Goal: Task Accomplishment & Management: Use online tool/utility

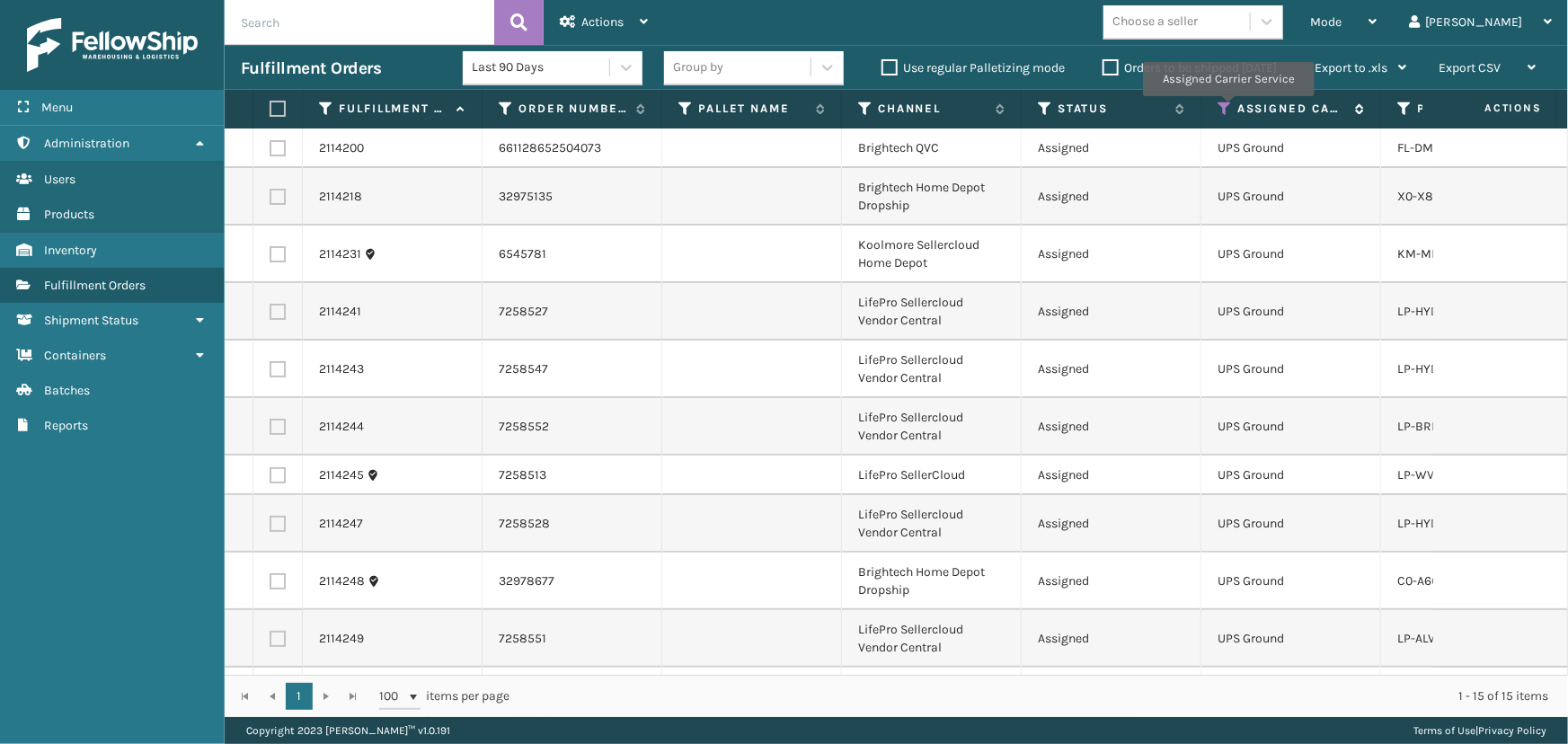
click at [1227, 109] on icon at bounding box center [1225, 109] width 15 height 16
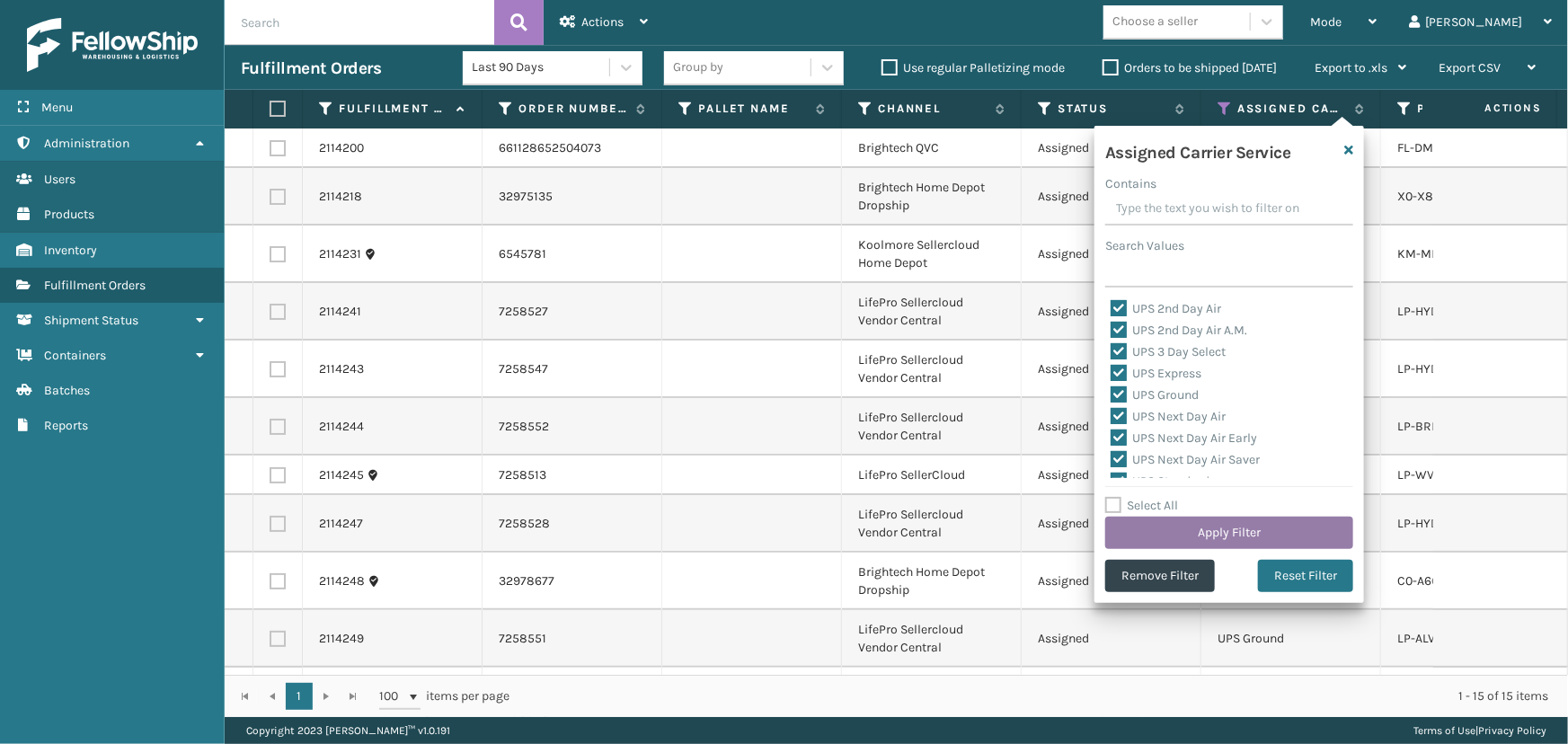
click at [1244, 524] on button "Apply Filter" at bounding box center [1229, 534] width 248 height 33
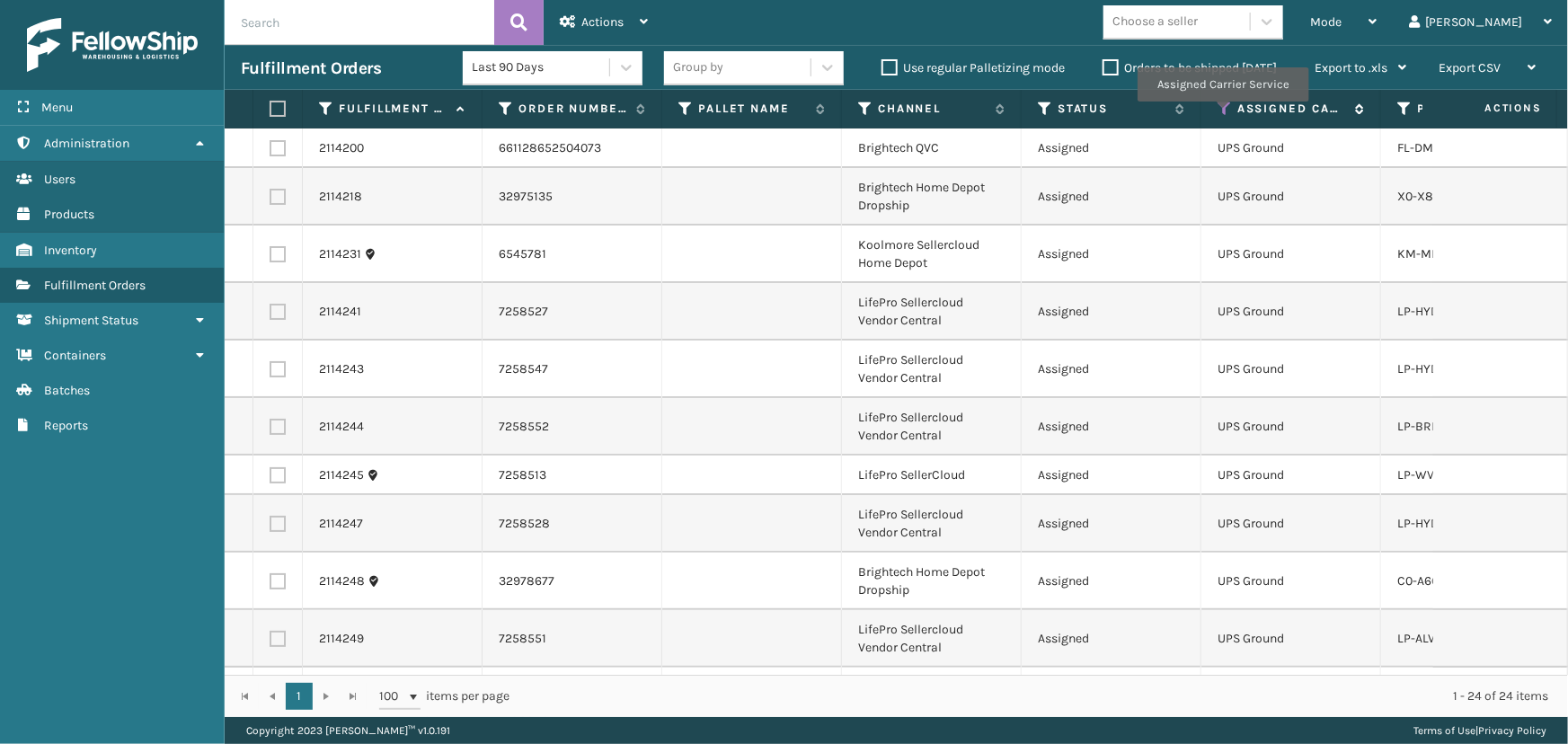
click at [1222, 114] on icon at bounding box center [1225, 109] width 15 height 16
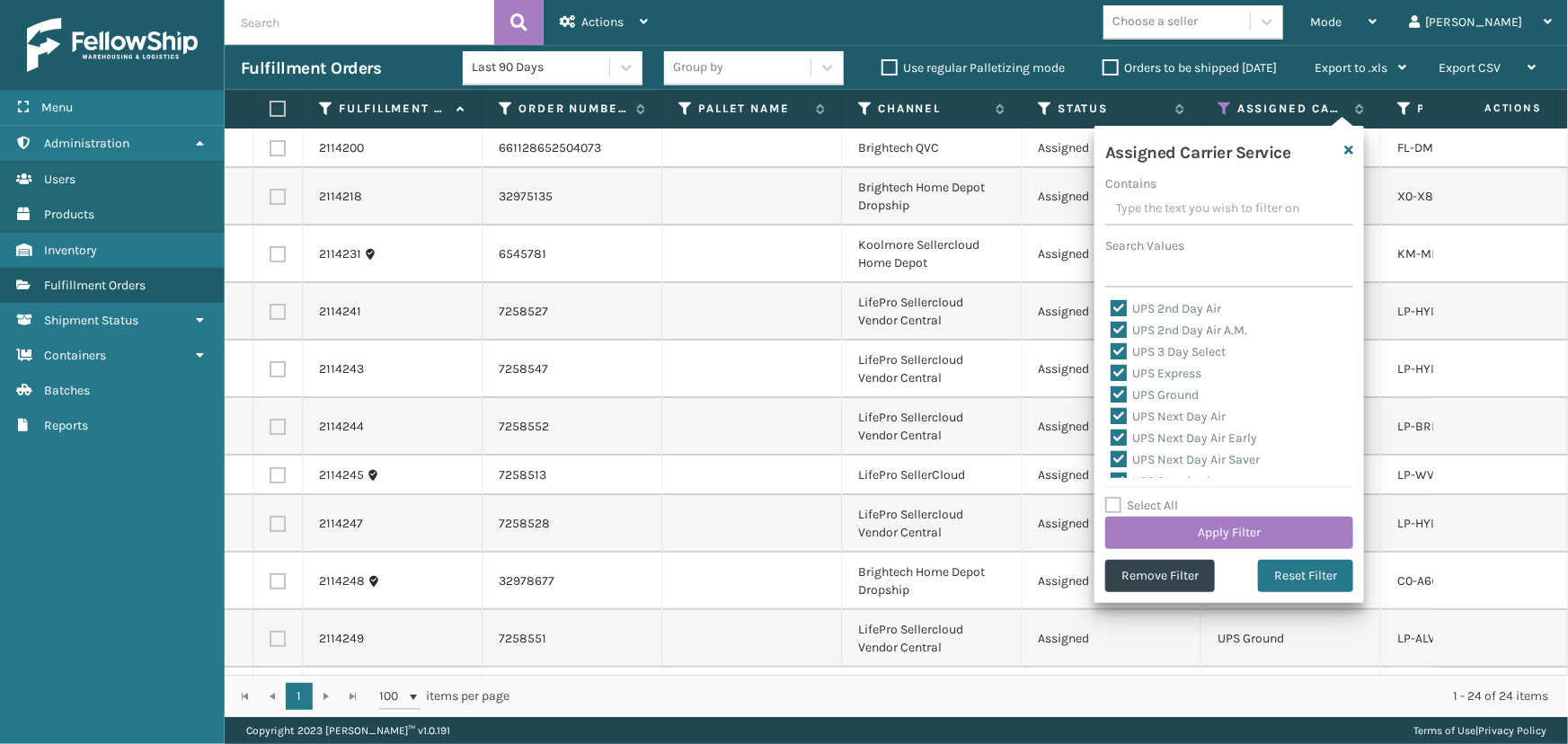
click at [1125, 503] on label "Select All" at bounding box center [1142, 505] width 73 height 15
click at [1125, 497] on input "Select All" at bounding box center [1240, 496] width 269 height 2
checkbox input "true"
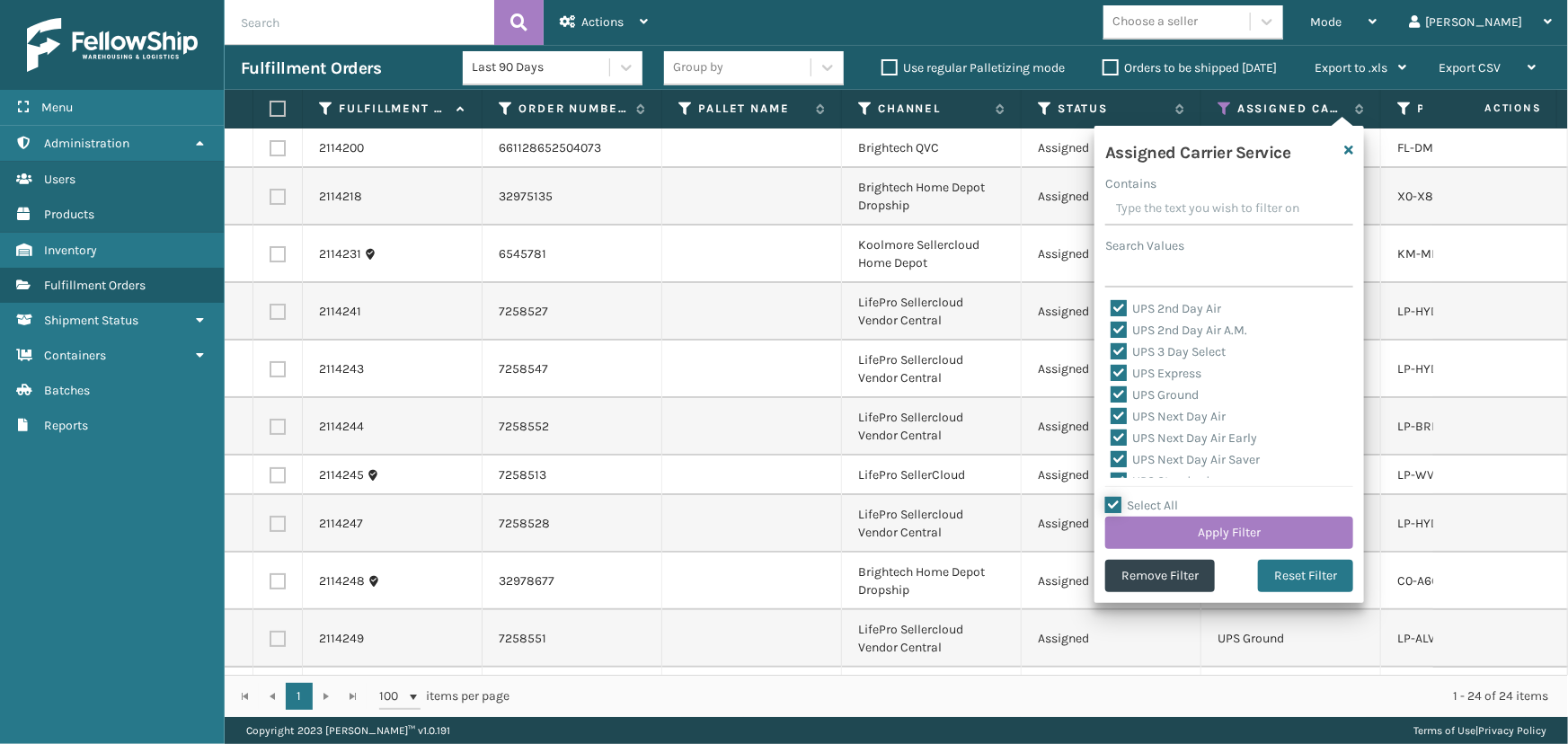
checkbox input "true"
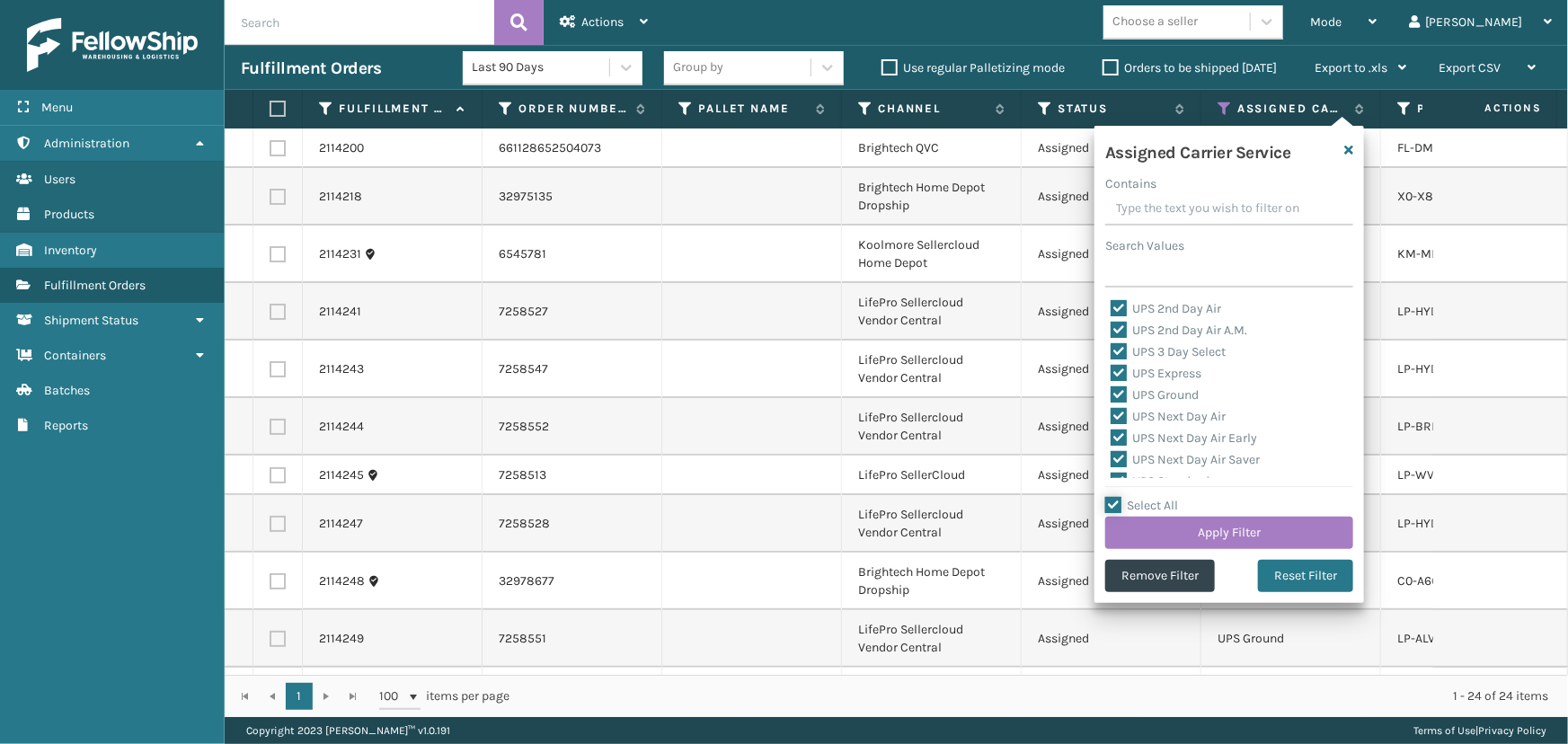
checkbox input "true"
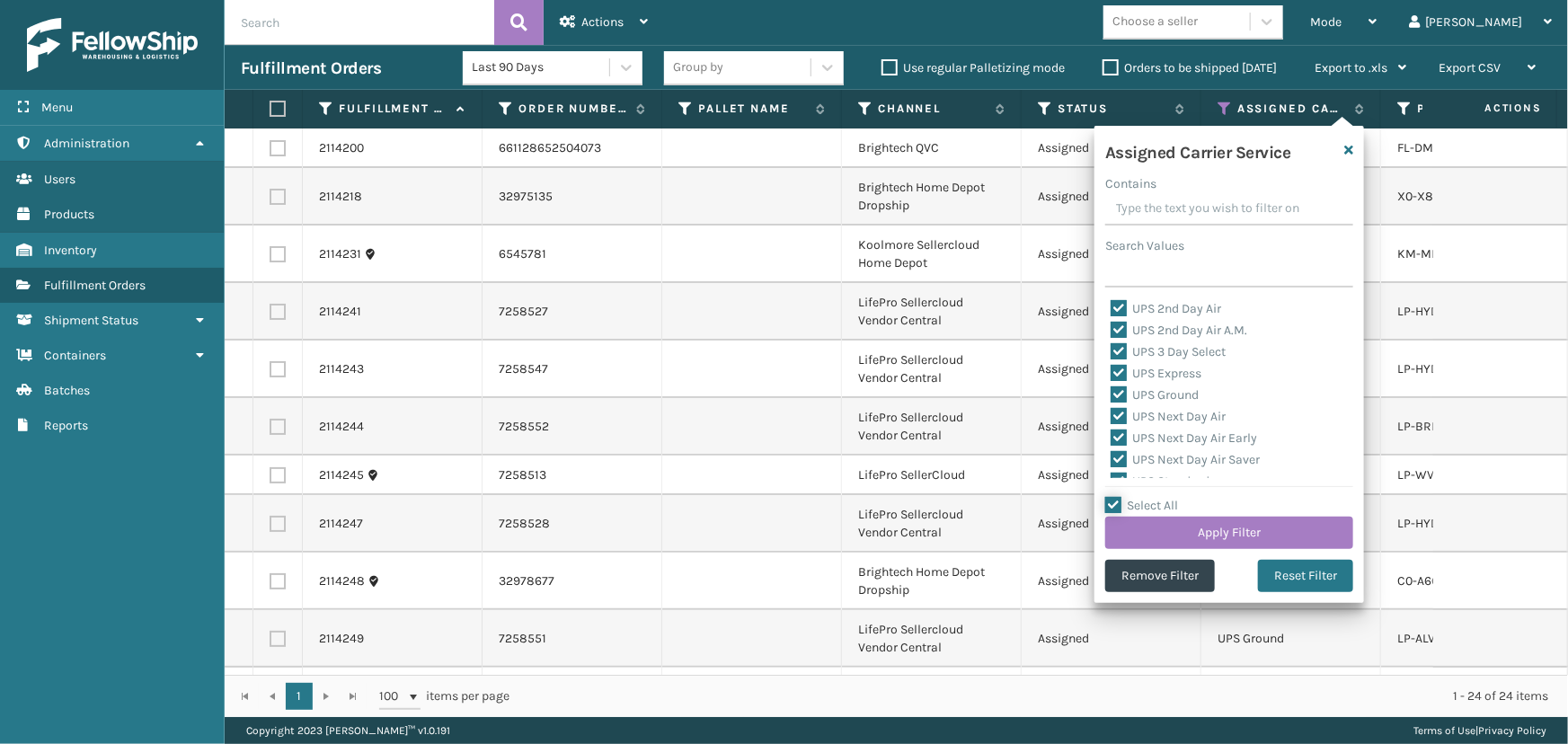
checkbox input "true"
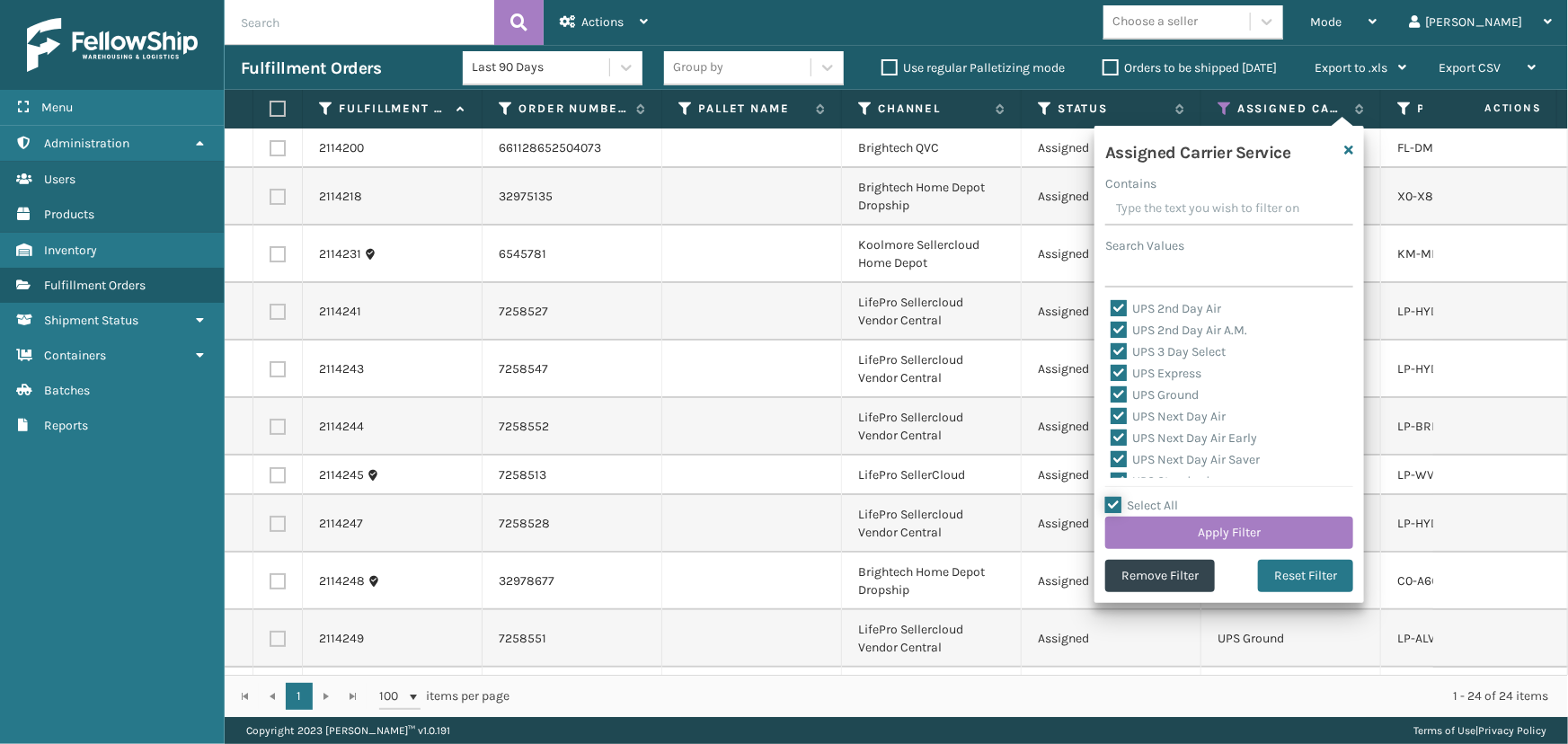
checkbox input "true"
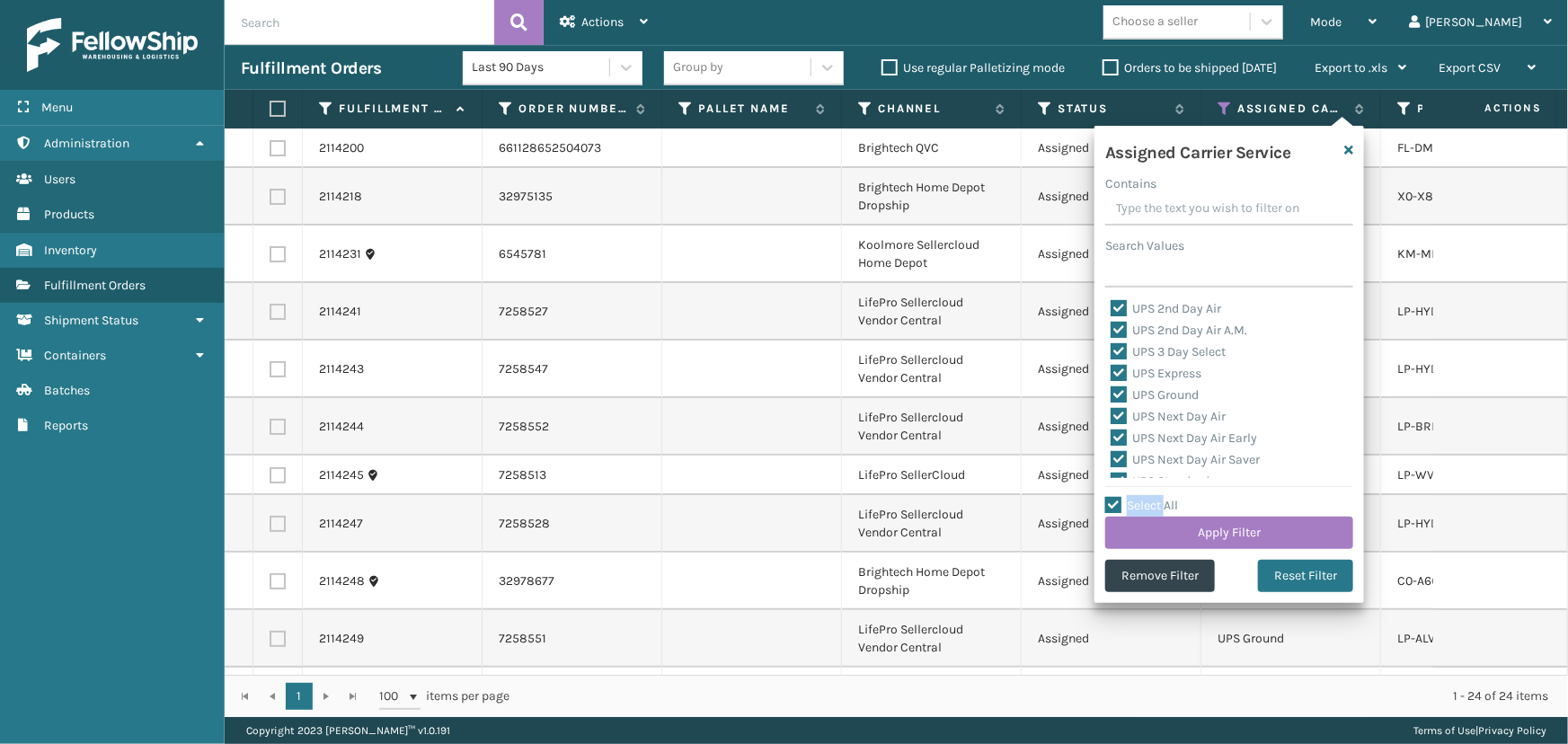
click at [1125, 503] on label "Select All" at bounding box center [1142, 505] width 73 height 15
click at [1125, 497] on input "Select All" at bounding box center [1240, 496] width 269 height 2
checkbox input "false"
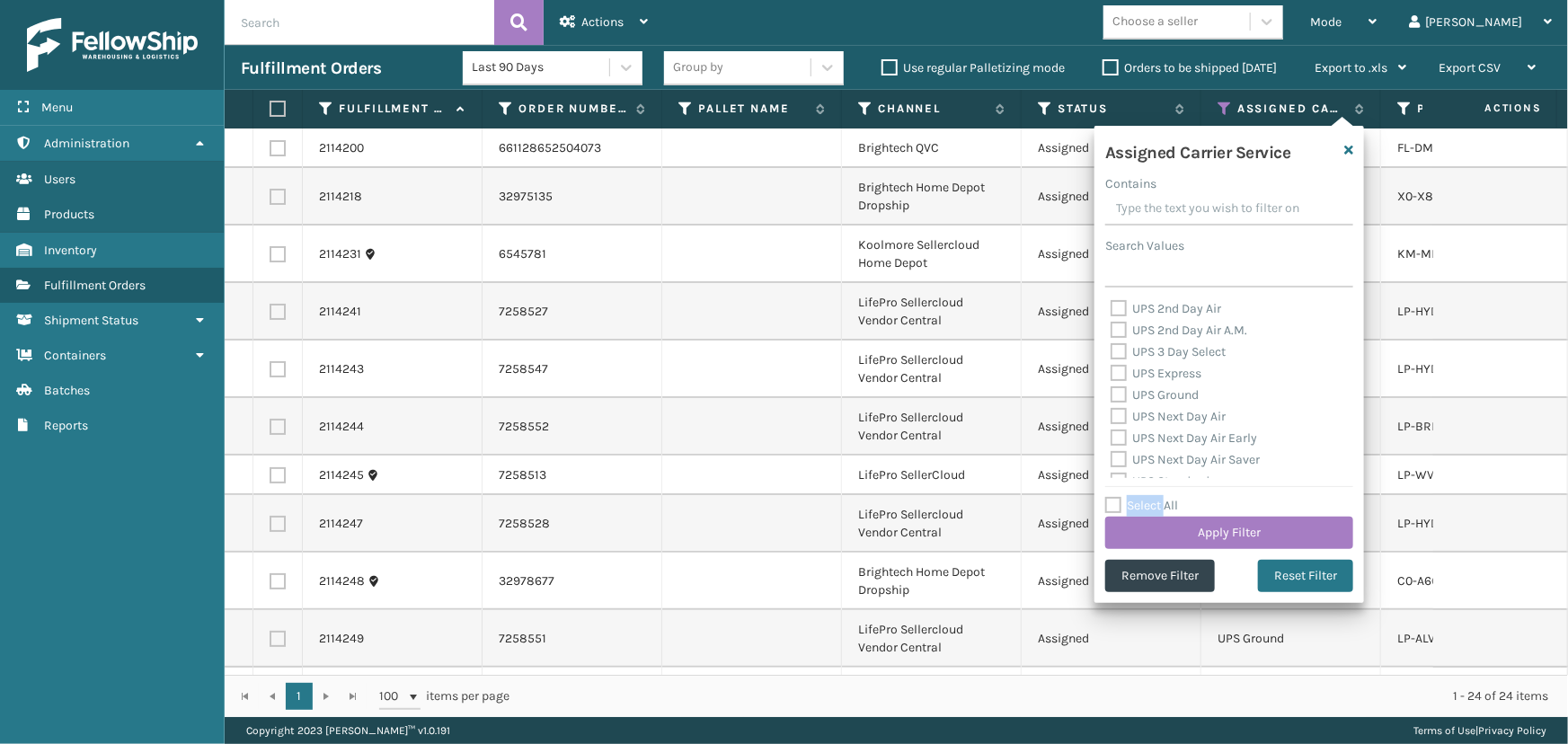
checkbox input "false"
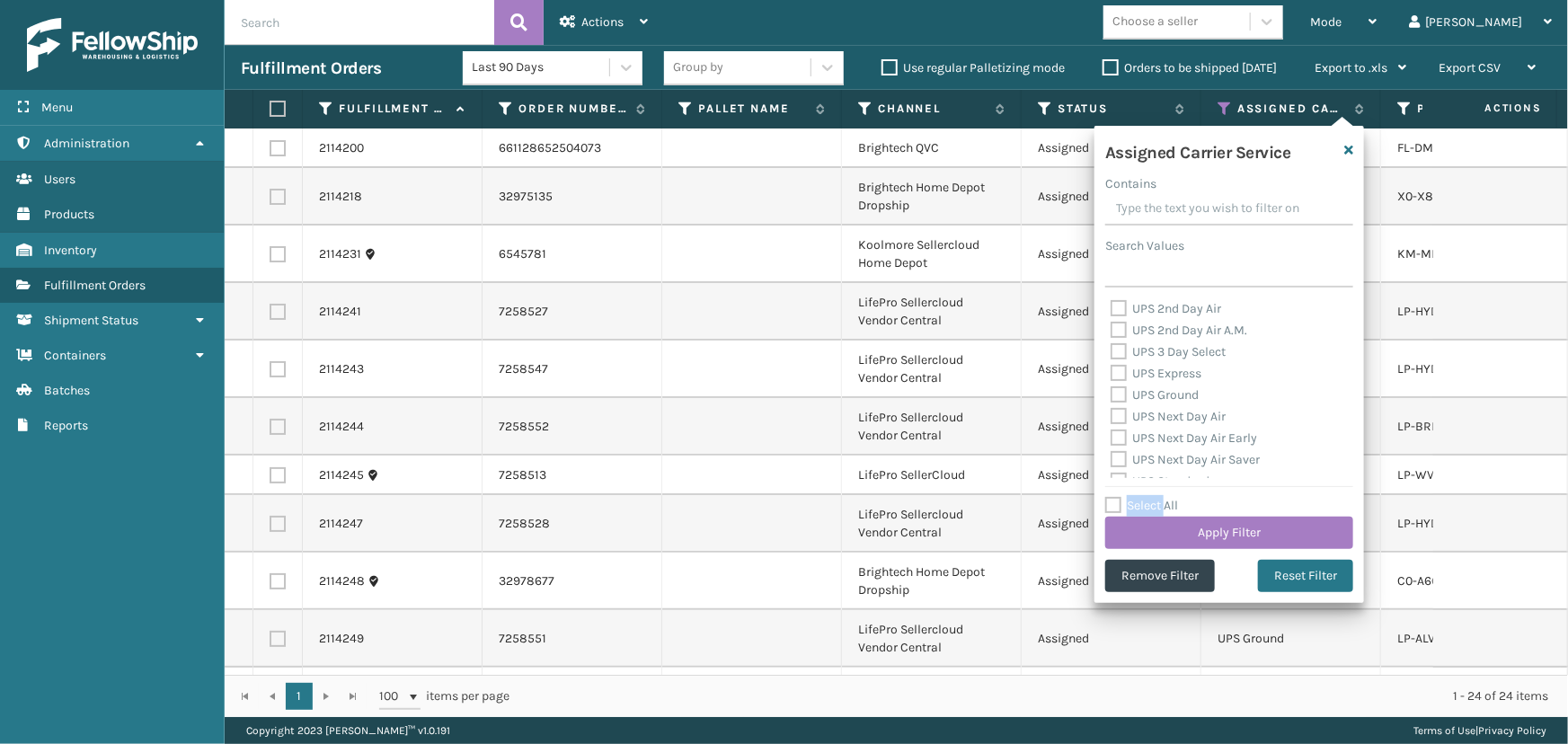
checkbox input "false"
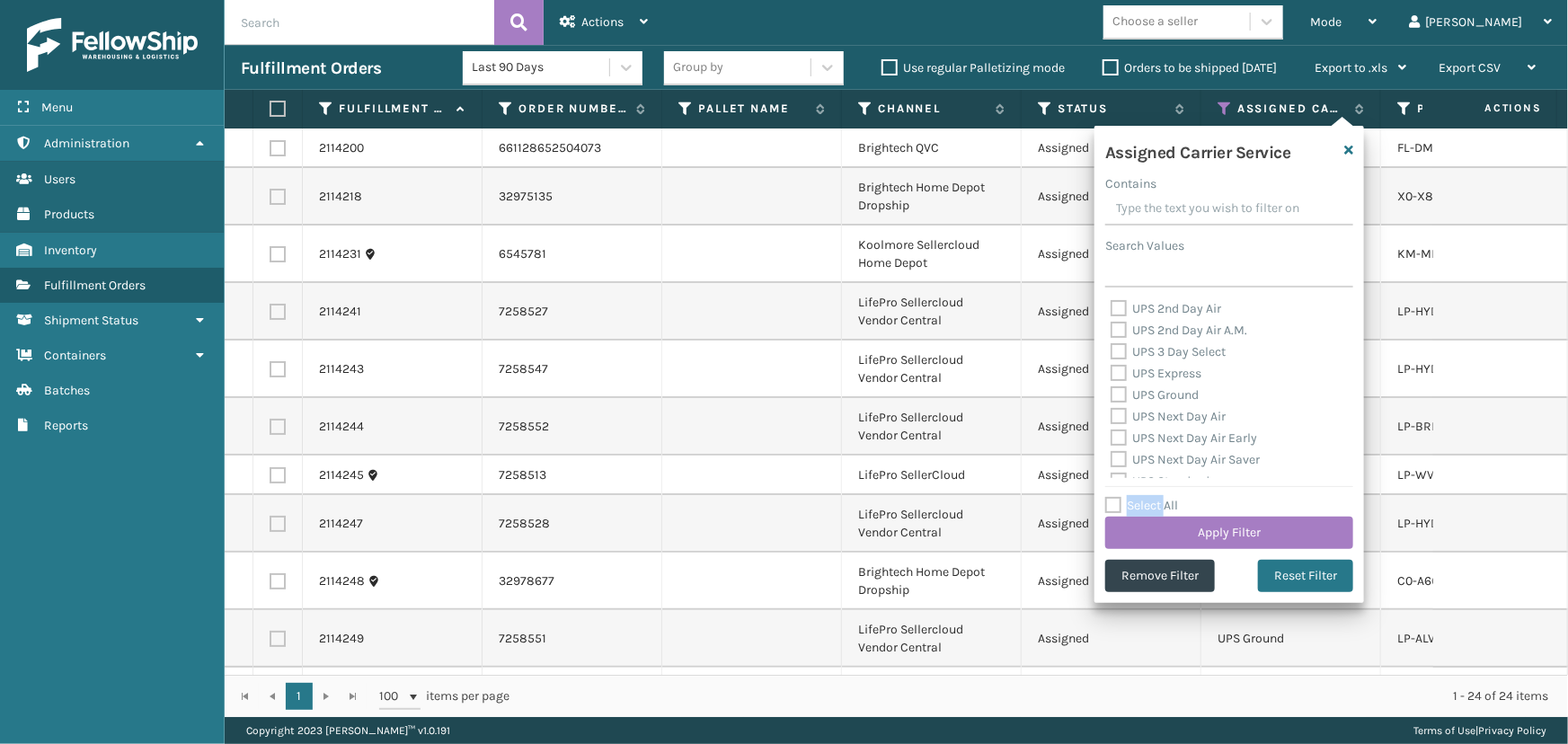
checkbox input "false"
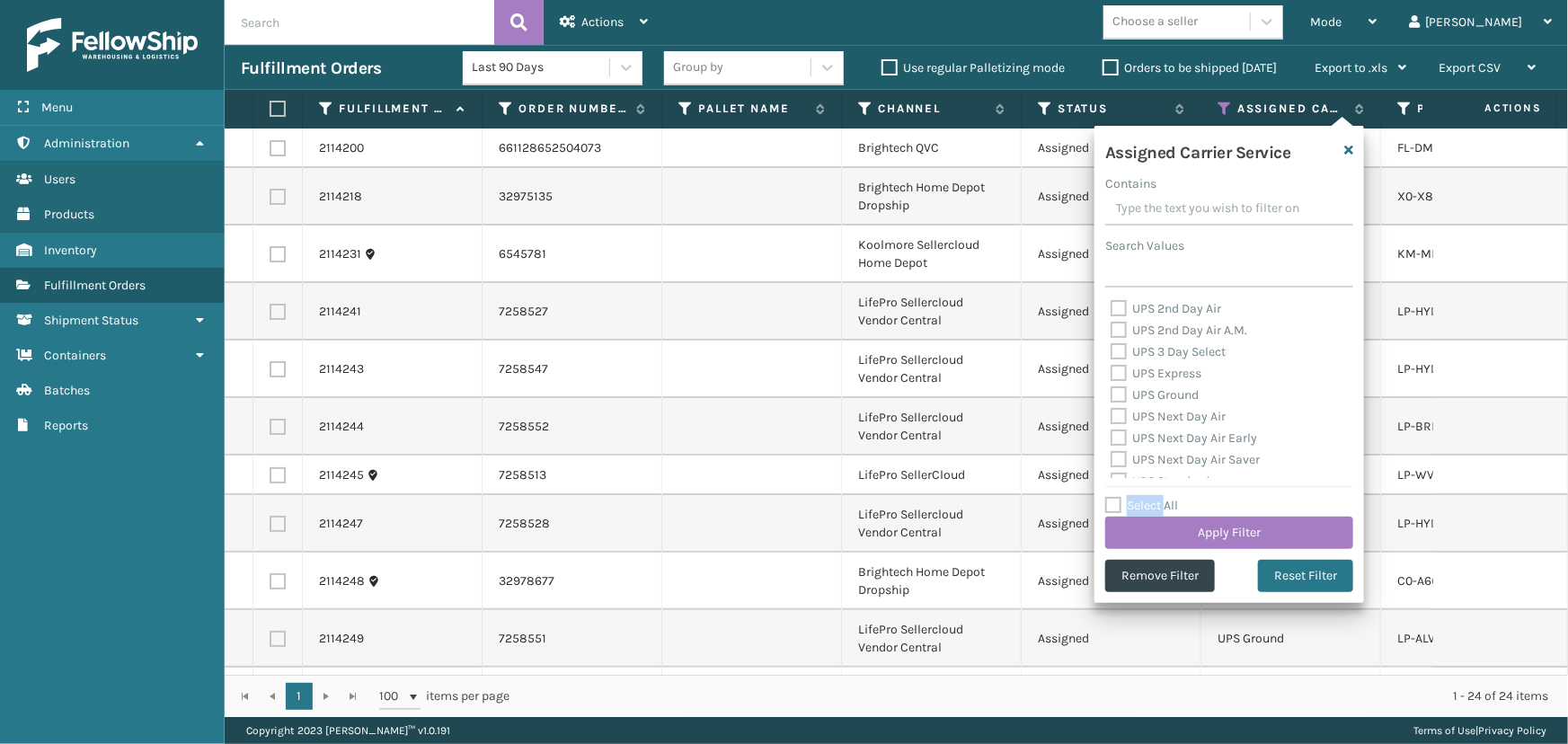
checkbox input "false"
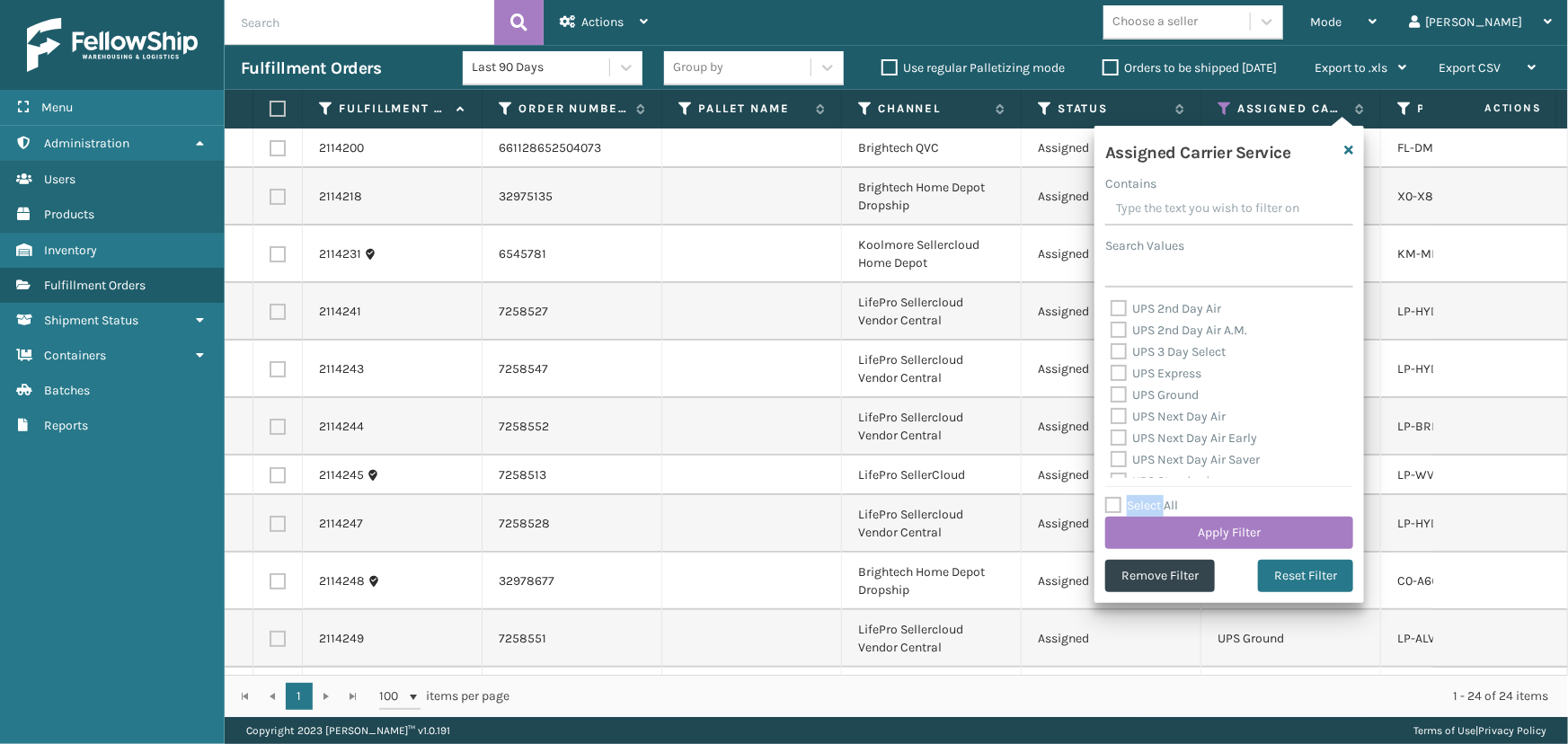
checkbox input "false"
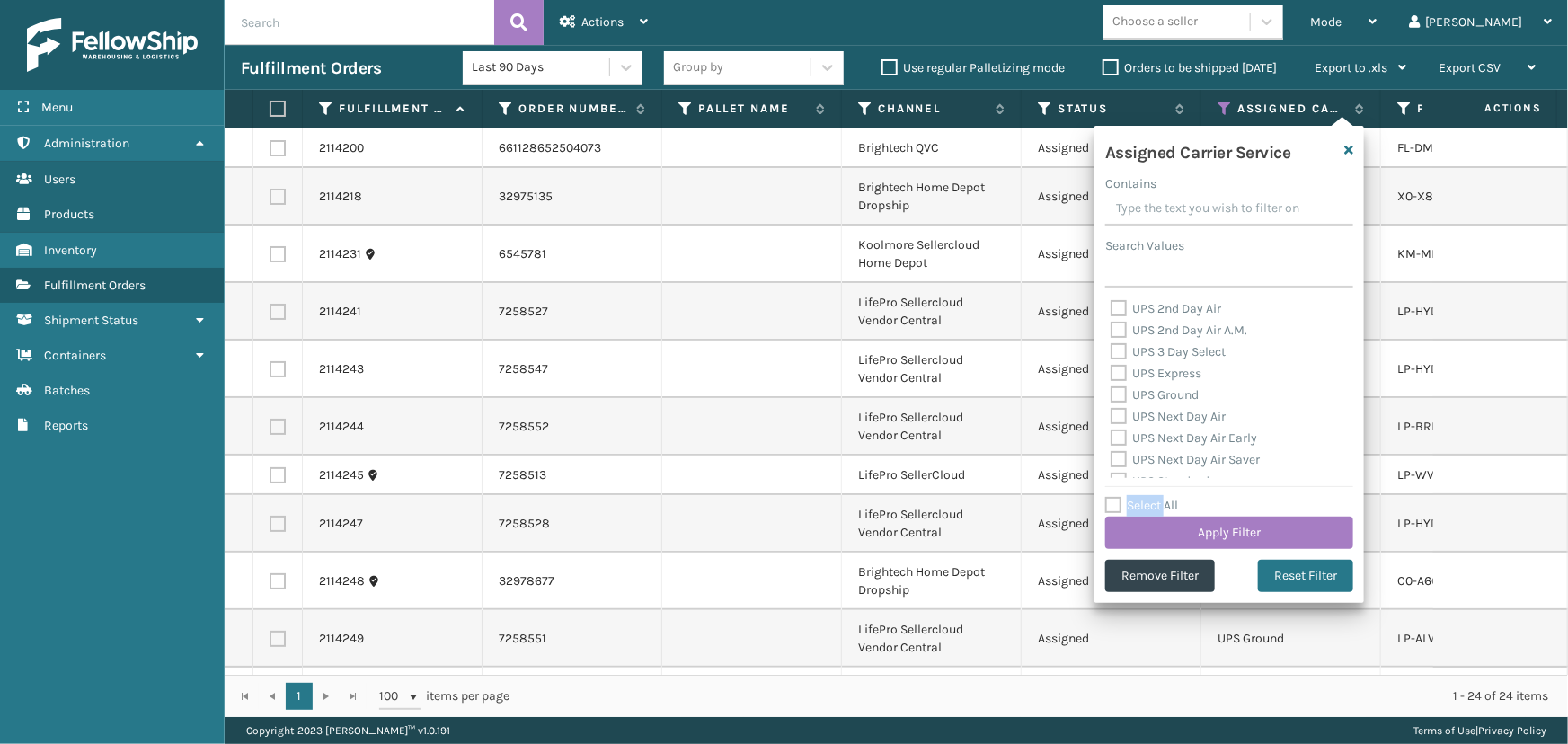
checkbox input "false"
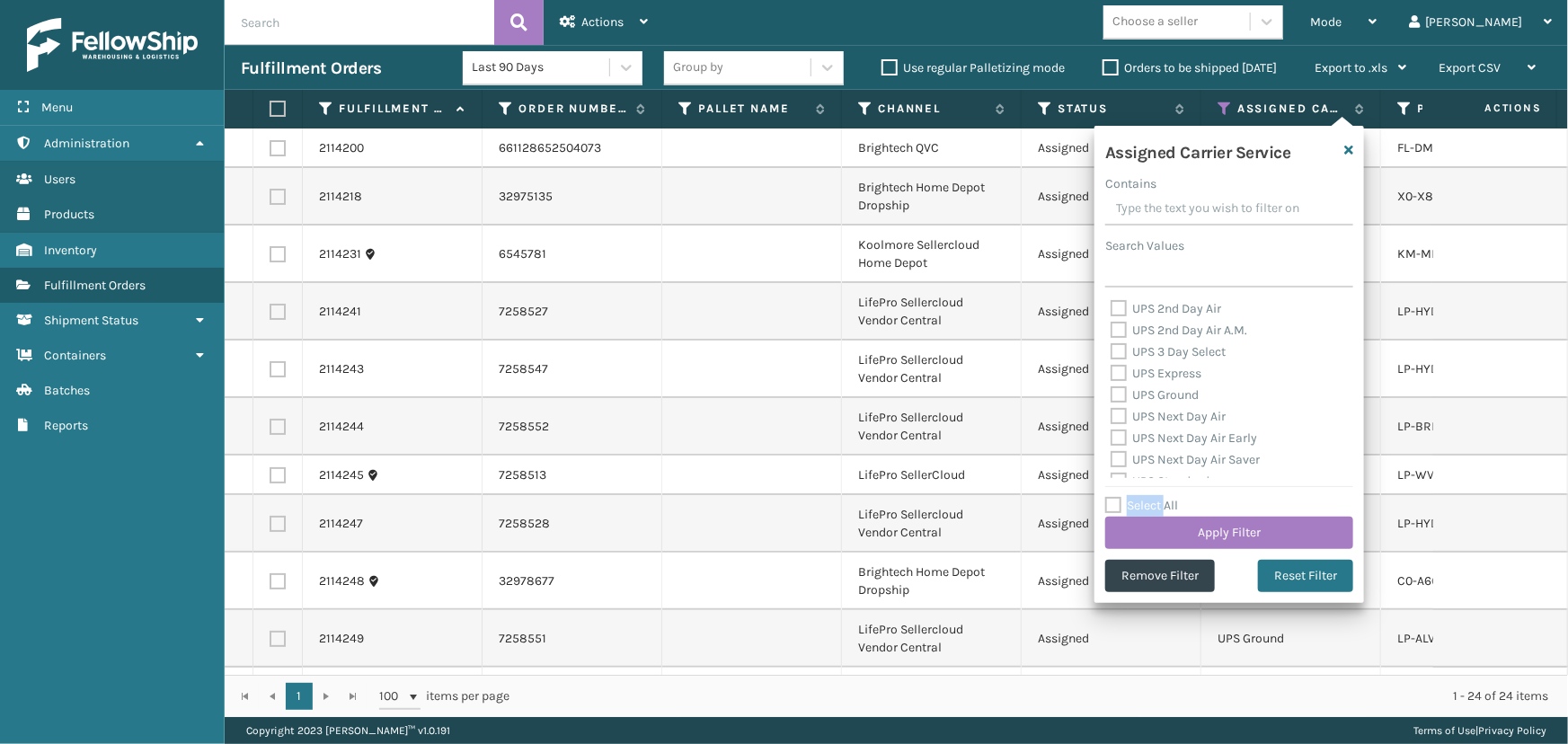
checkbox input "false"
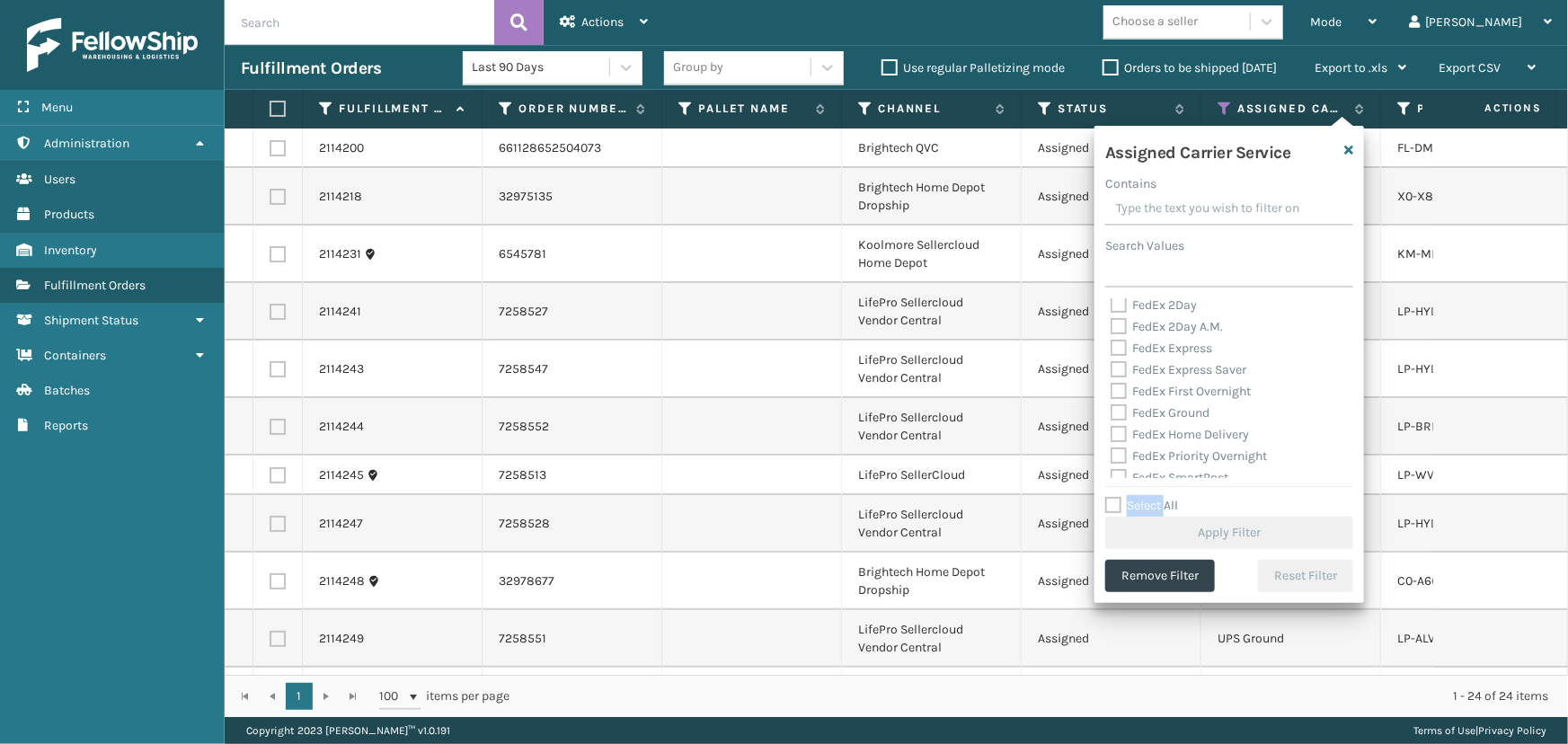
scroll to position [245, 0]
click at [1152, 343] on label "FedEx 2Day" at bounding box center [1154, 345] width 86 height 15
click at [1112, 343] on input "FedEx 2Day" at bounding box center [1111, 340] width 1 height 12
checkbox input "true"
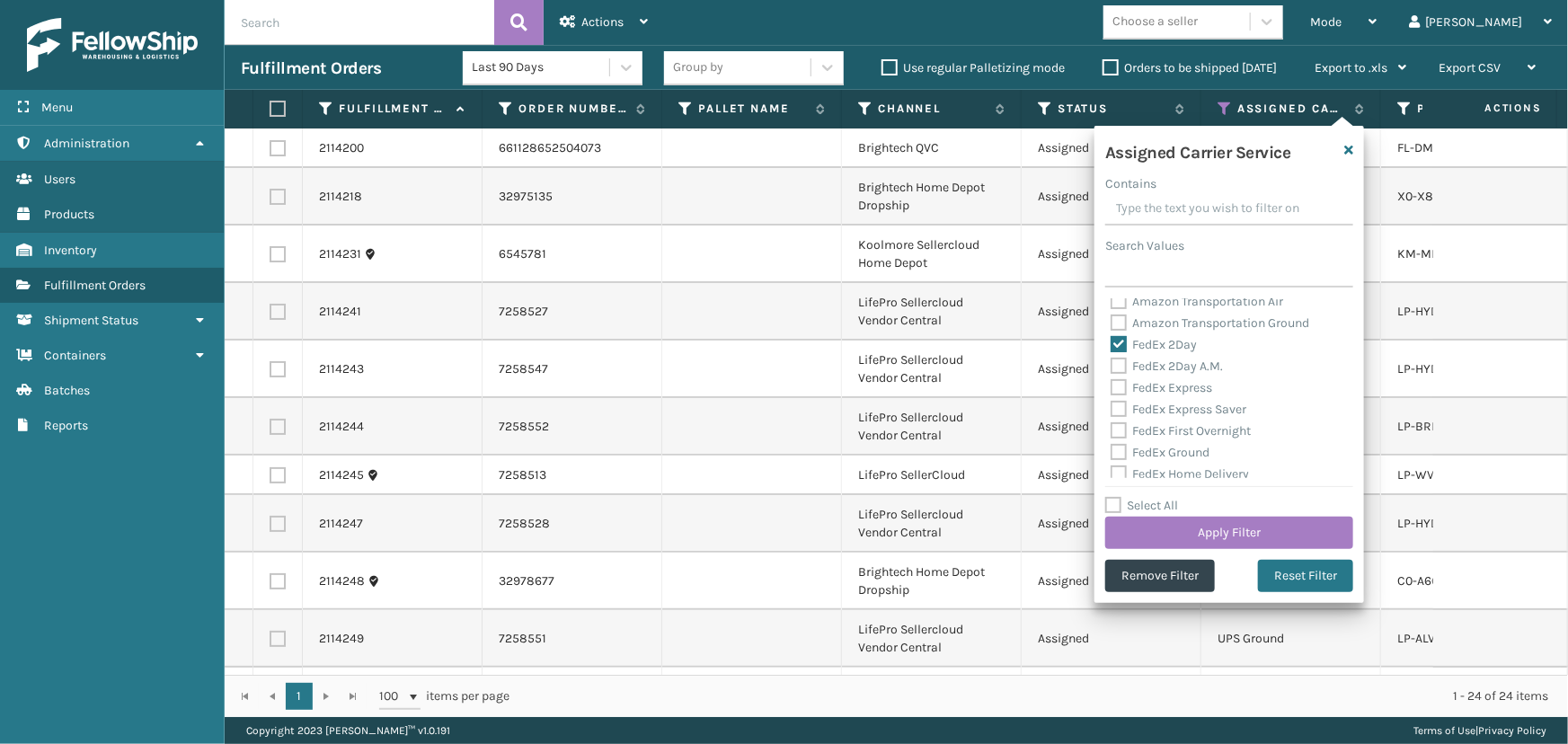
click at [1152, 365] on label "FedEx 2Day A.M." at bounding box center [1167, 366] width 112 height 15
click at [1112, 365] on input "FedEx 2Day A.M." at bounding box center [1111, 361] width 1 height 12
checkbox input "true"
click at [1167, 382] on label "FedEx Express" at bounding box center [1162, 387] width 102 height 15
click at [1112, 382] on input "FedEx Express" at bounding box center [1111, 383] width 1 height 12
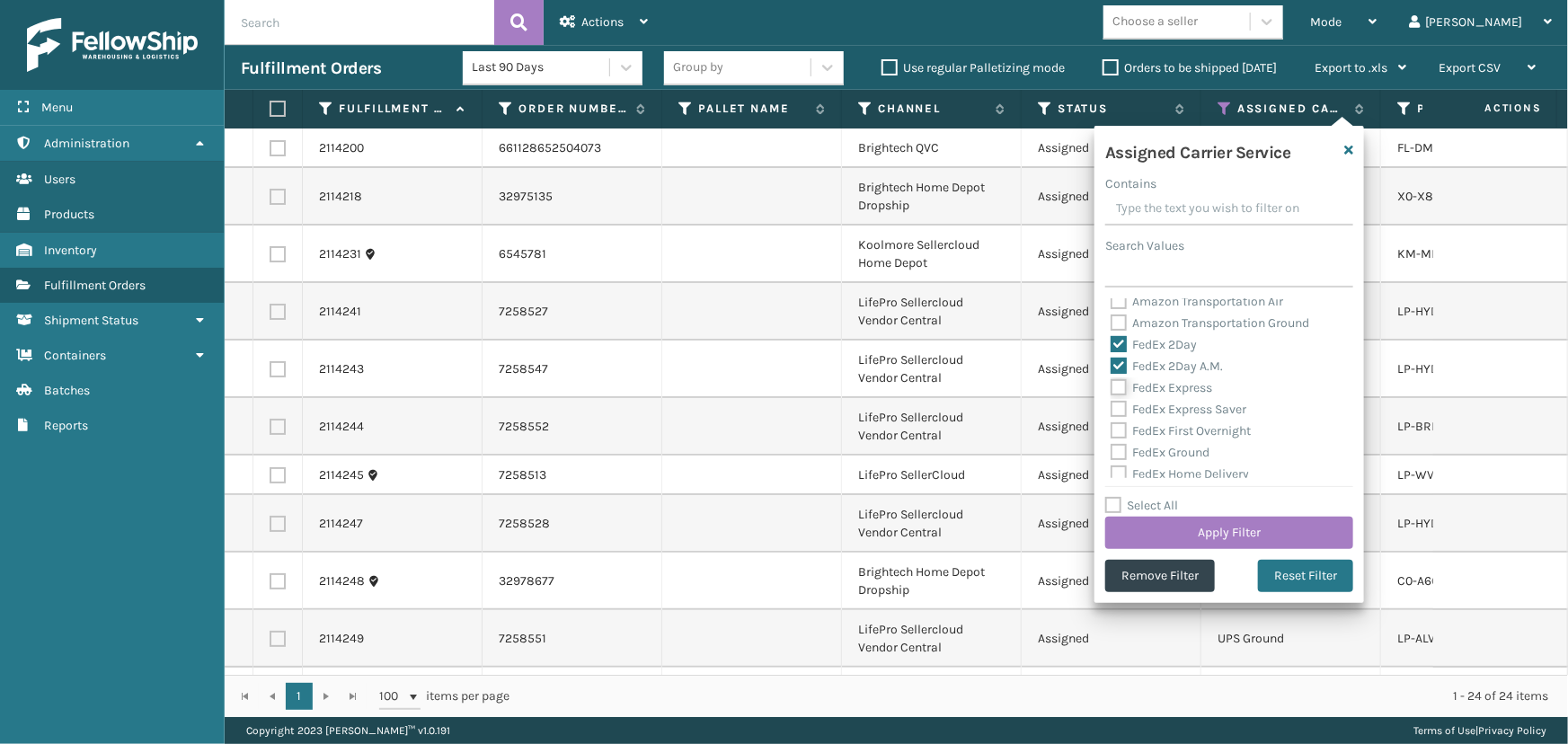
checkbox input "true"
click at [1174, 404] on label "FedEx Express Saver" at bounding box center [1179, 409] width 136 height 15
click at [1112, 404] on input "FedEx Express Saver" at bounding box center [1111, 405] width 1 height 12
checkbox input "true"
click at [1177, 433] on label "FedEx First Overnight" at bounding box center [1181, 431] width 141 height 15
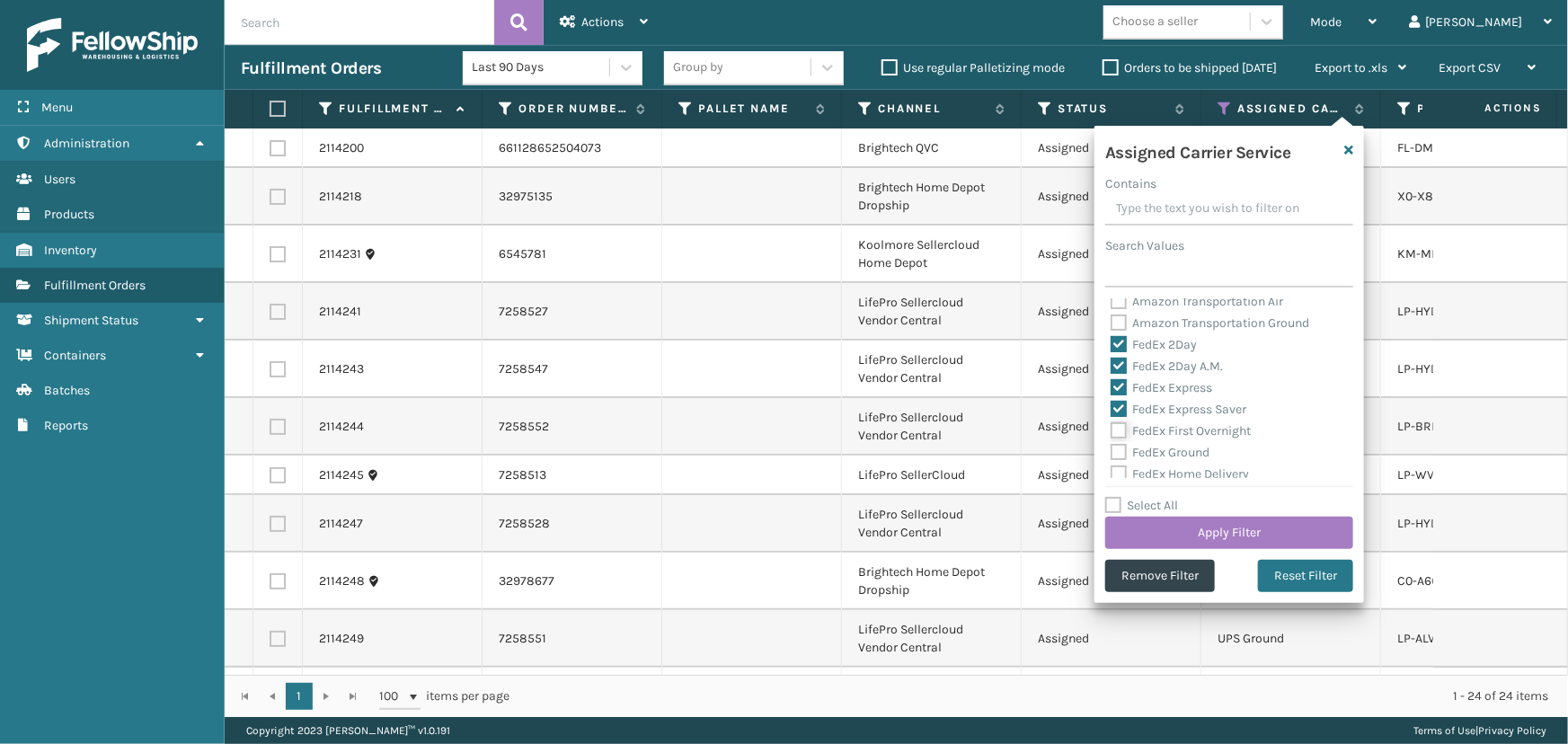
click at [1112, 433] on input "FedEx First Overnight" at bounding box center [1111, 426] width 1 height 12
checkbox input "true"
click at [1182, 451] on label "FedEx Ground" at bounding box center [1160, 452] width 99 height 15
click at [1112, 451] on input "FedEx Ground" at bounding box center [1111, 447] width 1 height 12
checkbox input "true"
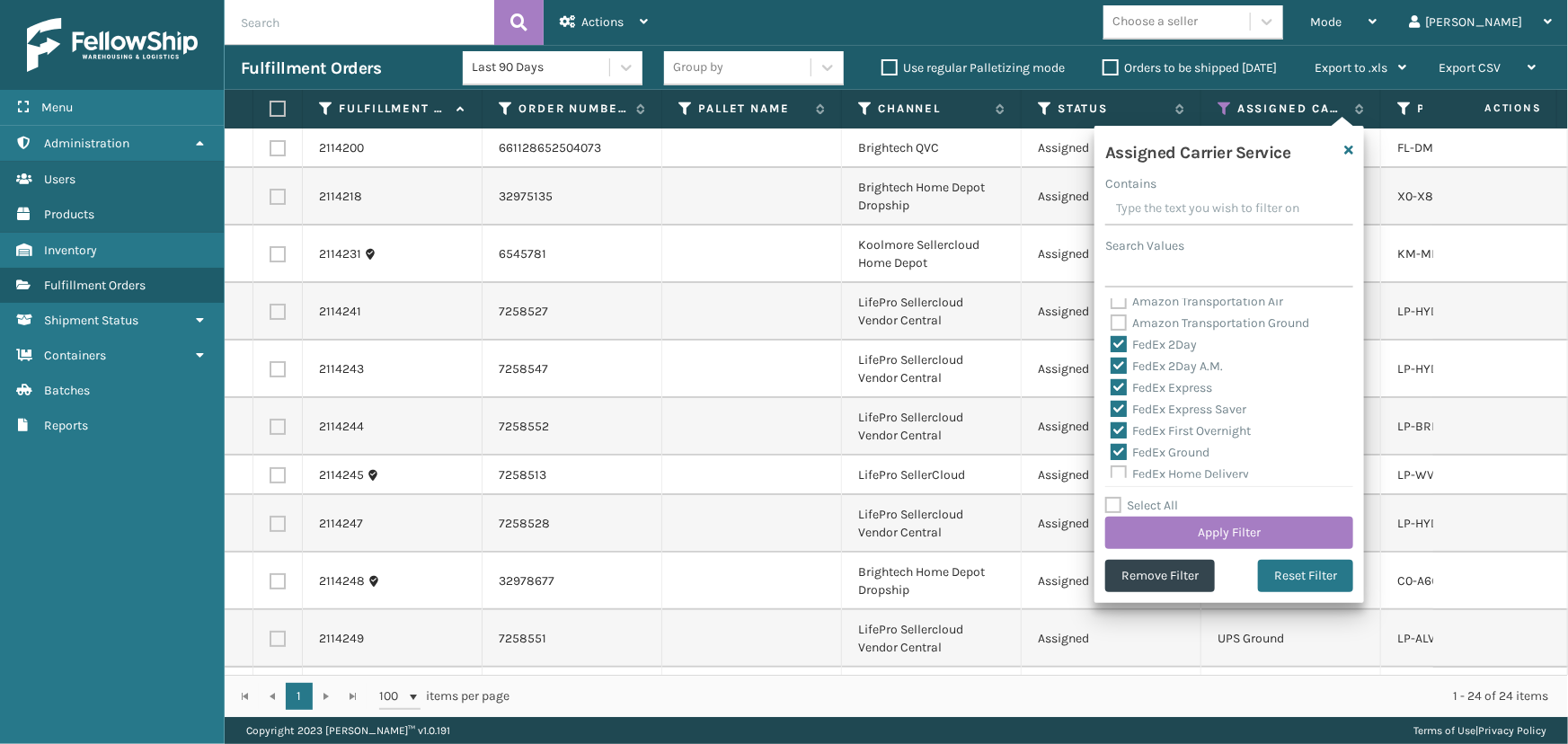
click at [1182, 466] on label "FedEx Home Delivery" at bounding box center [1180, 474] width 139 height 15
click at [1112, 466] on input "FedEx Home Delivery" at bounding box center [1111, 469] width 1 height 12
checkbox input "true"
click at [1161, 413] on label "FedEx Priority Overnight" at bounding box center [1189, 414] width 156 height 15
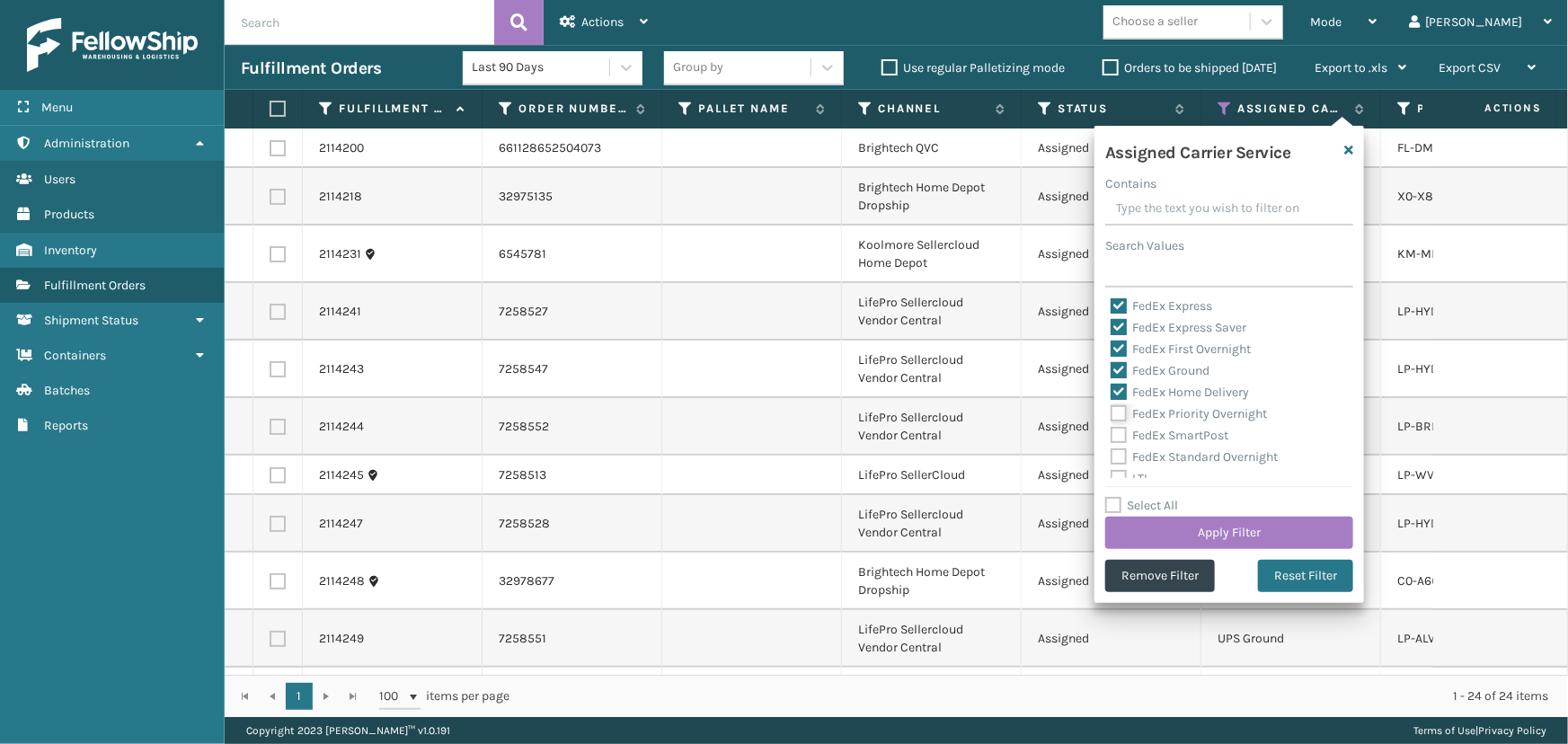
click at [1112, 413] on input "FedEx Priority Overnight" at bounding box center [1111, 409] width 1 height 12
checkbox input "true"
click at [1162, 426] on div "FedEx SmartPost" at bounding box center [1230, 436] width 238 height 22
click at [1164, 434] on label "FedEx SmartPost" at bounding box center [1170, 436] width 118 height 15
click at [1112, 434] on input "FedEx SmartPost" at bounding box center [1111, 431] width 1 height 12
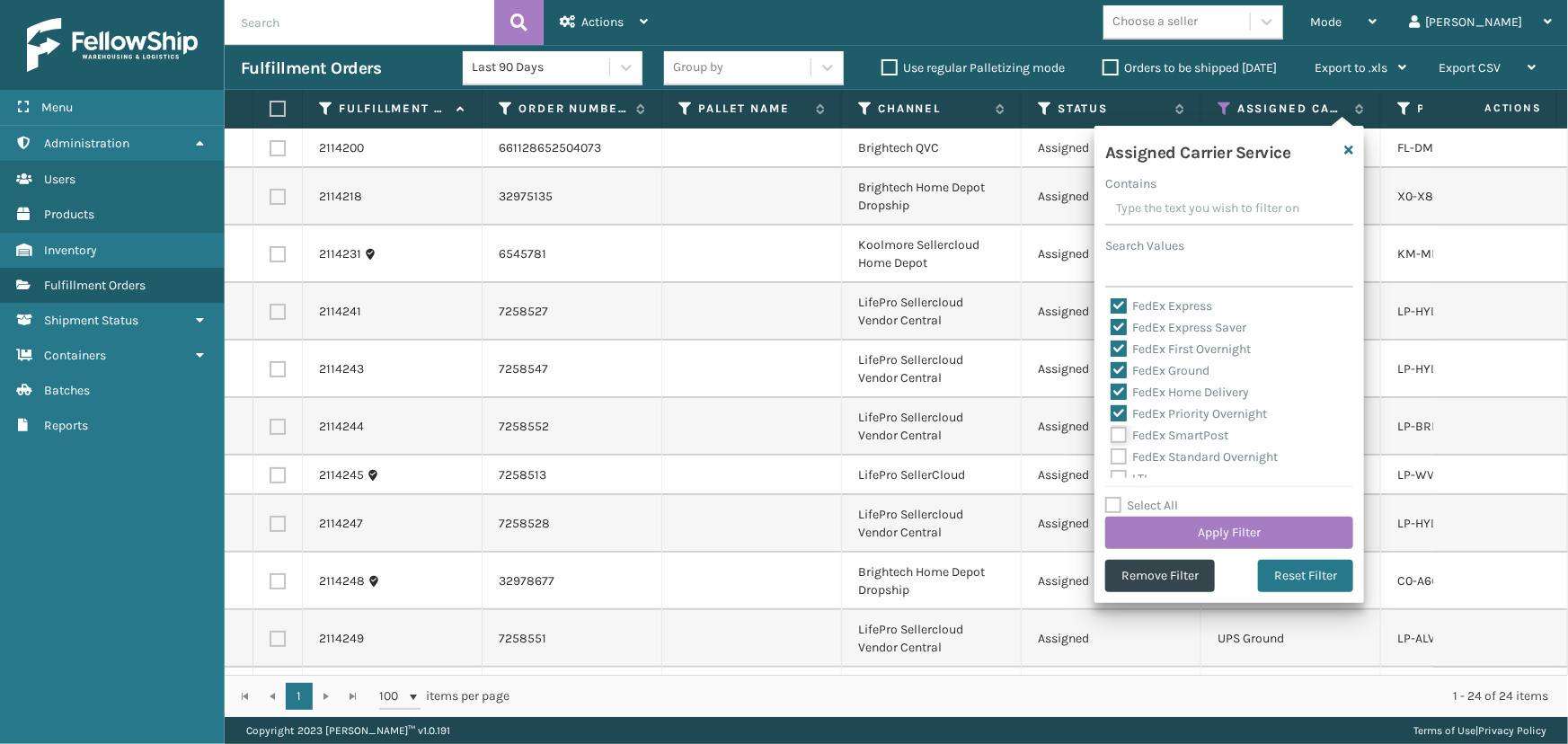
checkbox input "true"
click at [1168, 457] on label "FedEx Standard Overnight" at bounding box center [1194, 456] width 167 height 15
click at [1112, 457] on input "FedEx Standard Overnight" at bounding box center [1111, 452] width 1 height 12
checkbox input "true"
click at [1189, 527] on button "Apply Filter" at bounding box center [1229, 534] width 248 height 33
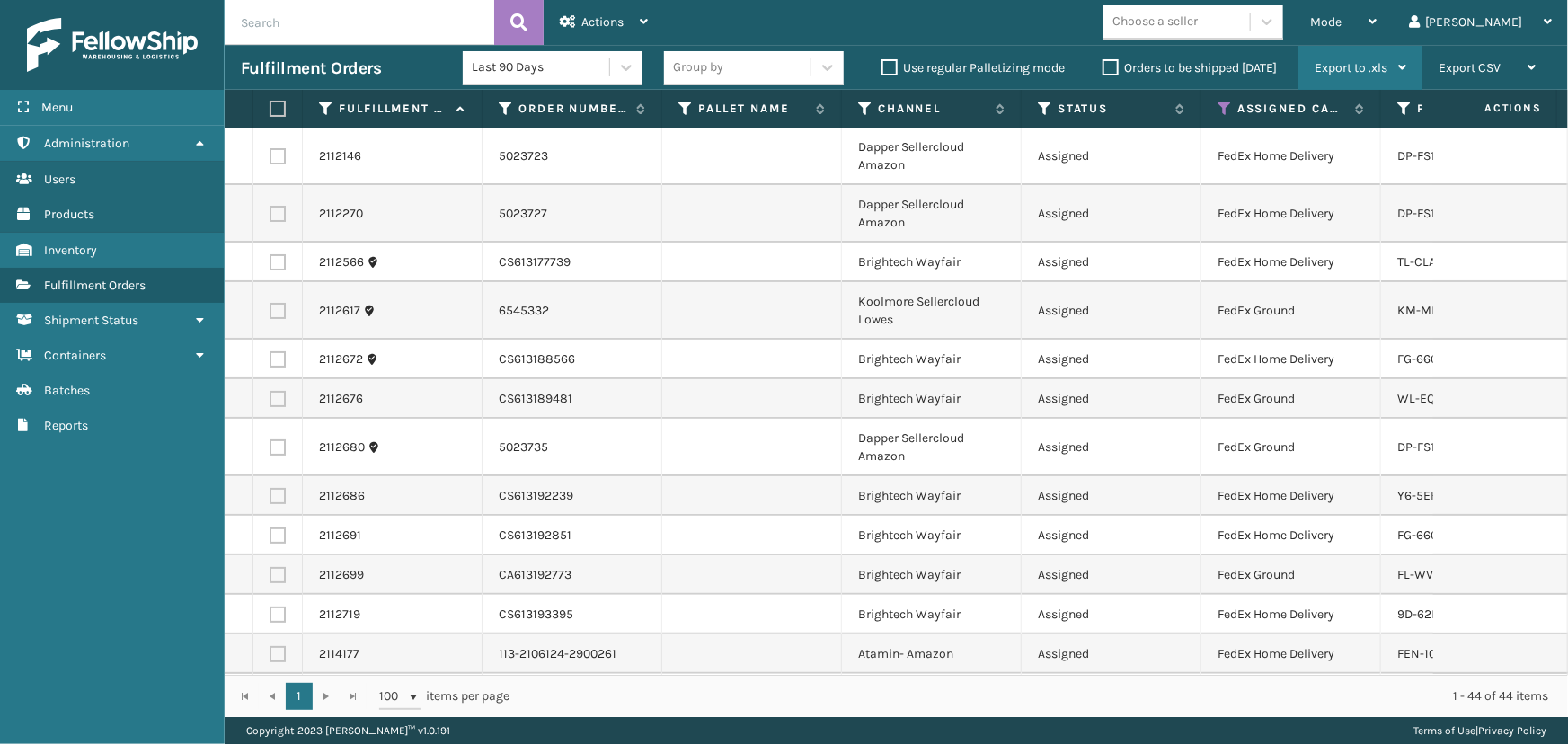
scroll to position [0, 0]
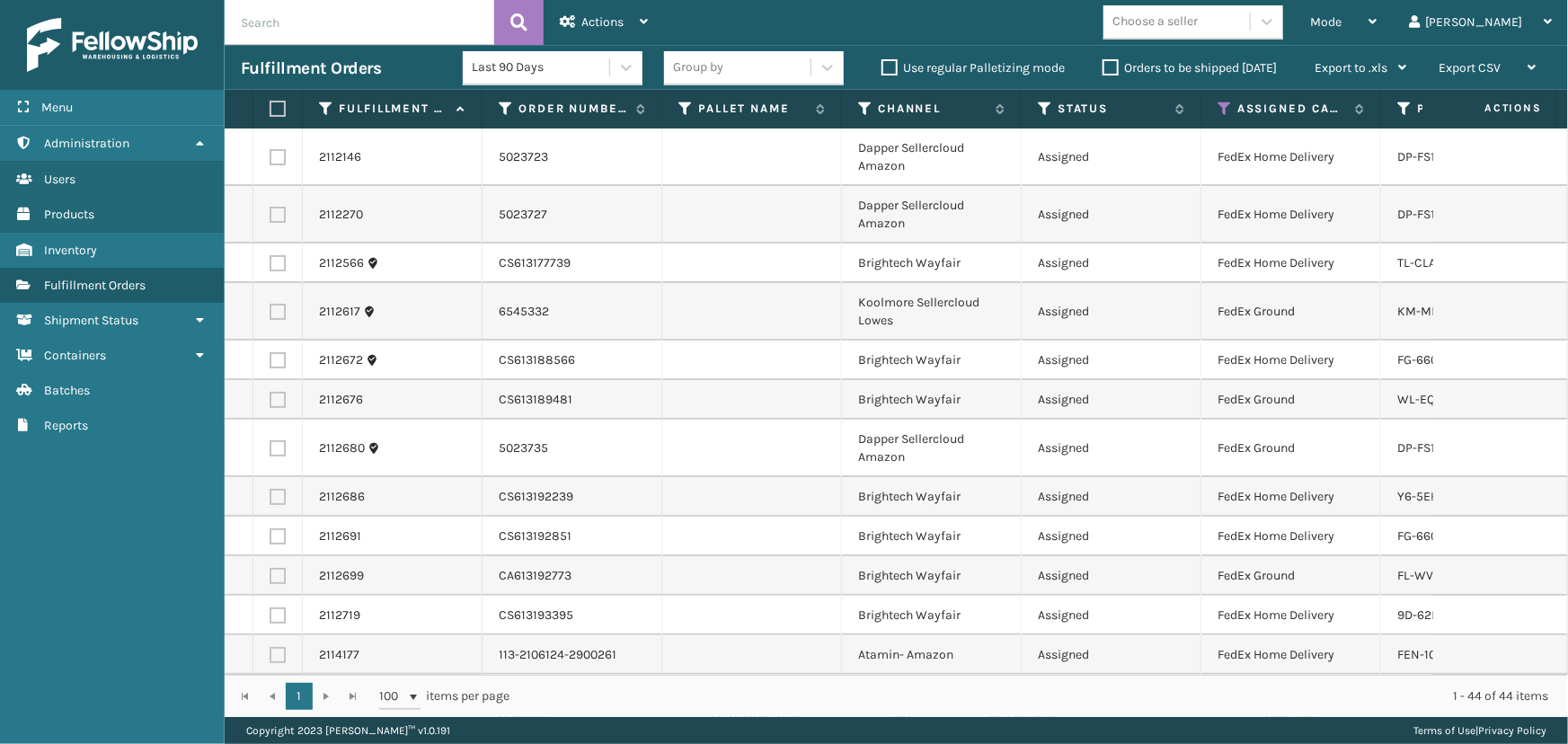
click at [1250, 20] on div "Choose a seller" at bounding box center [1177, 22] width 147 height 30
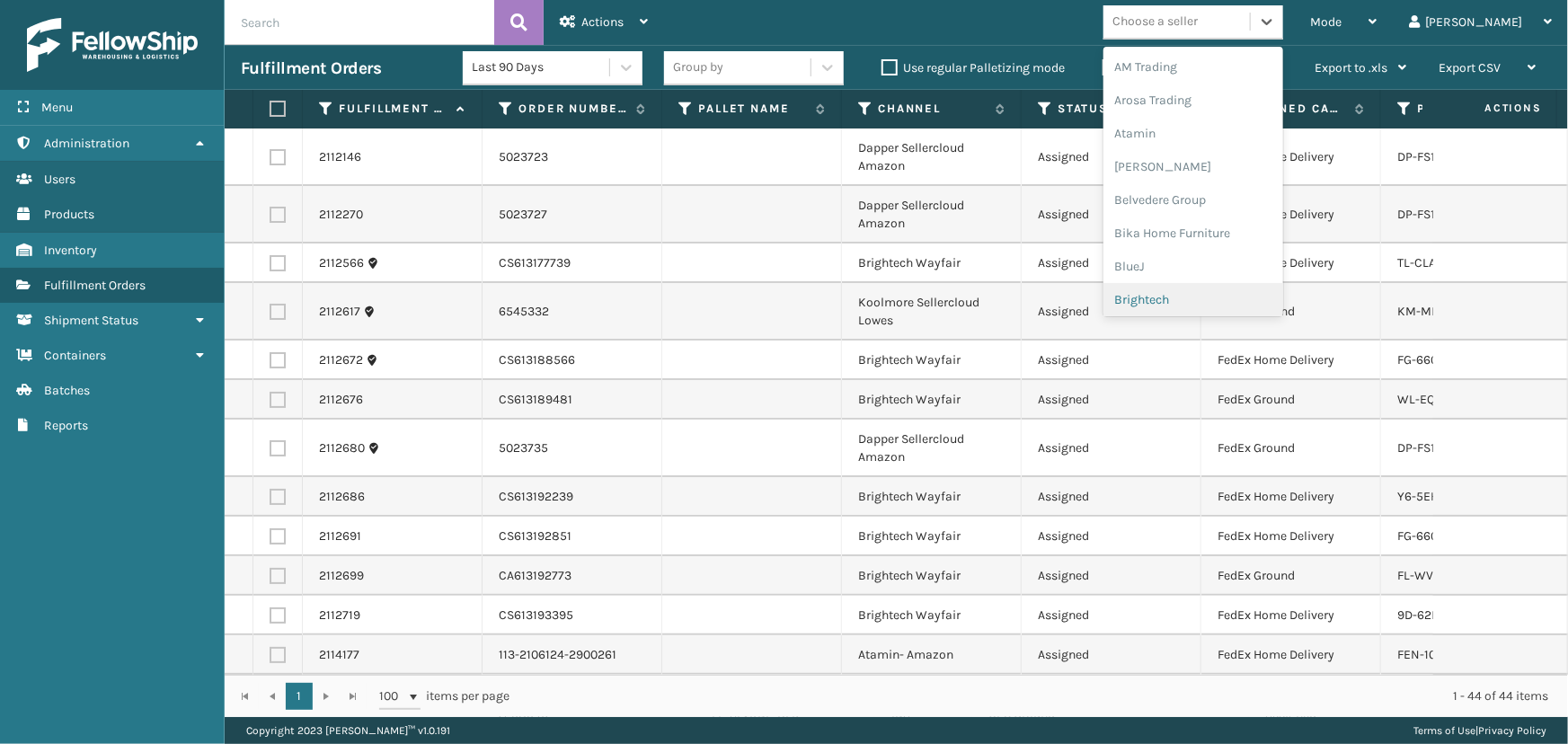
click at [1222, 294] on div "Brightech" at bounding box center [1193, 299] width 180 height 34
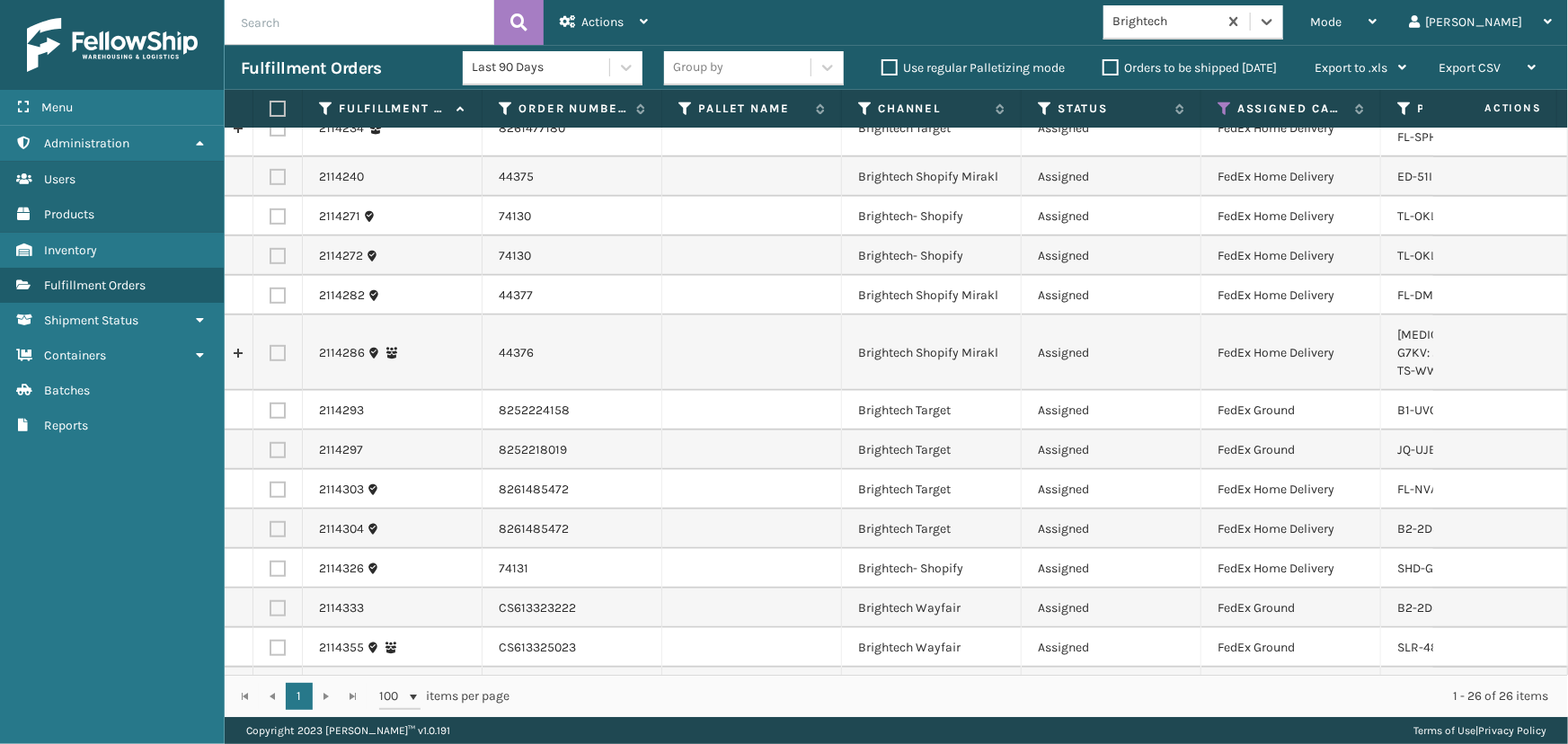
scroll to position [530, 0]
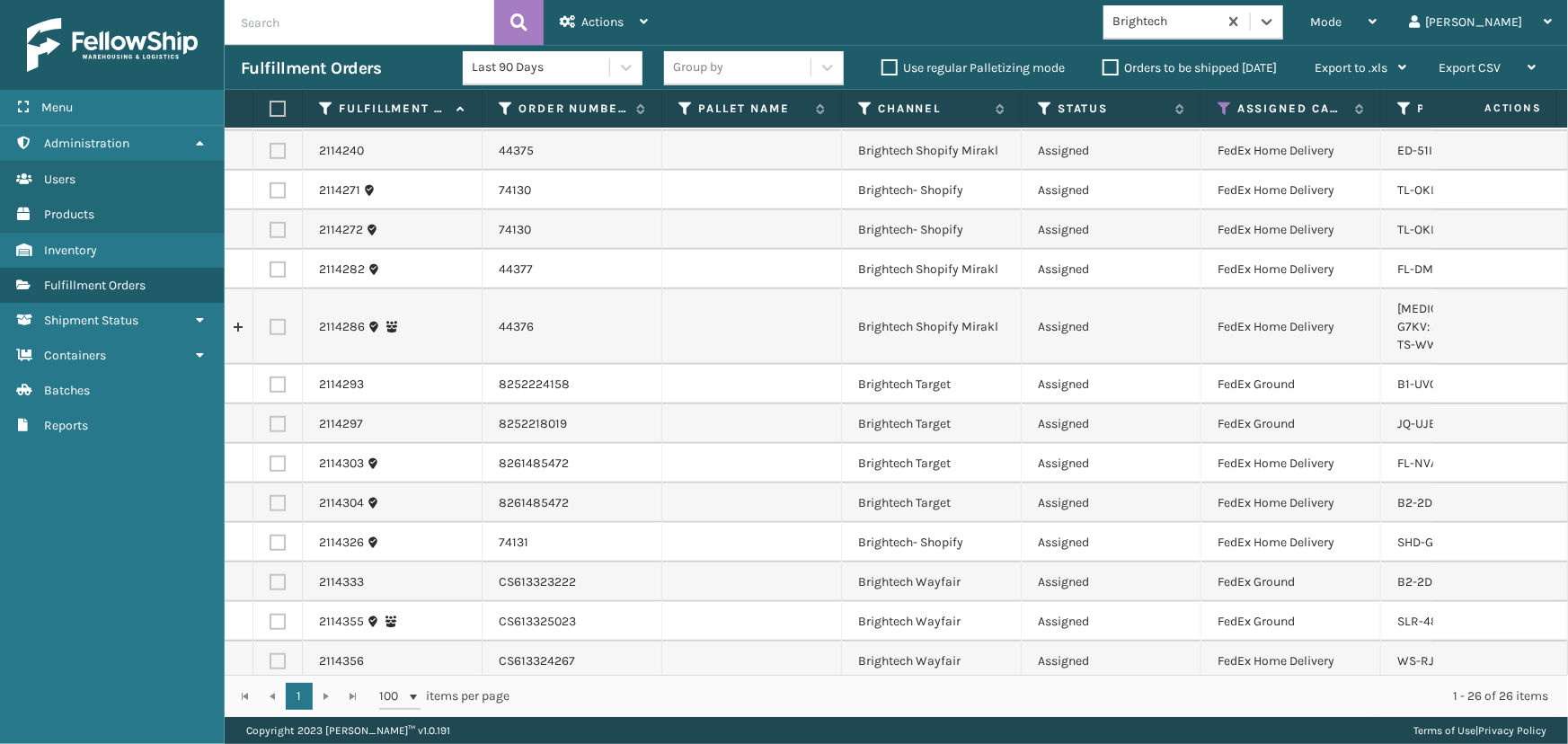
click at [278, 99] on th at bounding box center [278, 109] width 49 height 39
click at [280, 106] on label at bounding box center [275, 109] width 11 height 16
click at [270, 106] on input "checkbox" at bounding box center [269, 109] width 1 height 12
checkbox input "true"
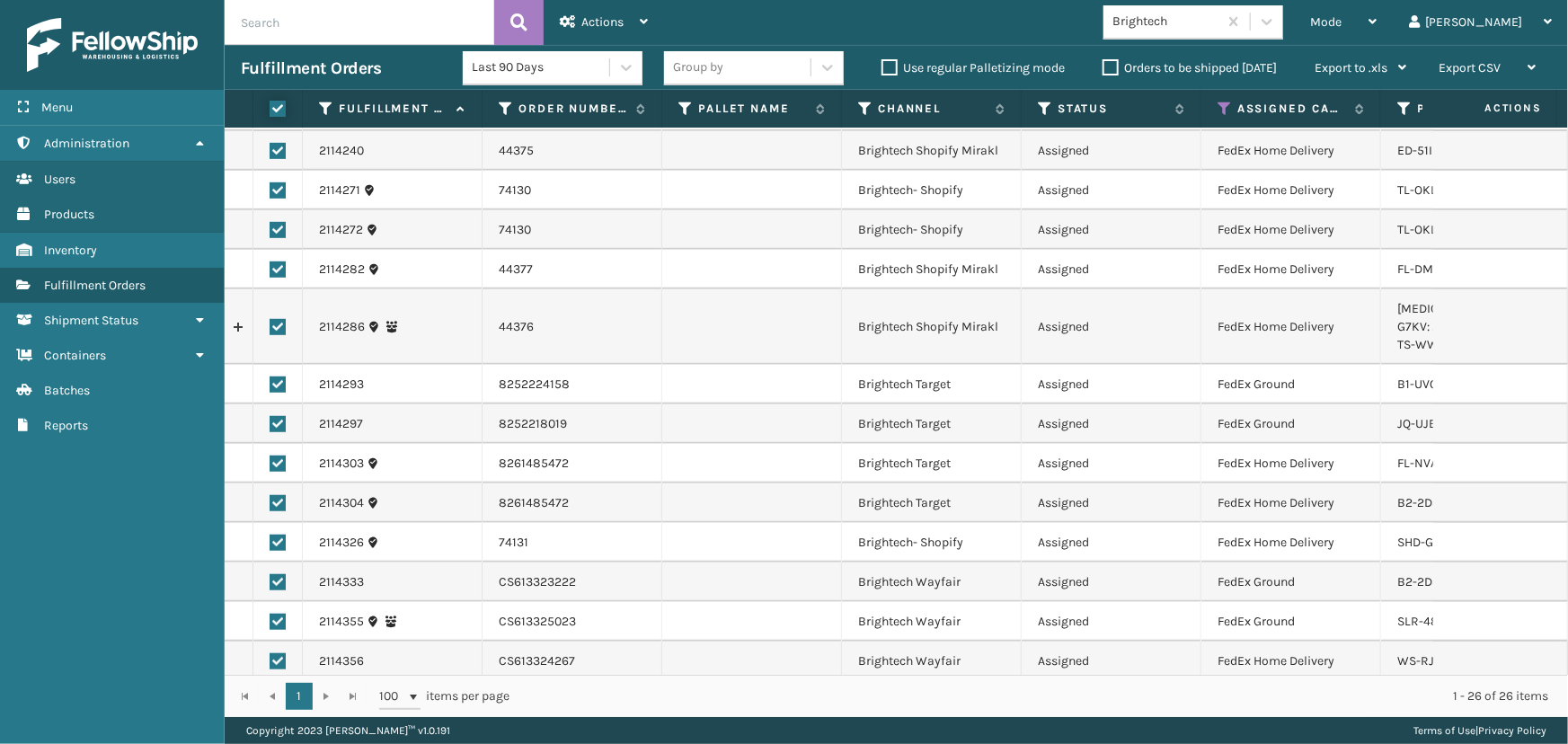
checkbox input "true"
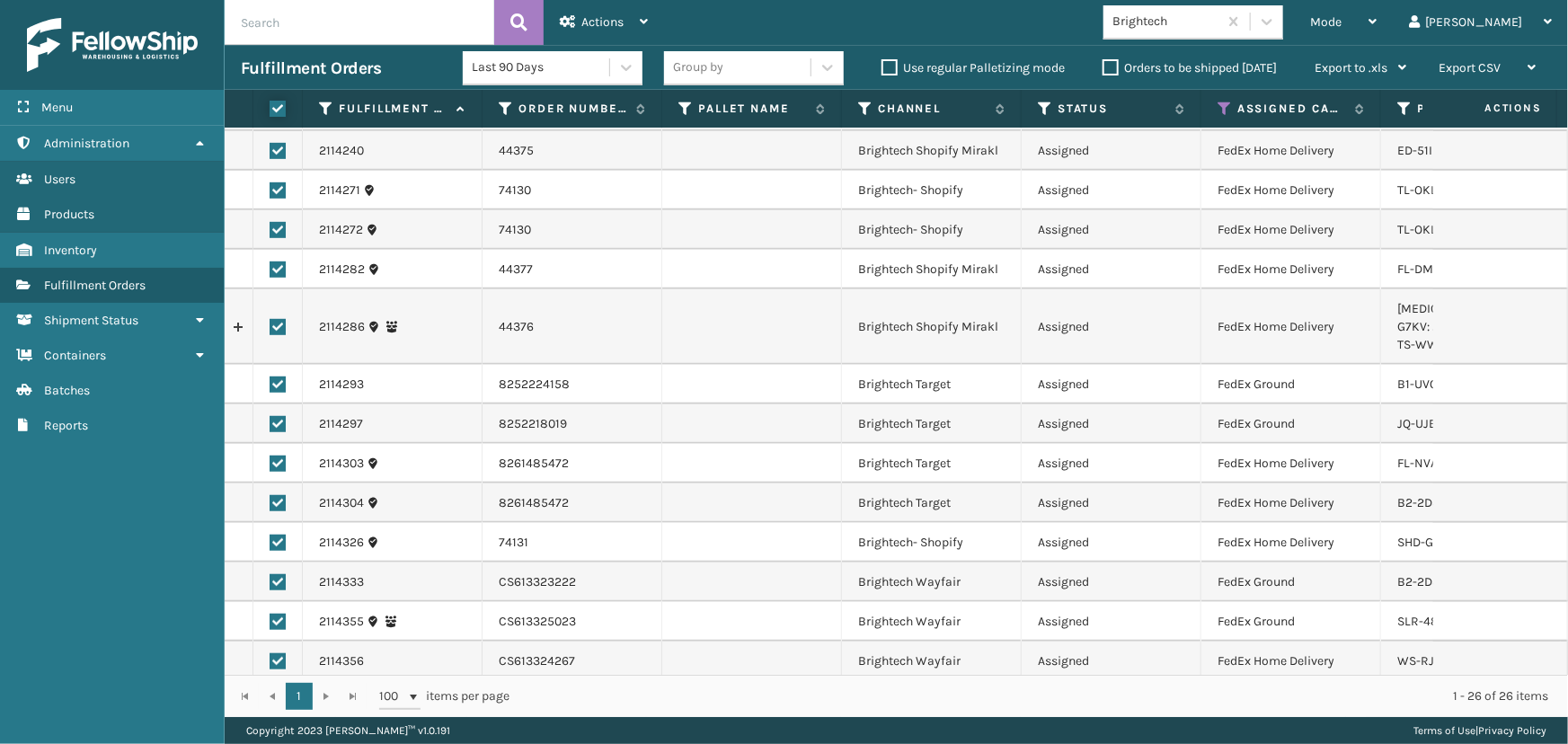
checkbox input "true"
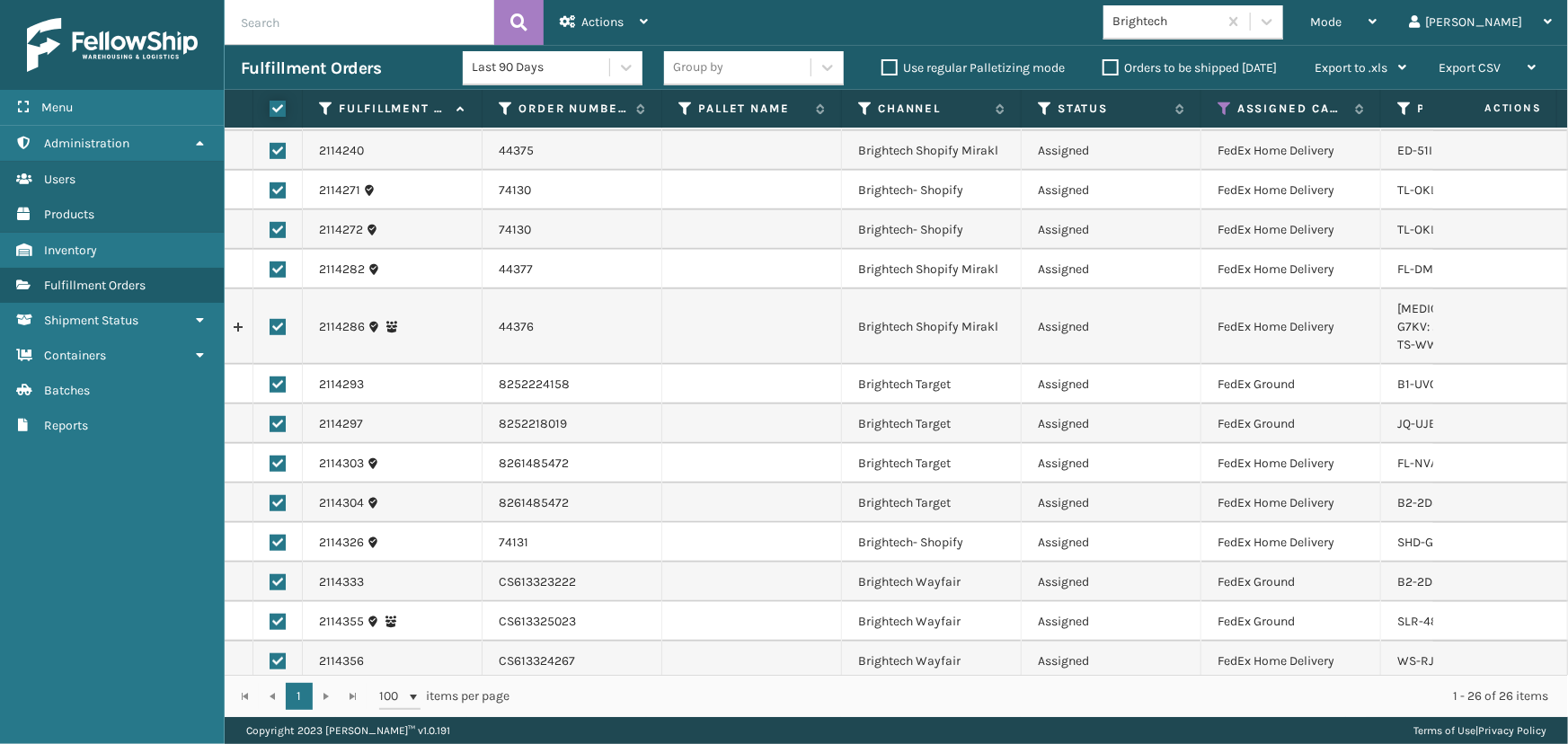
checkbox input "true"
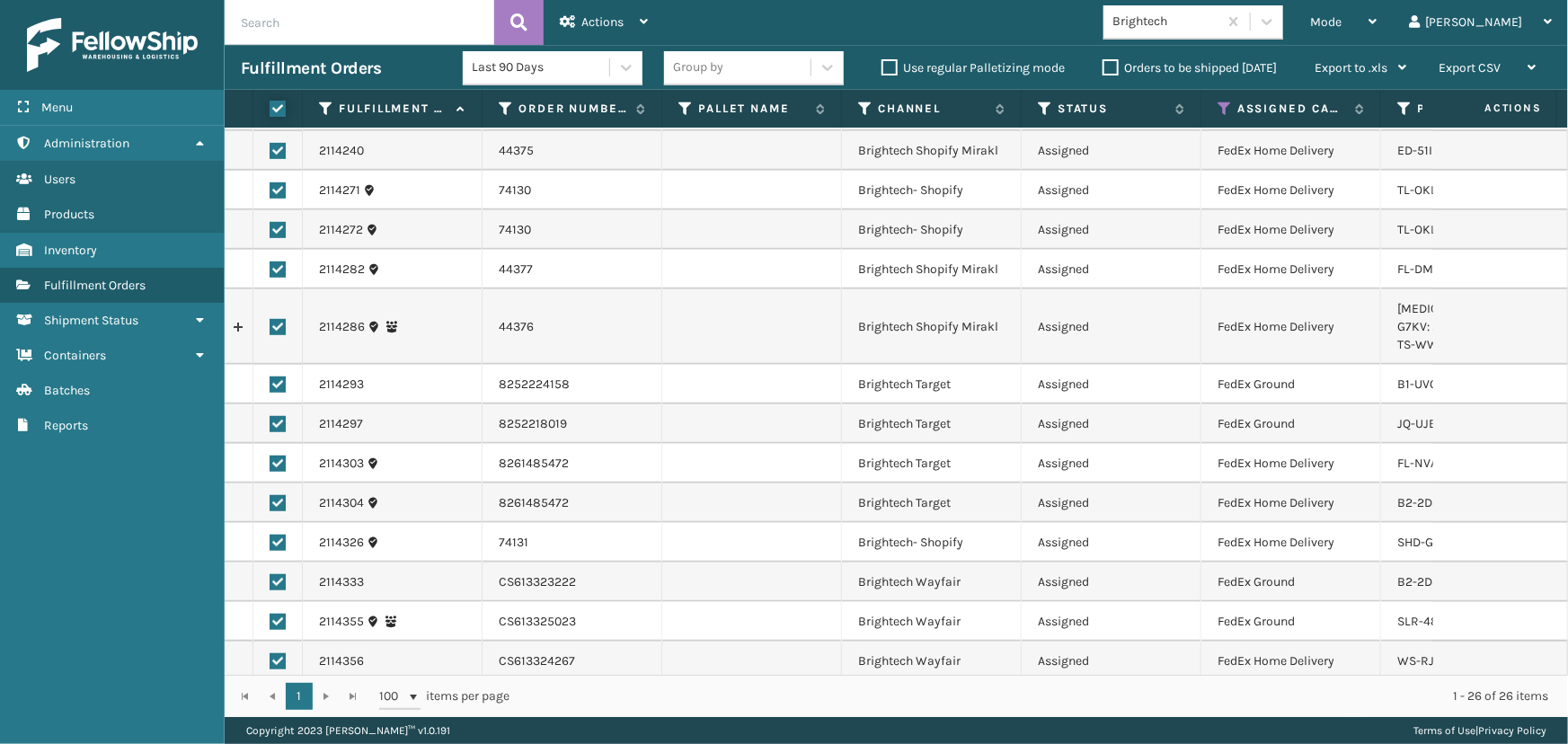
checkbox input "true"
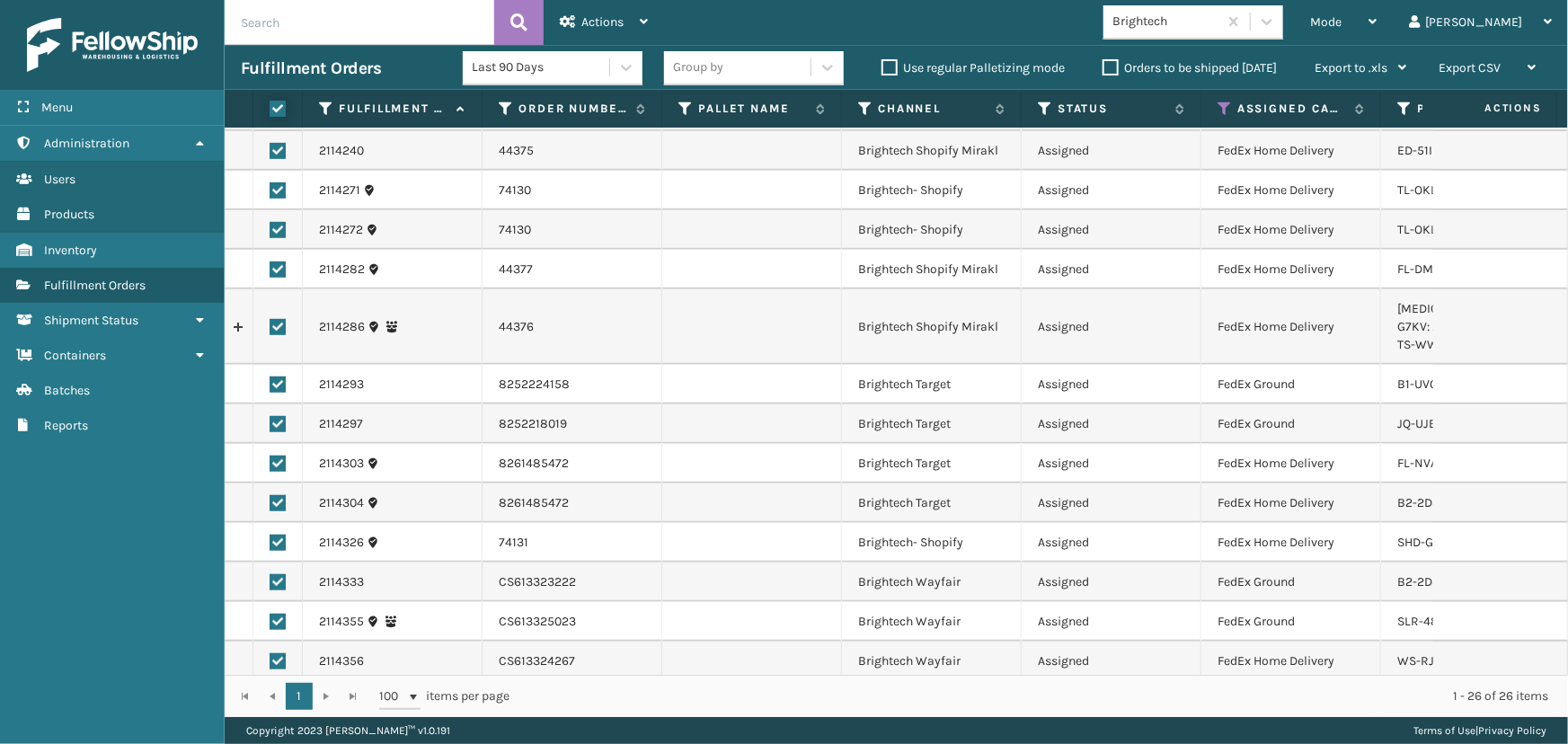
checkbox input "true"
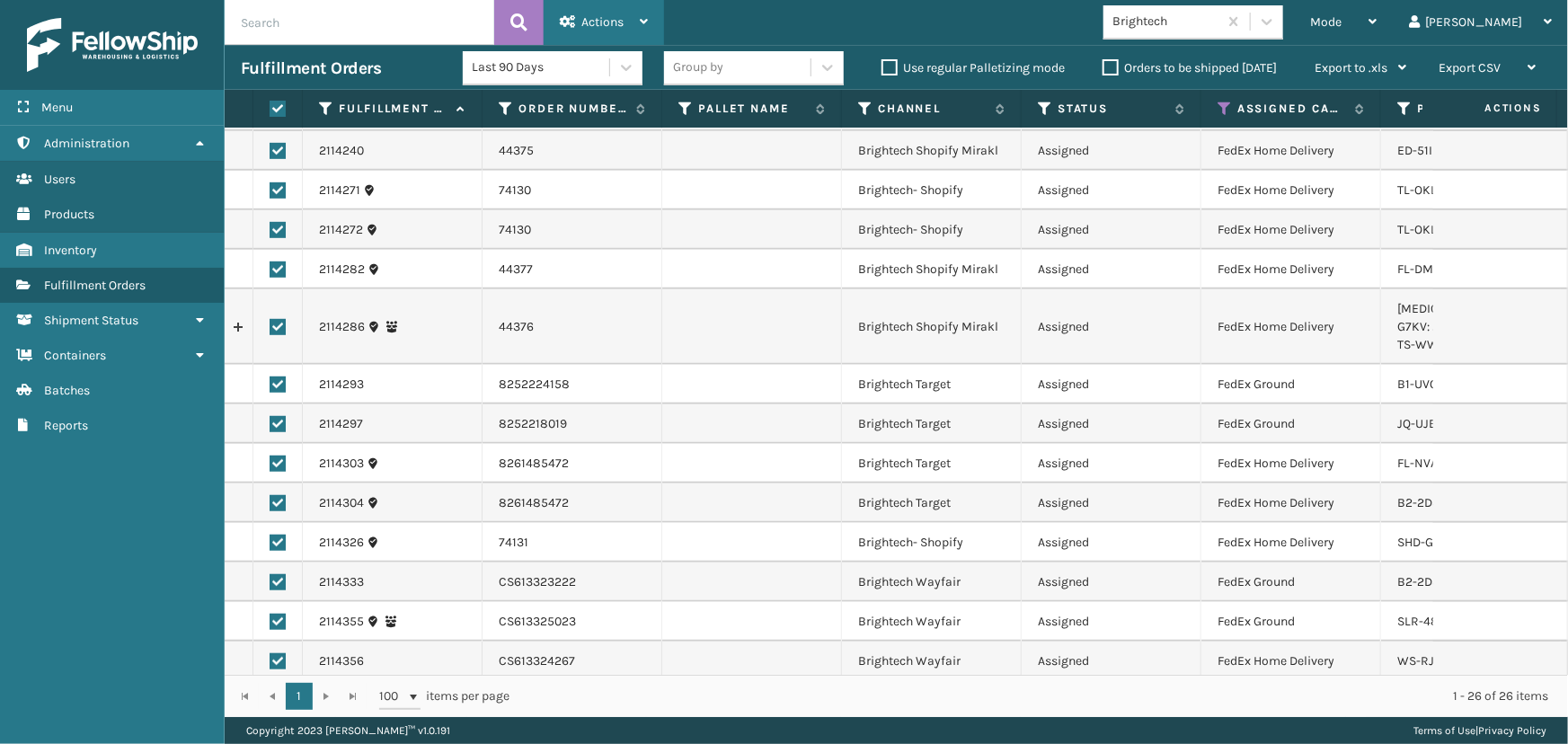
click at [584, 19] on span "Actions" at bounding box center [602, 22] width 43 height 15
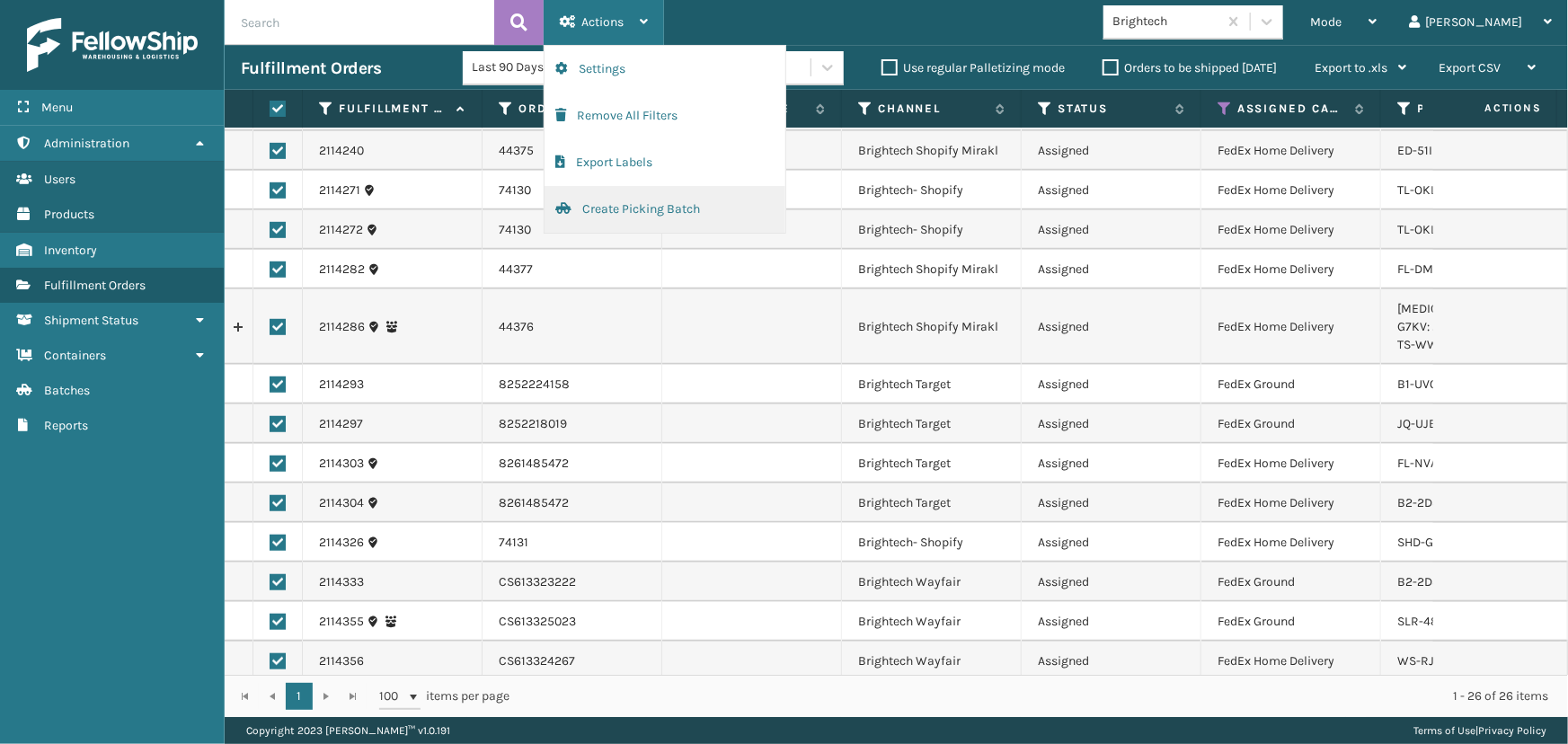
click at [638, 216] on button "Create Picking Batch" at bounding box center [665, 210] width 241 height 47
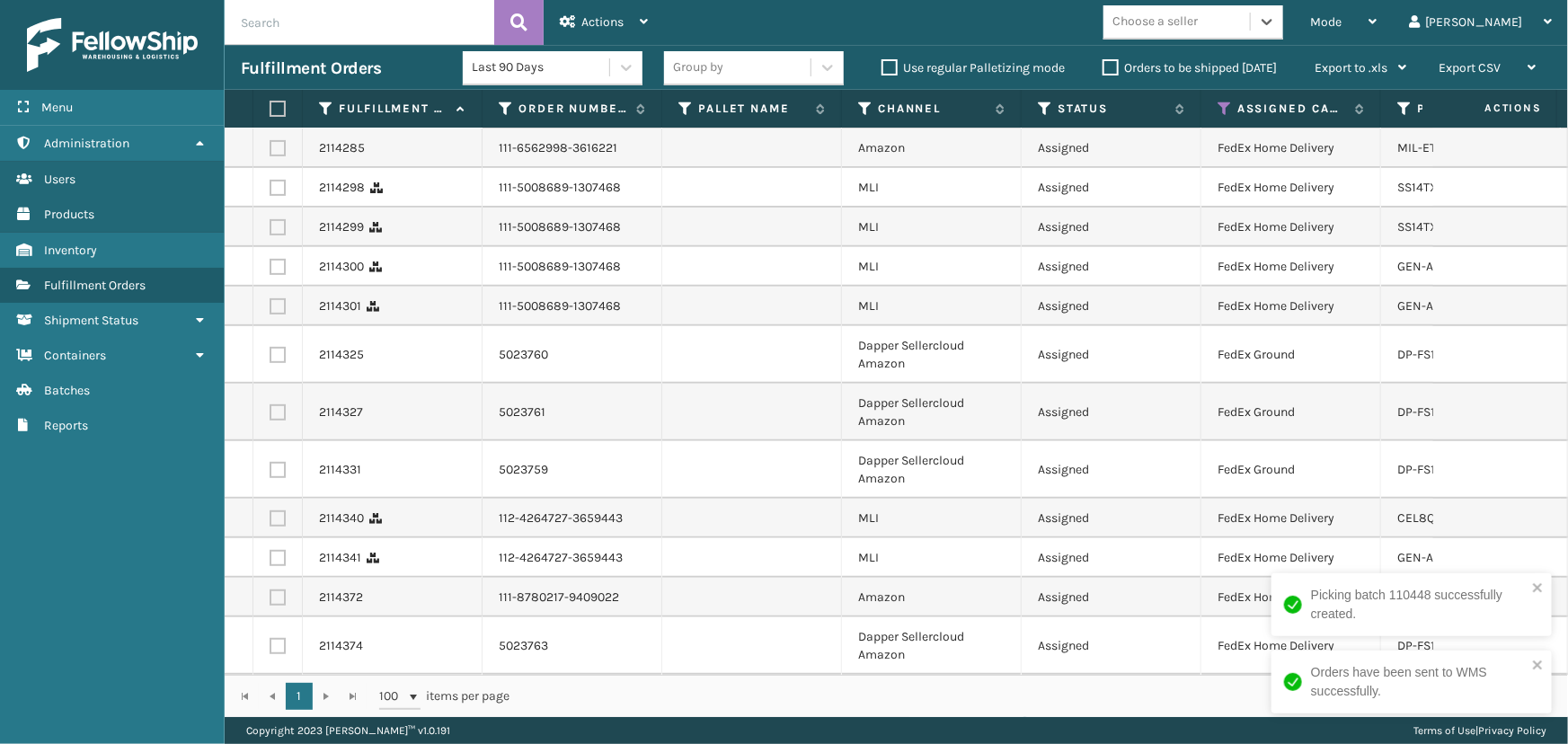
scroll to position [0, 0]
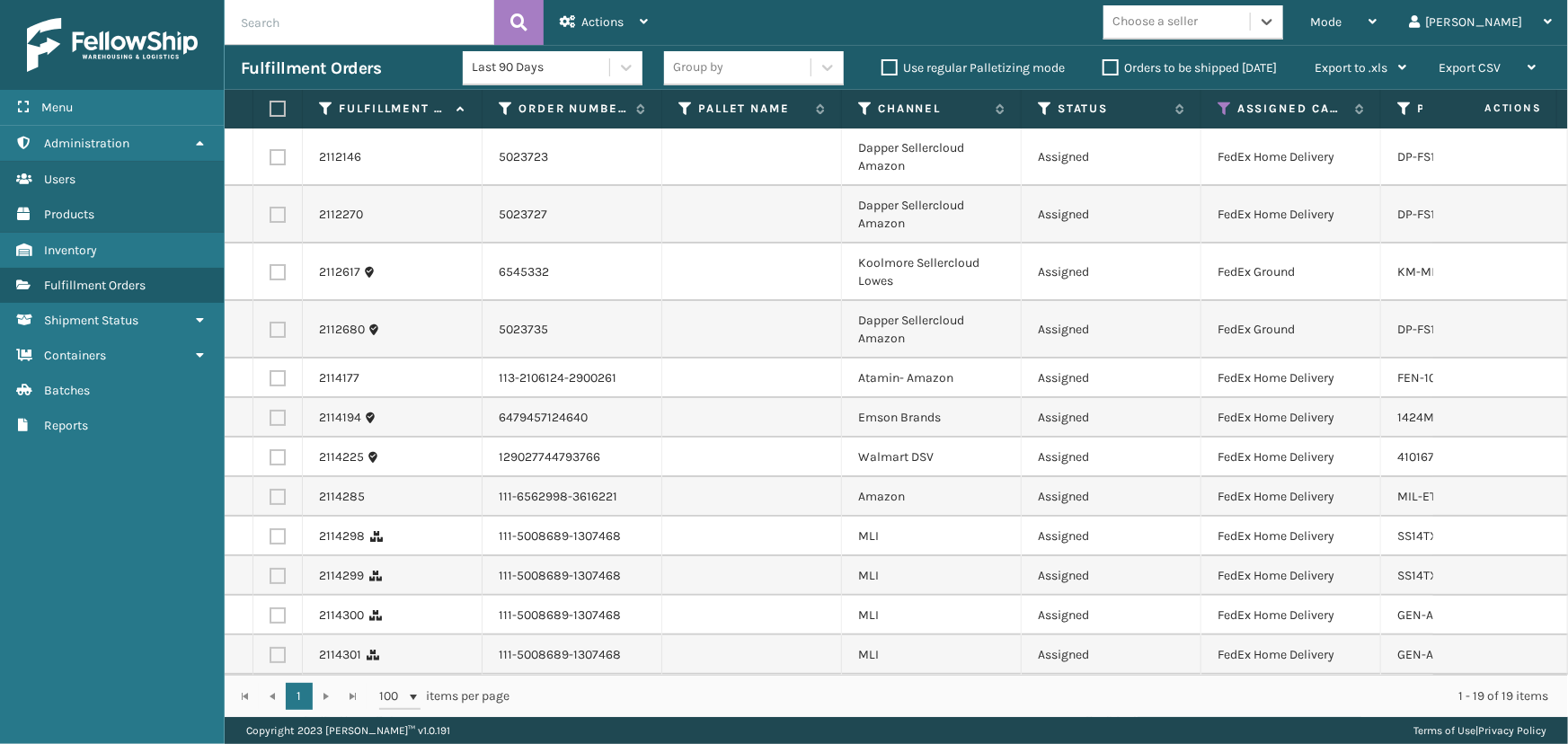
drag, startPoint x: 1255, startPoint y: 30, endPoint x: 1260, endPoint y: 38, distance: 9.4
click at [1250, 34] on div "Choose a seller" at bounding box center [1177, 22] width 147 height 30
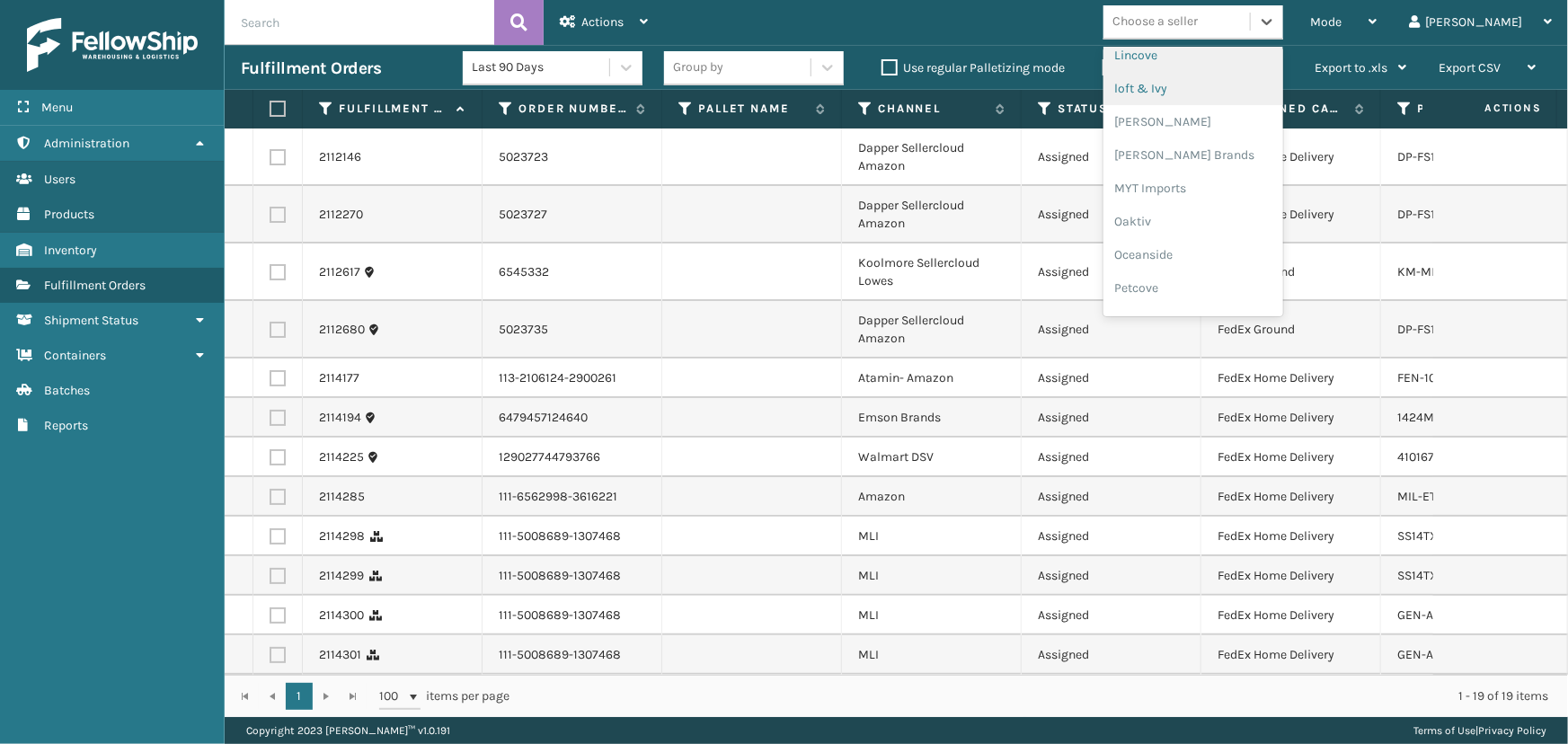
scroll to position [901, 0]
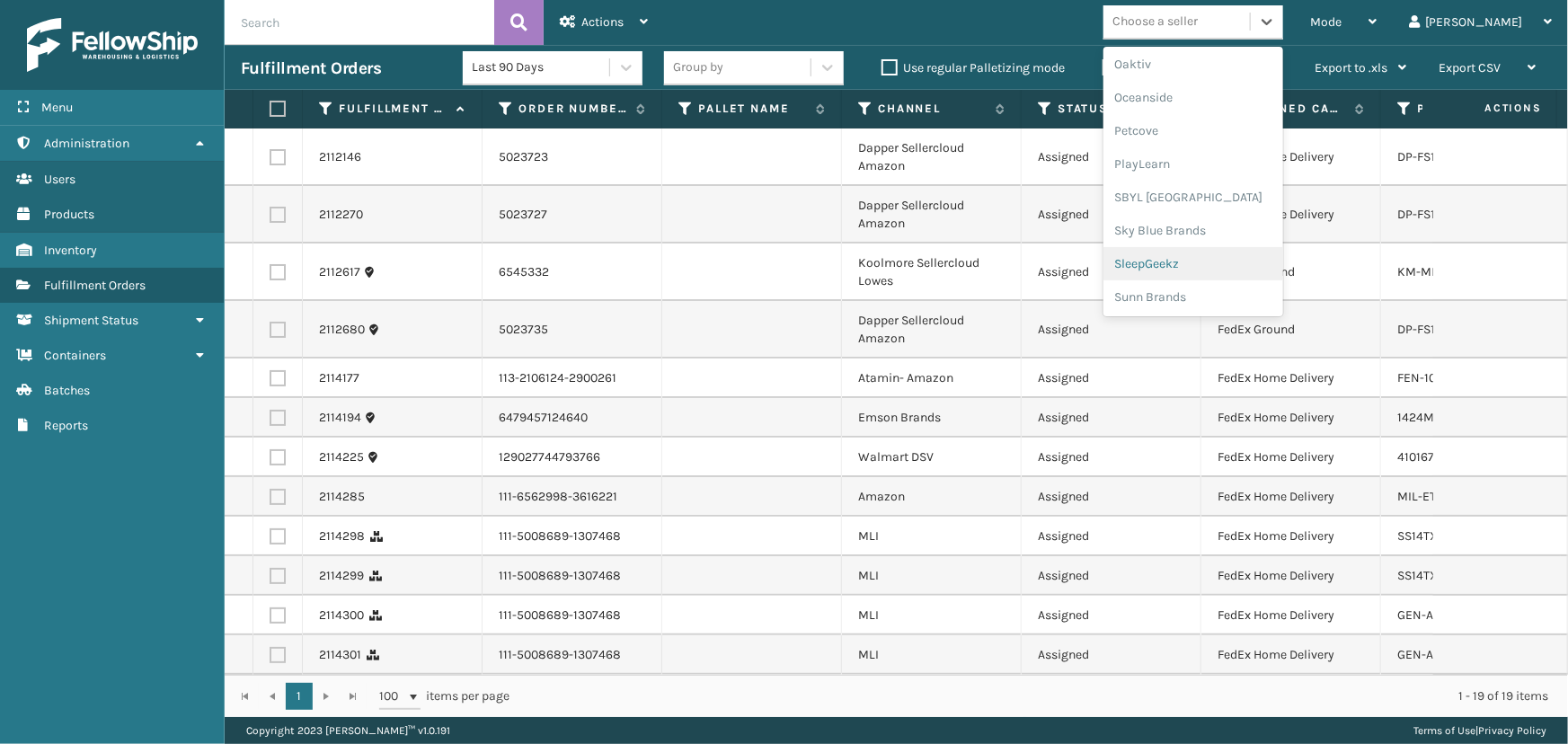
click at [1231, 269] on div "SleepGeekz" at bounding box center [1193, 263] width 180 height 34
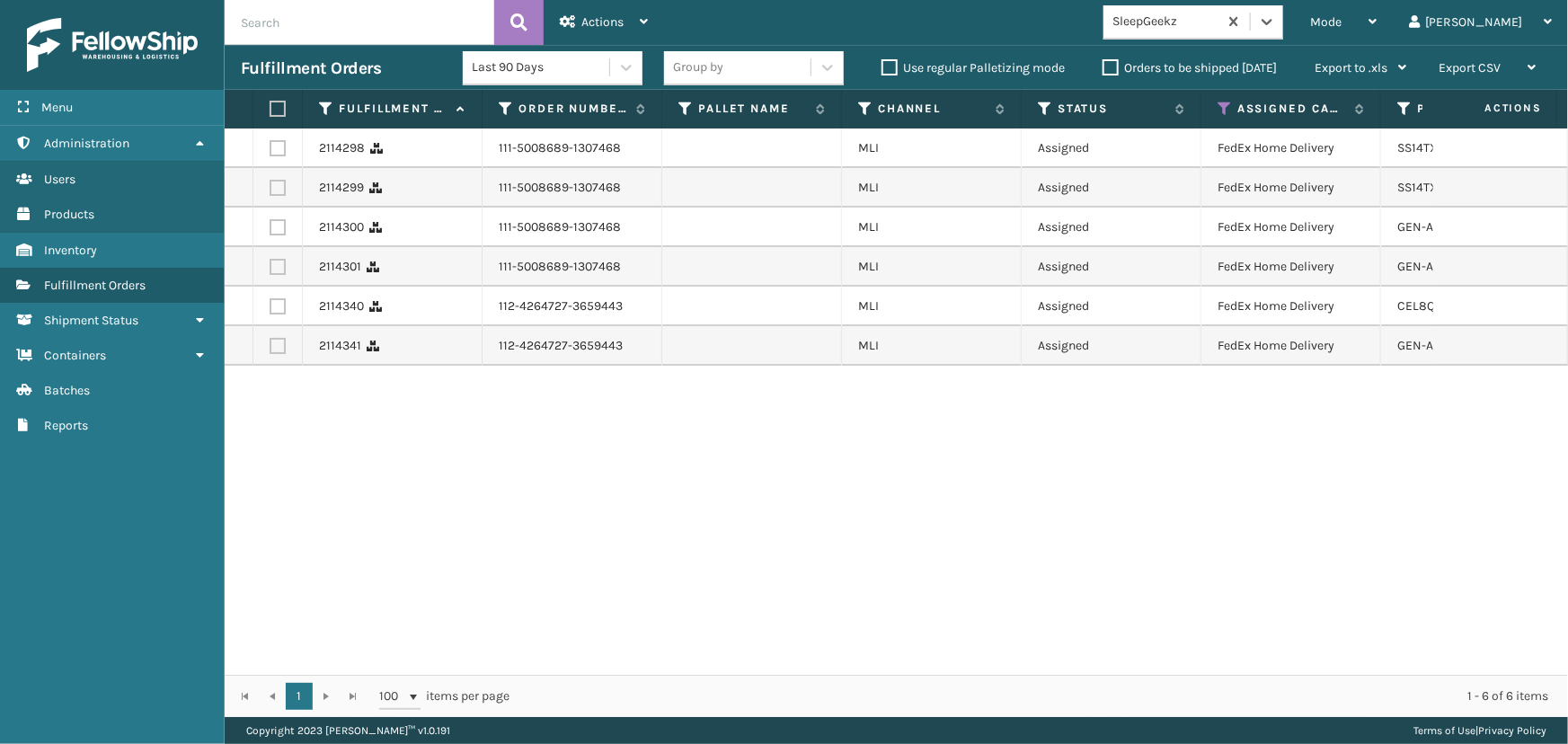
click at [275, 114] on label at bounding box center [275, 109] width 11 height 16
click at [270, 114] on input "checkbox" at bounding box center [269, 109] width 1 height 12
checkbox input "true"
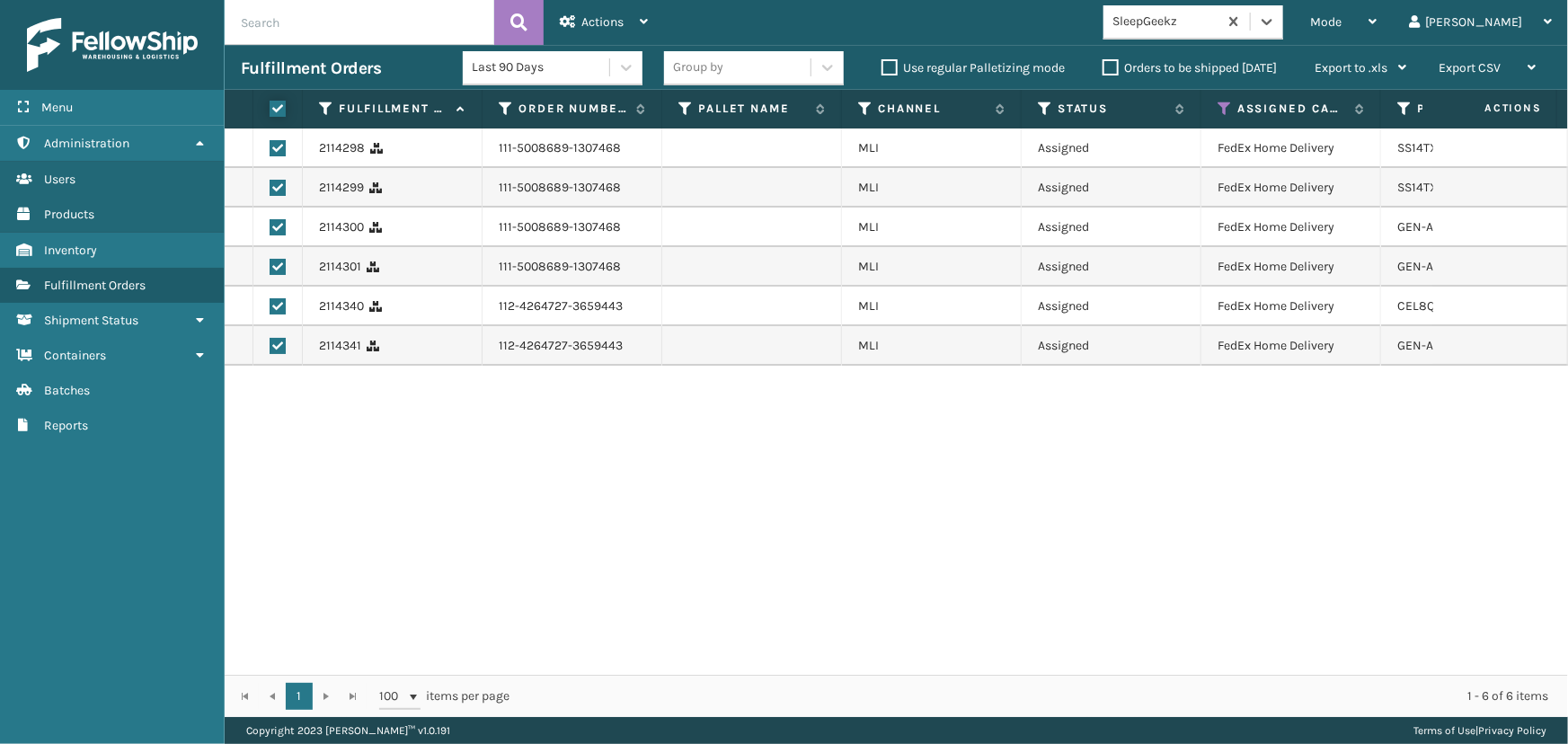
checkbox input "true"
click at [623, 15] on span "Actions" at bounding box center [602, 22] width 43 height 15
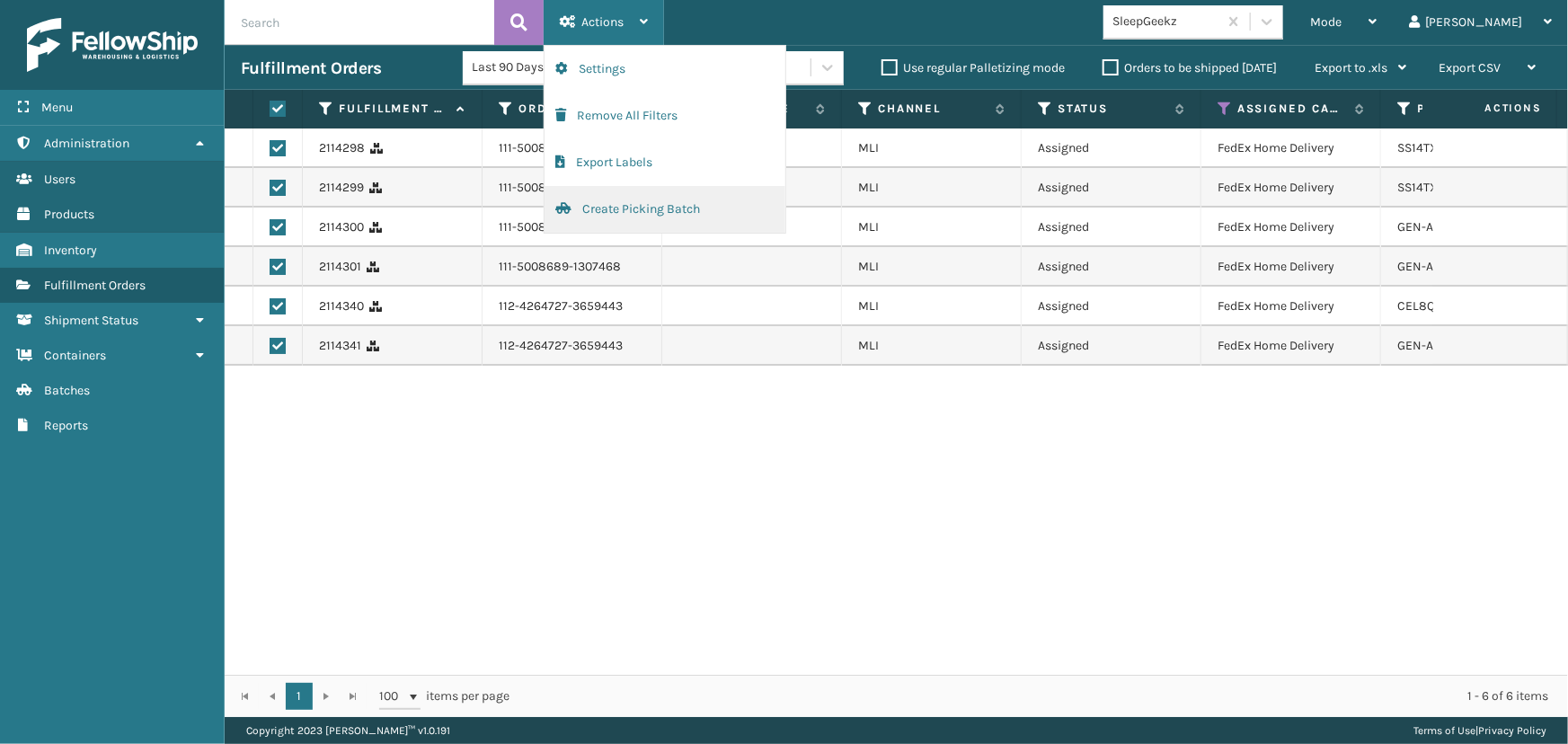
click at [703, 213] on button "Create Picking Batch" at bounding box center [665, 210] width 241 height 47
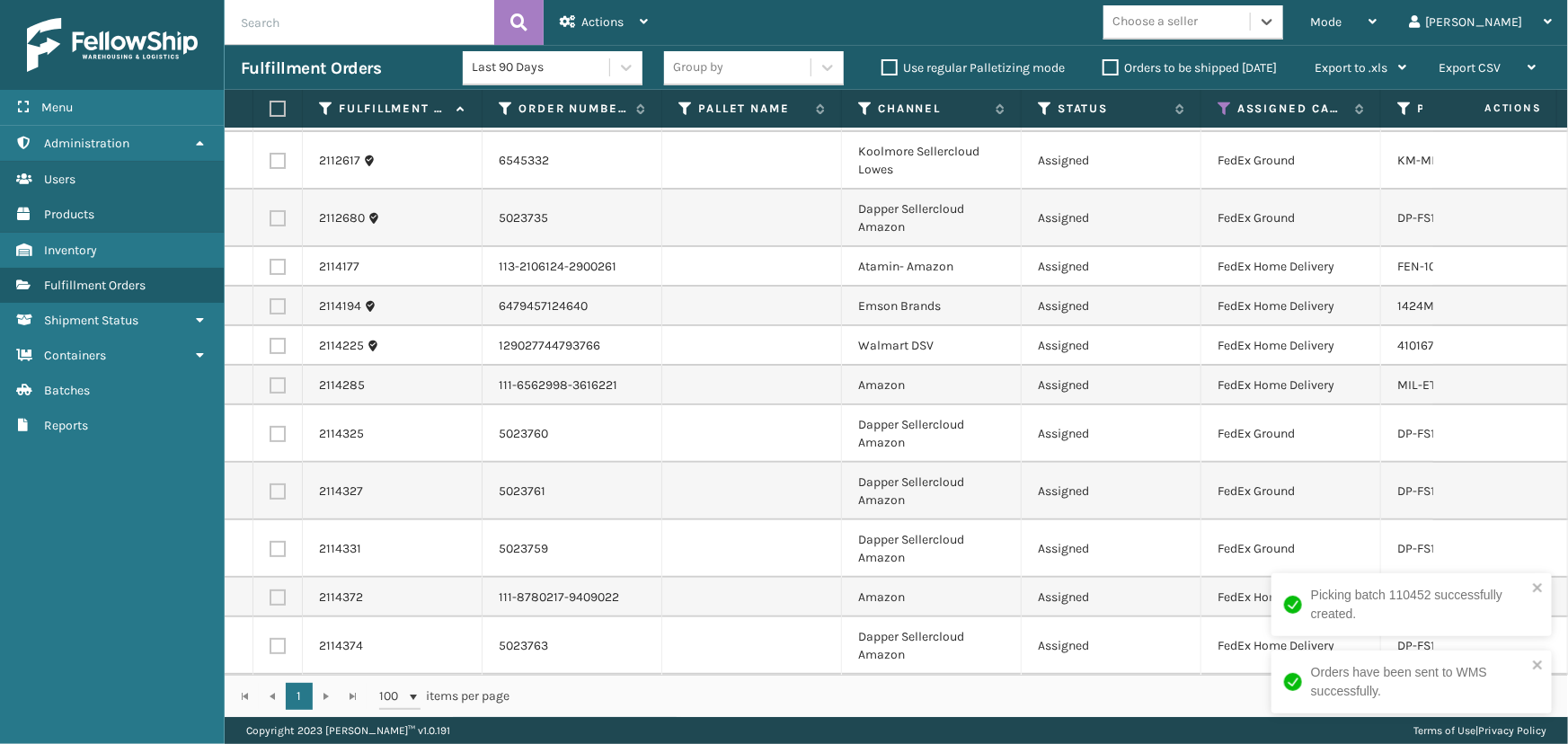
scroll to position [123, 0]
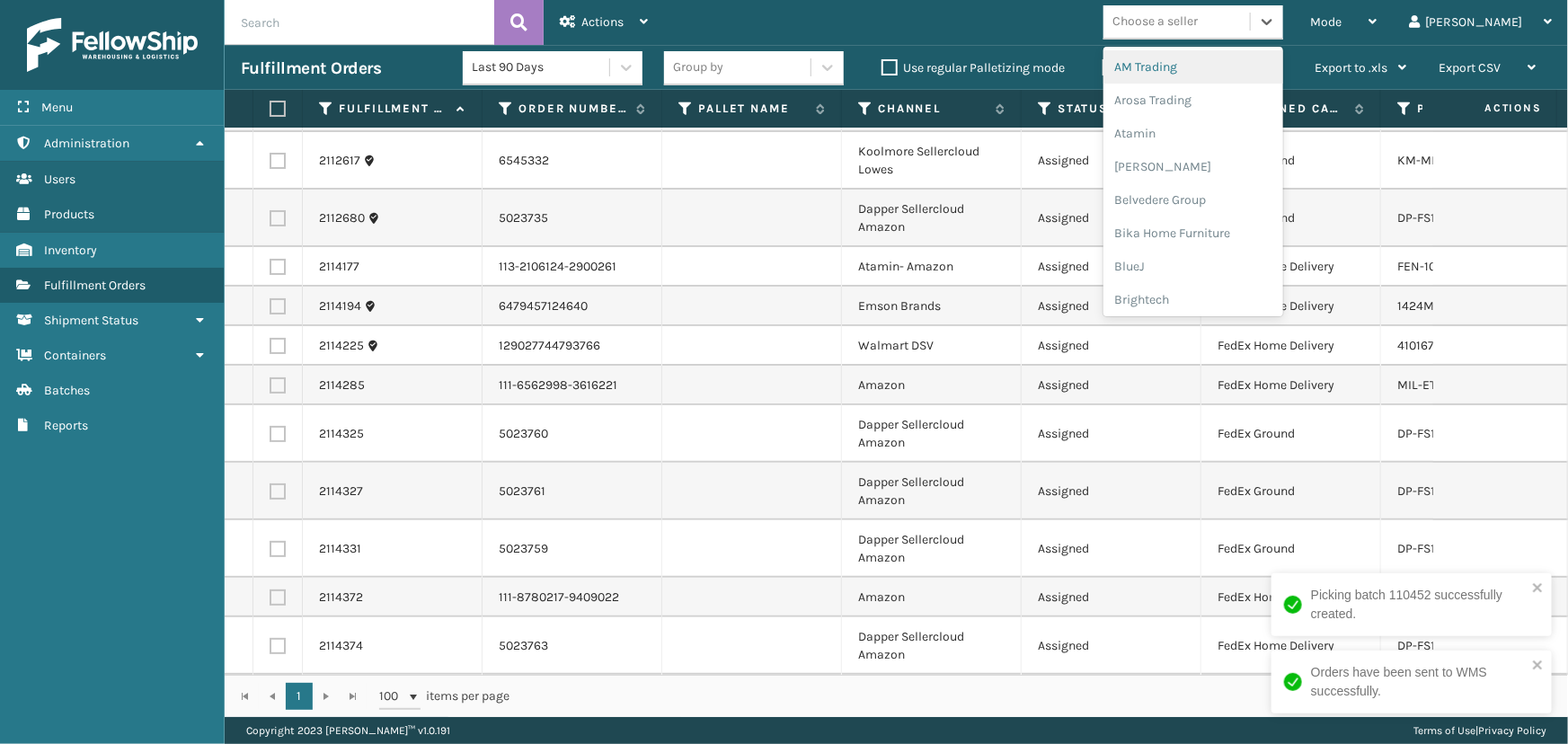
click at [1250, 31] on div "Choose a seller" at bounding box center [1177, 22] width 147 height 30
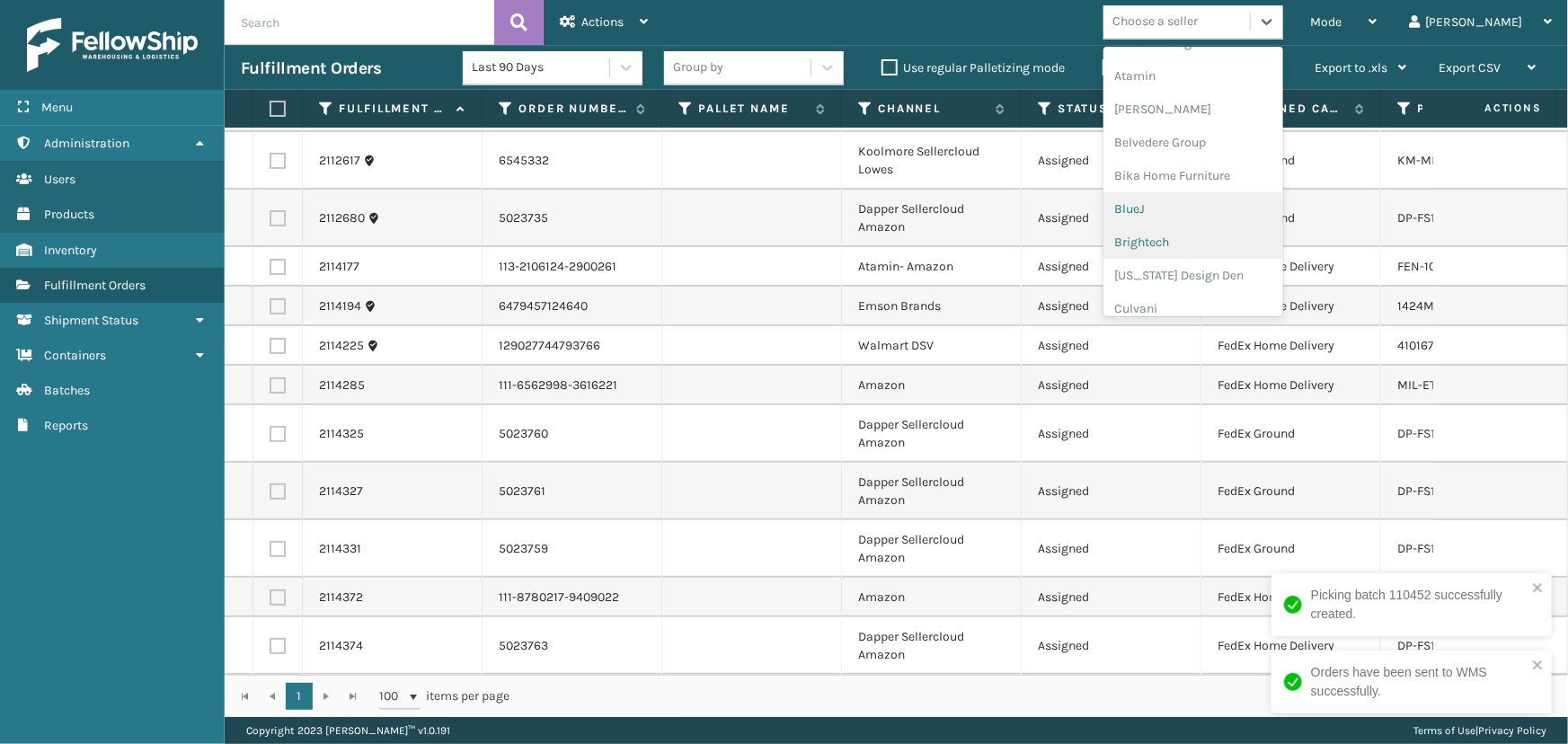
scroll to position [162, 0]
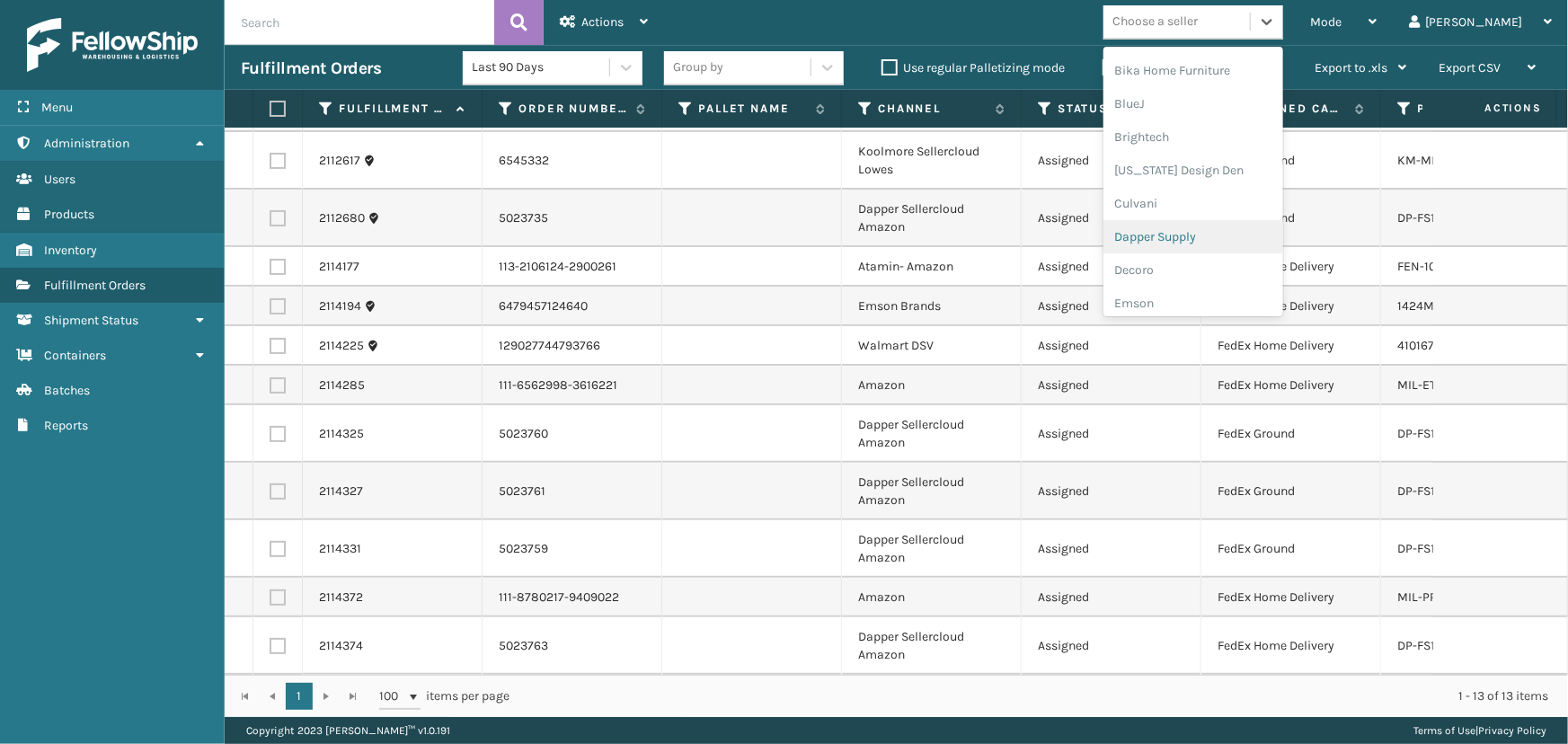
click at [1255, 230] on div "Dapper Supply" at bounding box center [1193, 237] width 180 height 34
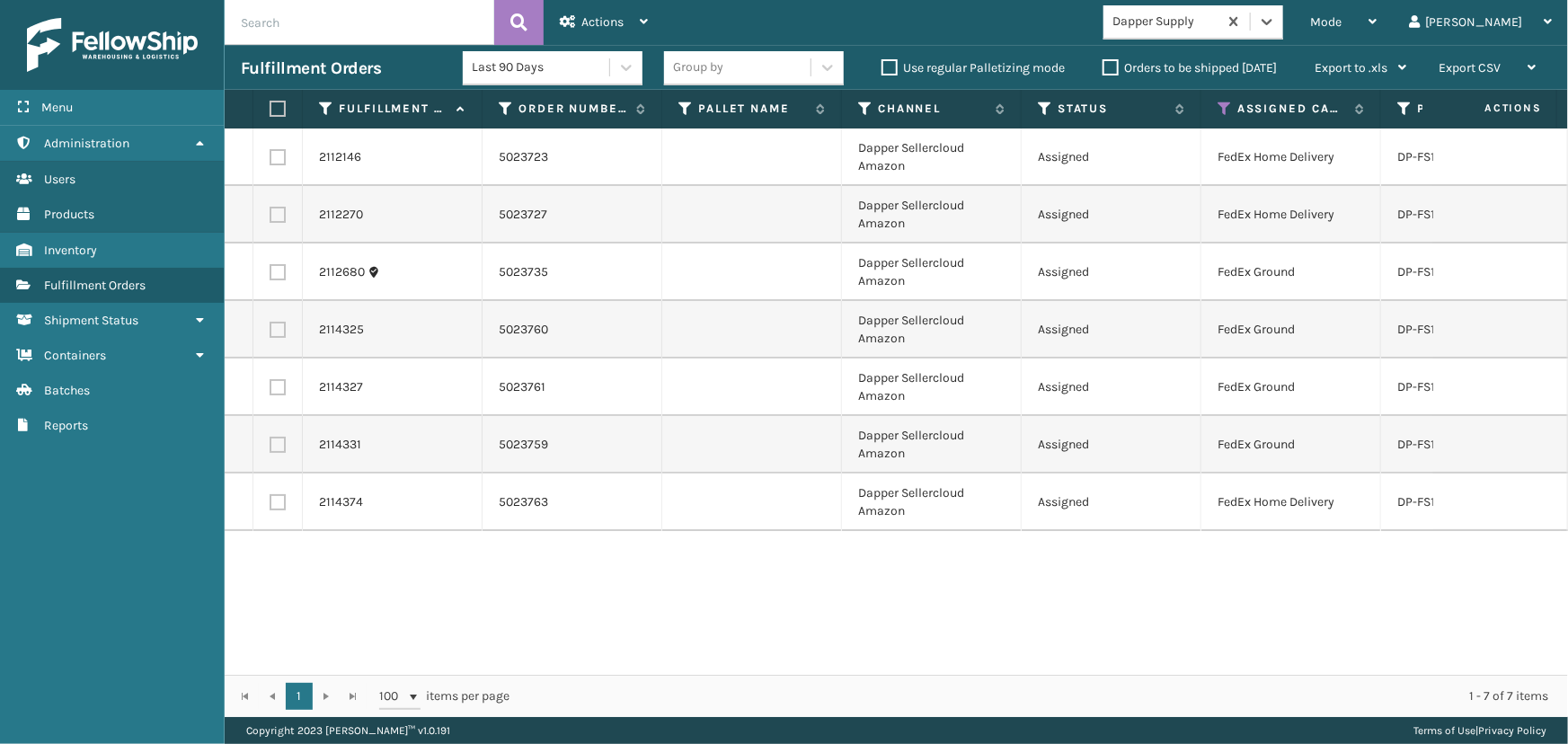
click at [278, 110] on label at bounding box center [275, 109] width 11 height 16
click at [270, 110] on input "checkbox" at bounding box center [269, 109] width 1 height 12
checkbox input "true"
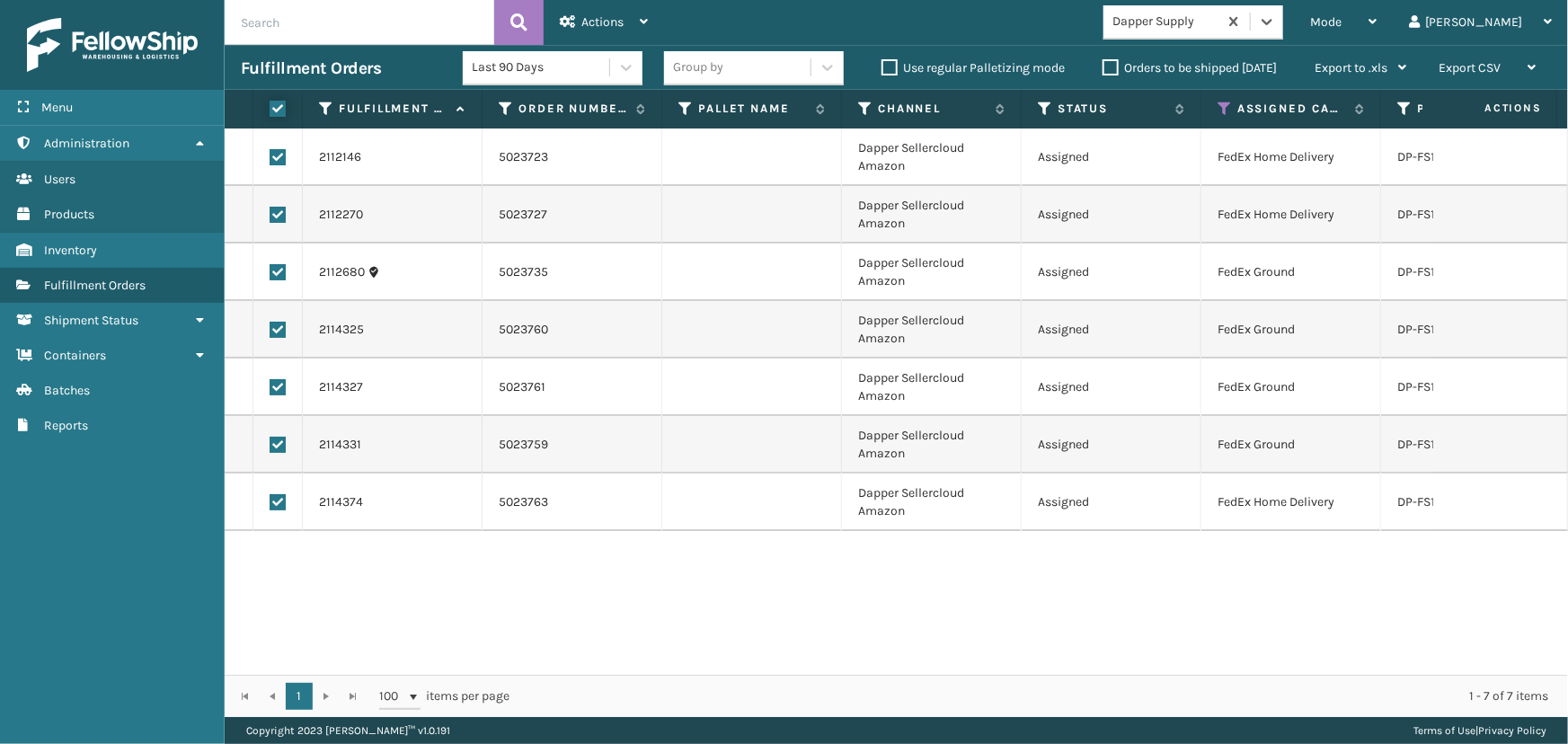
checkbox input "true"
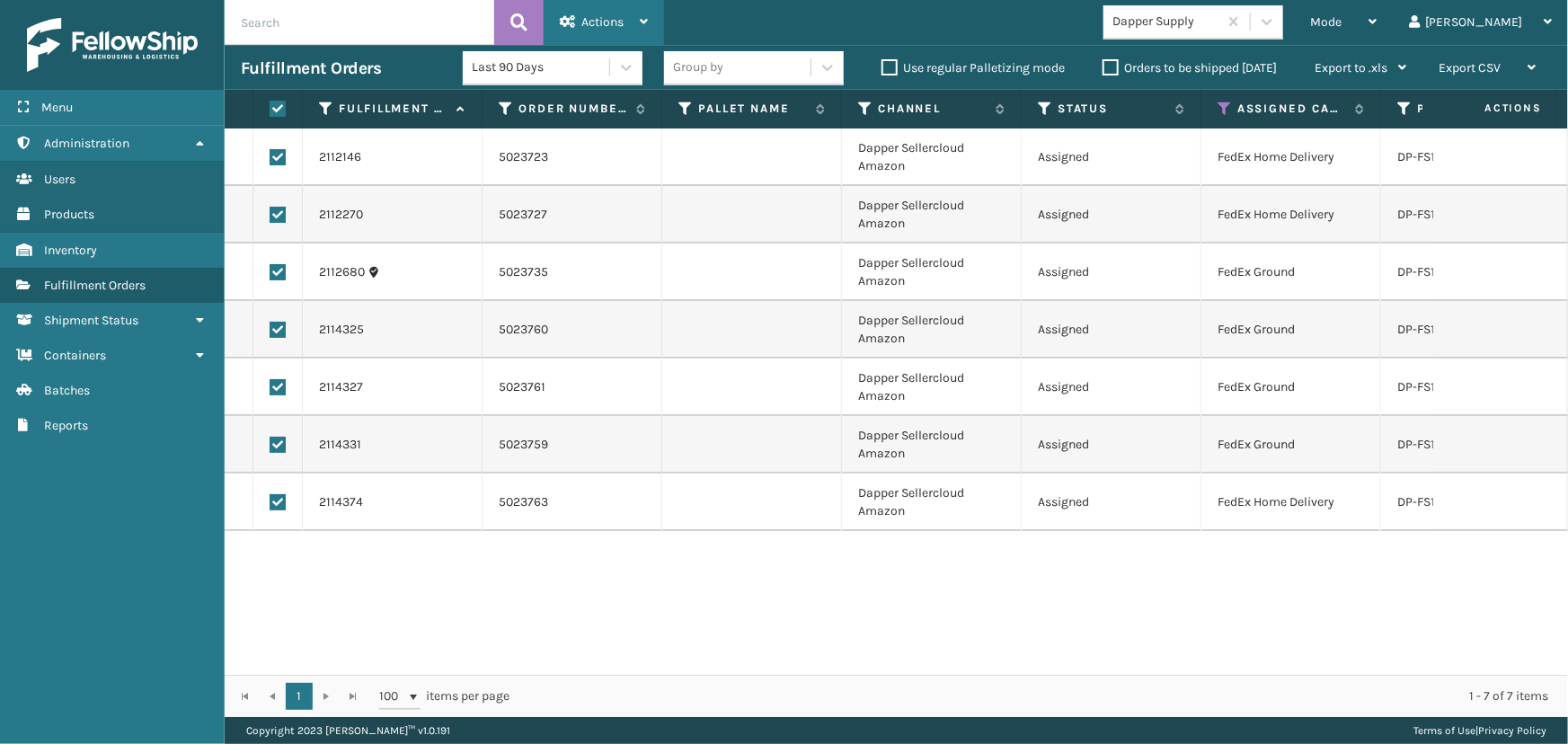
click at [664, 2] on div "Actions Settings Remove All Filters Export Labels Create Picking Batch" at bounding box center [603, 23] width 121 height 45
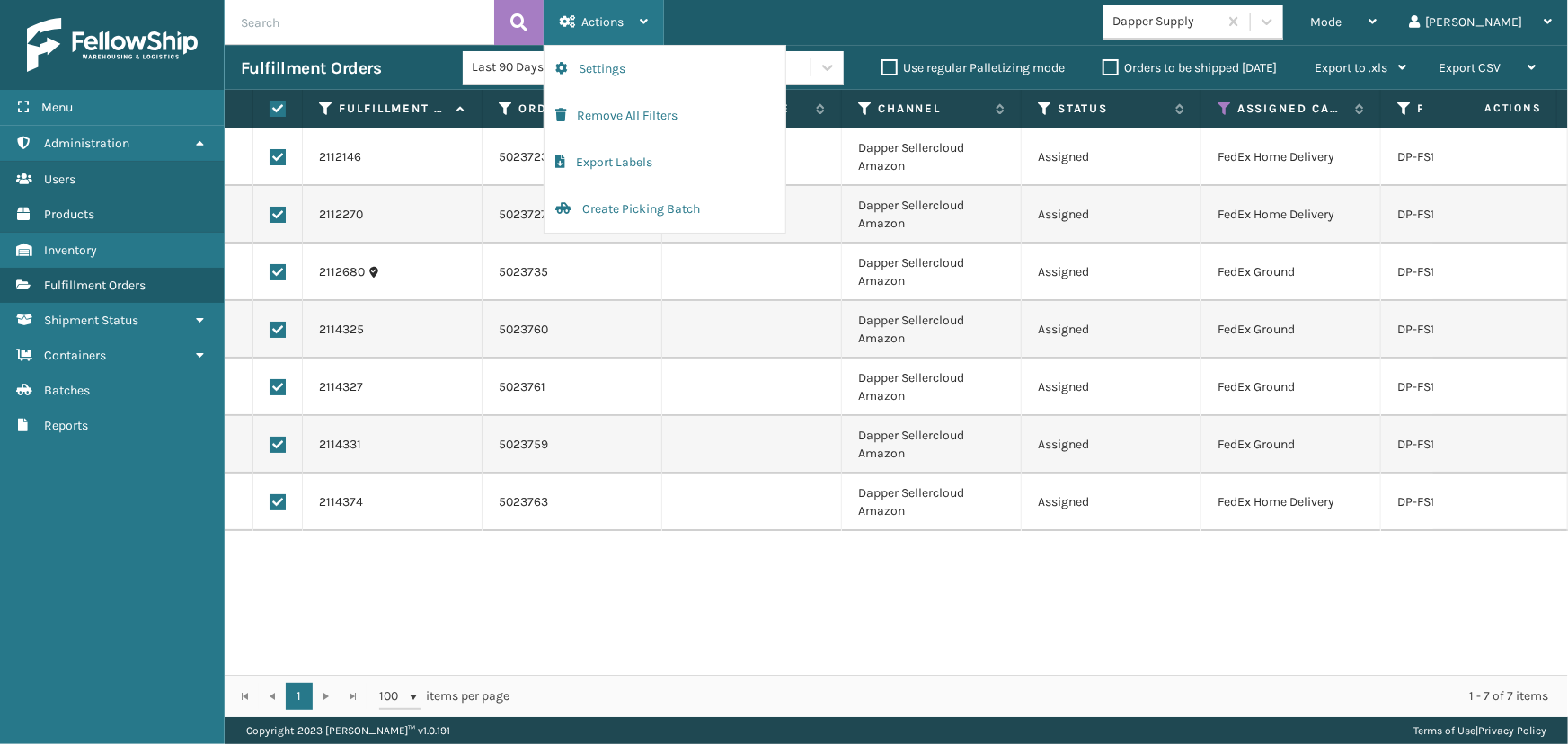
click at [593, 24] on span "Actions" at bounding box center [602, 22] width 43 height 15
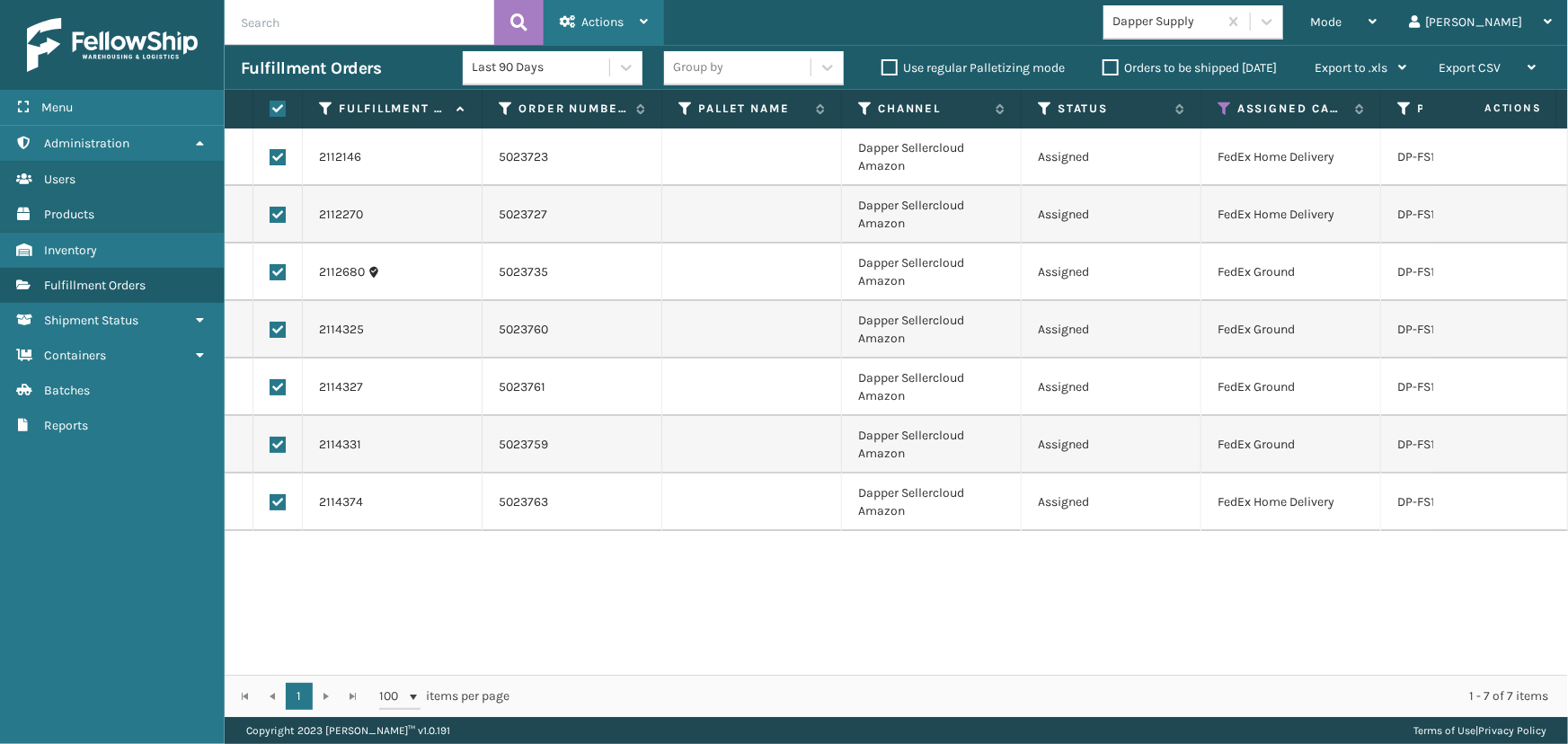
click at [574, 14] on div "Actions" at bounding box center [603, 23] width 88 height 45
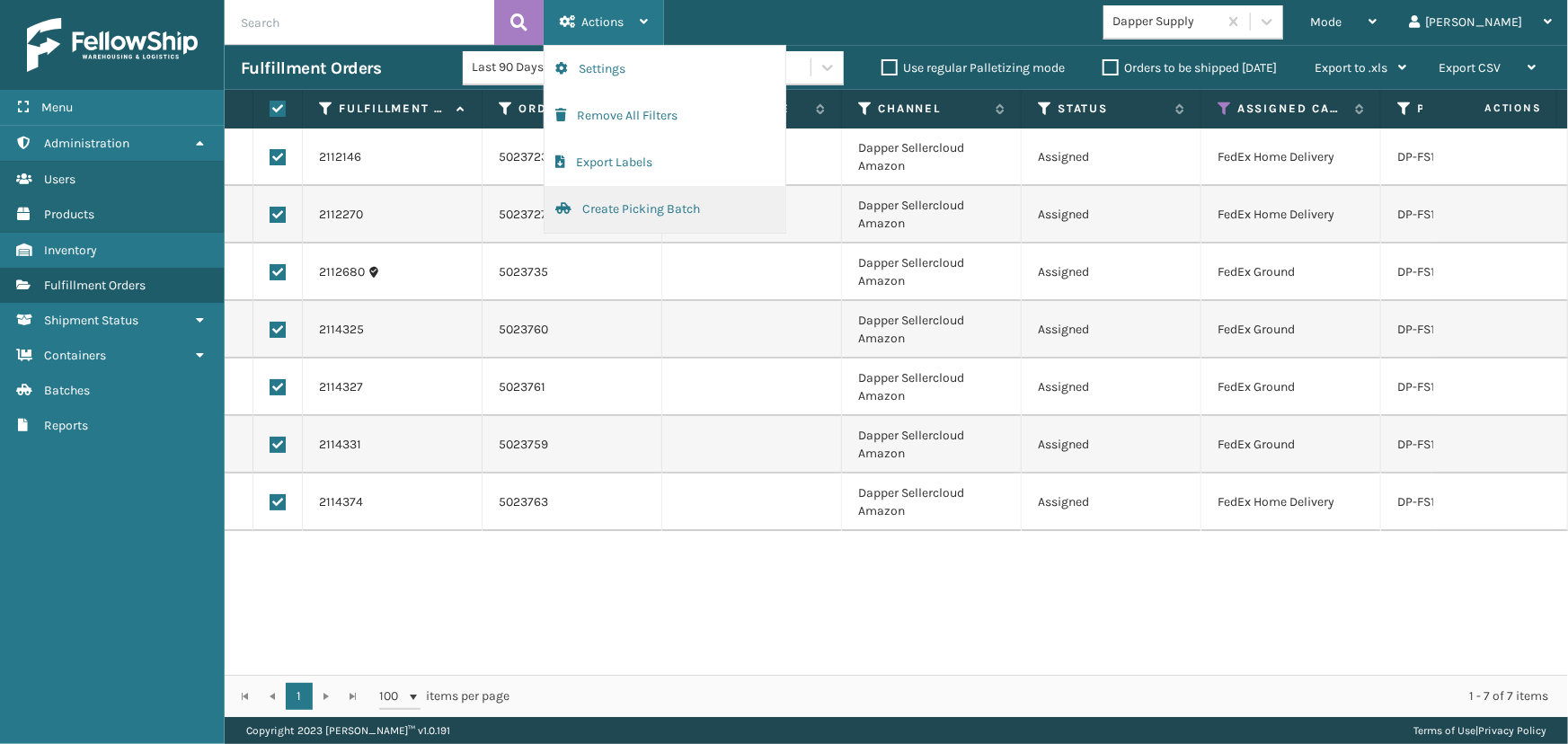
click at [684, 213] on button "Create Picking Batch" at bounding box center [665, 210] width 241 height 47
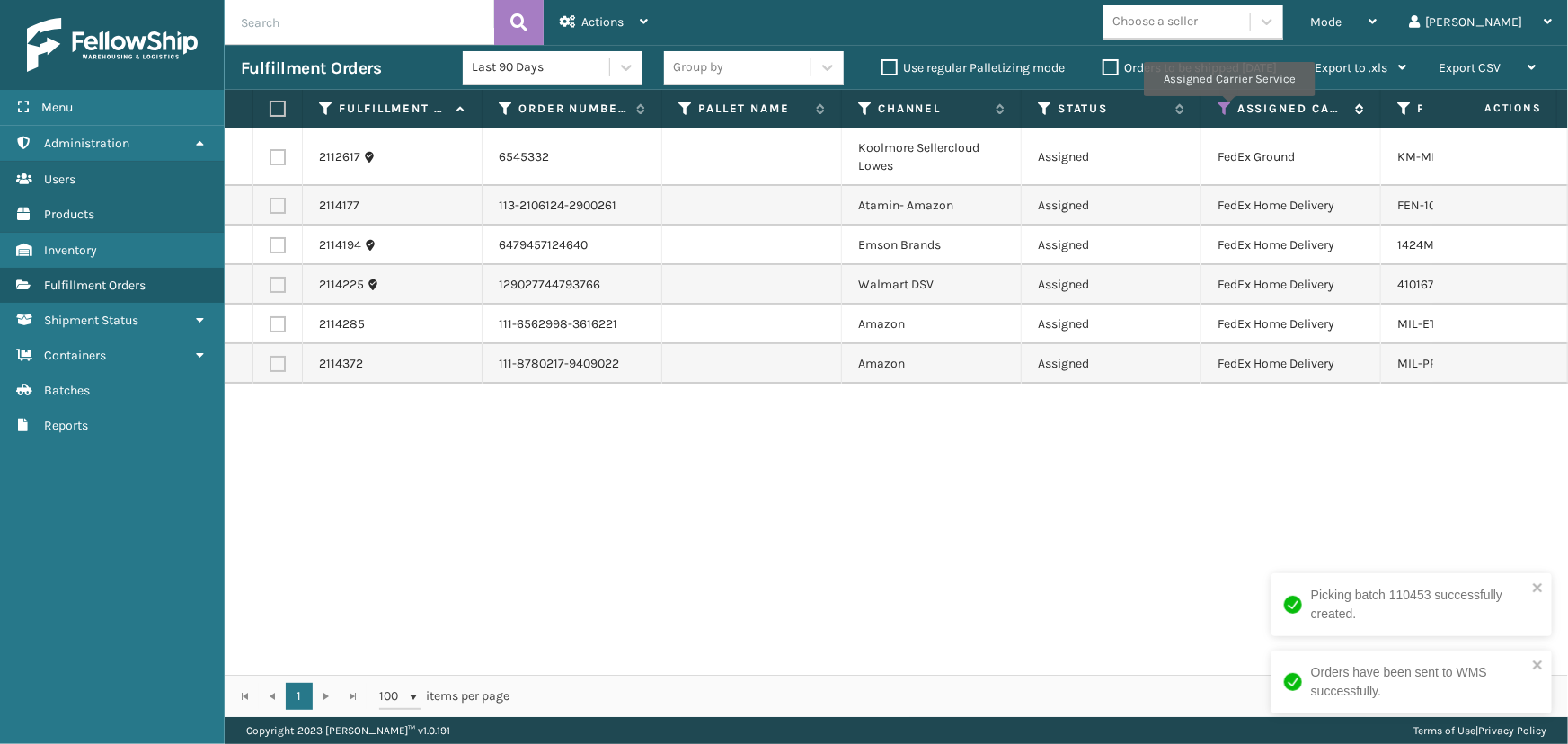
click at [1224, 109] on icon at bounding box center [1225, 109] width 15 height 16
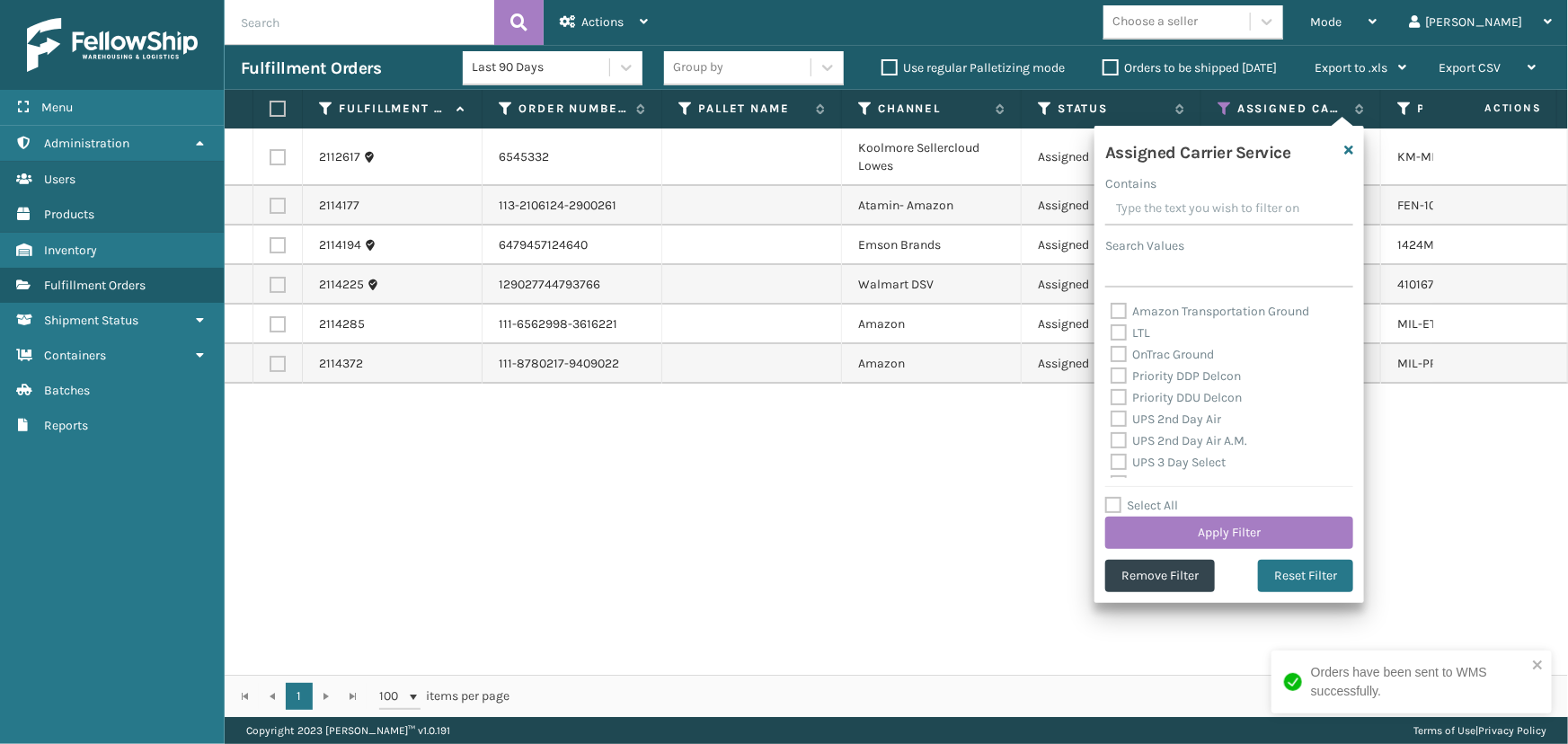
scroll to position [245, 0]
click at [1167, 509] on label "Select All" at bounding box center [1142, 505] width 73 height 15
click at [1167, 497] on input "Select All" at bounding box center [1240, 496] width 269 height 2
checkbox input "true"
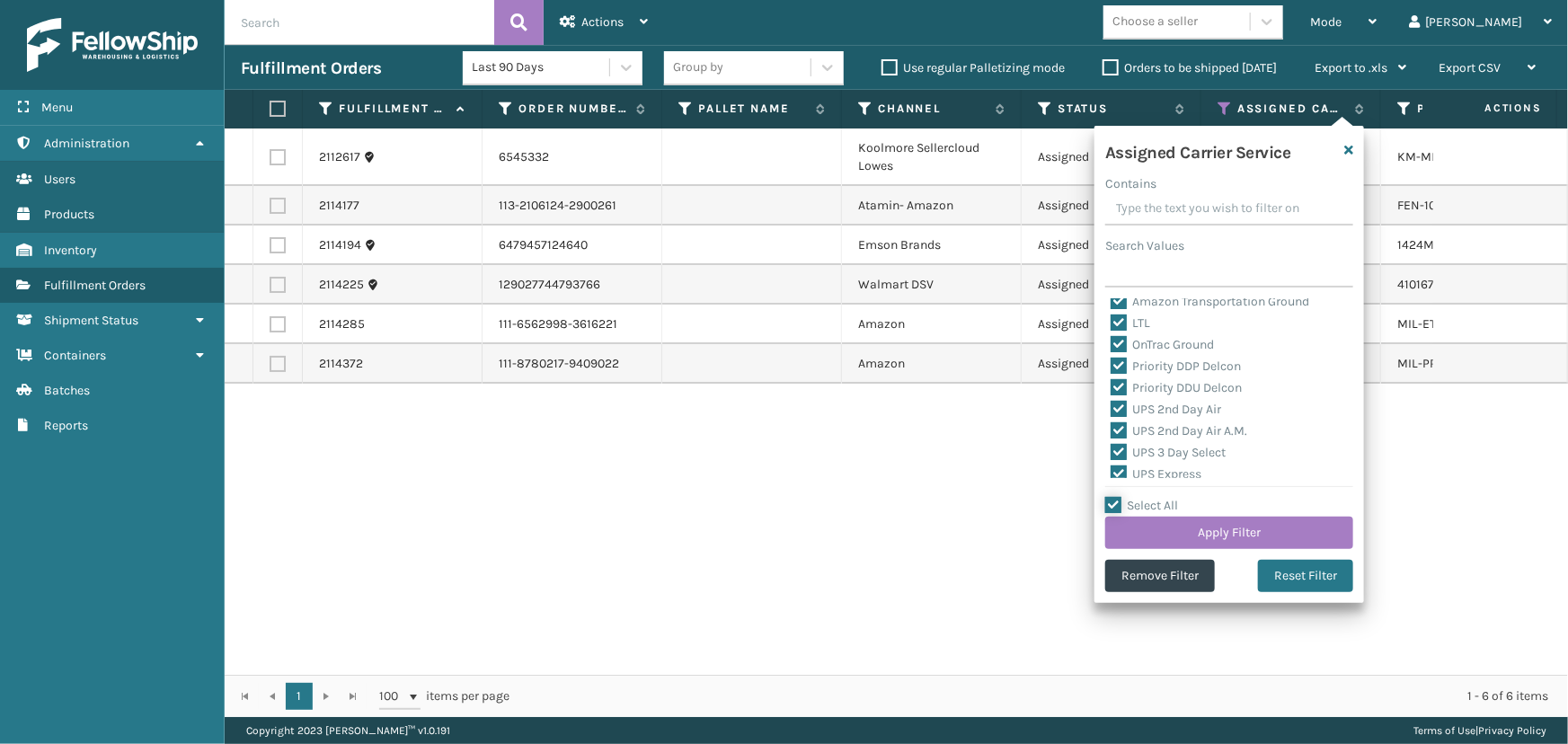
checkbox input "true"
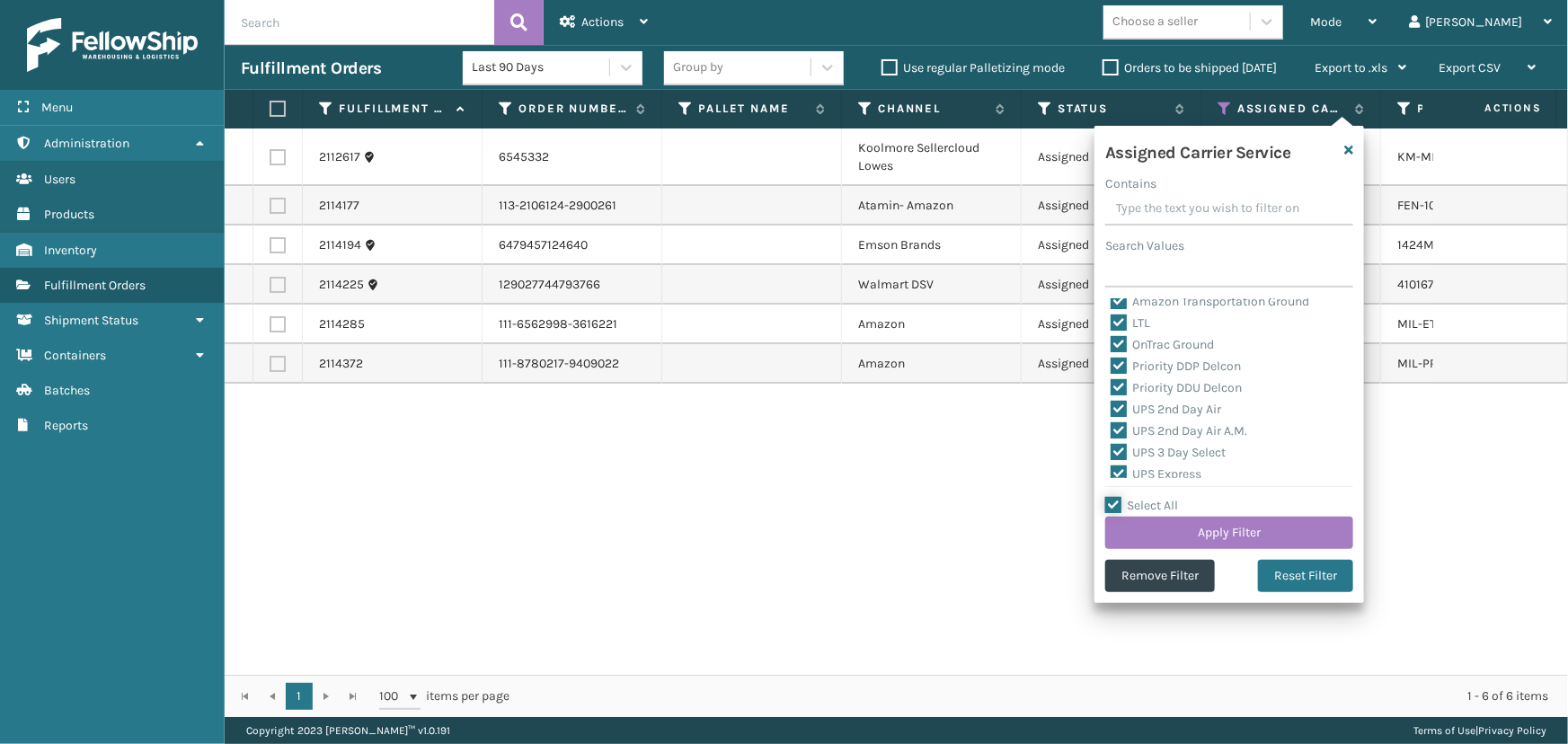
checkbox input "true"
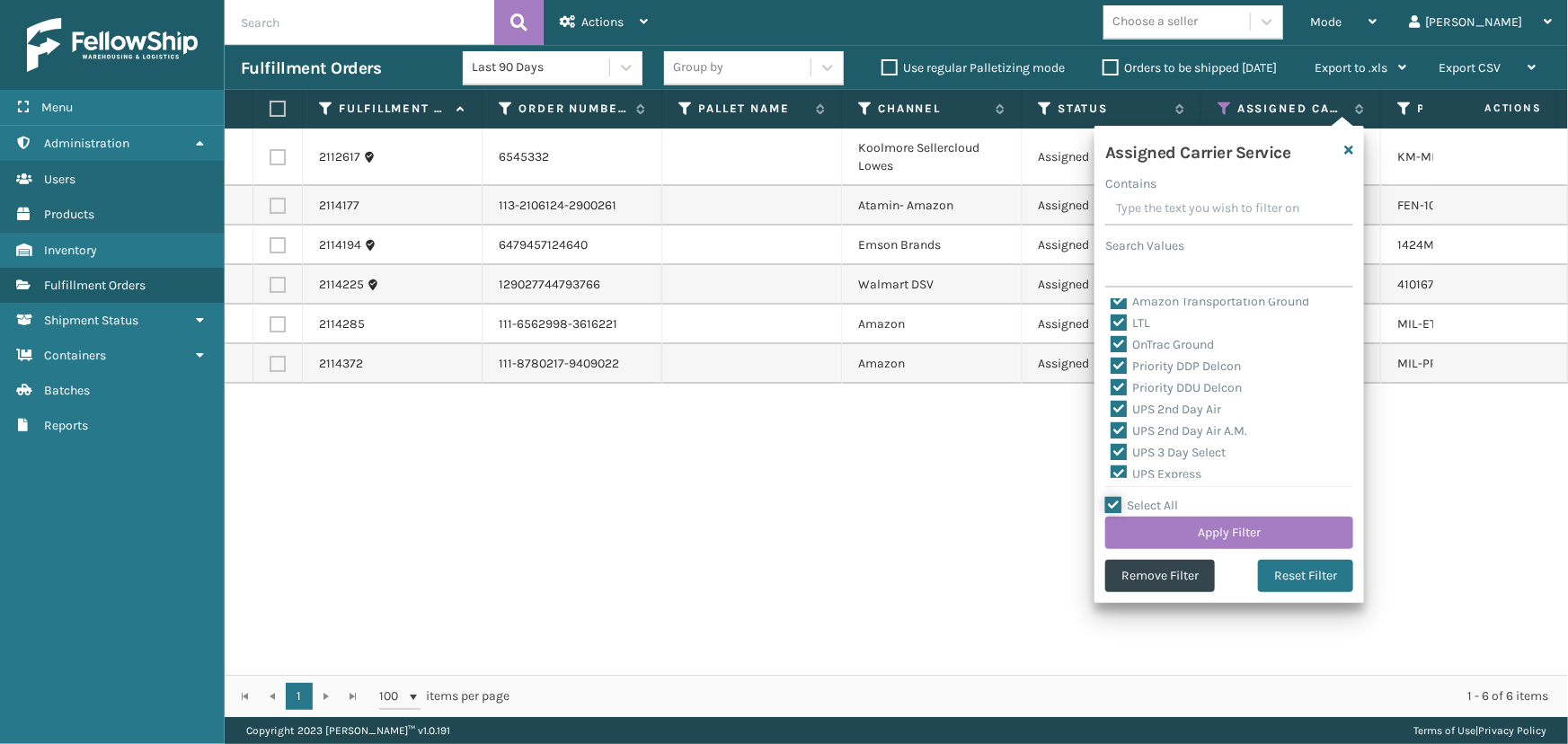
checkbox input "true"
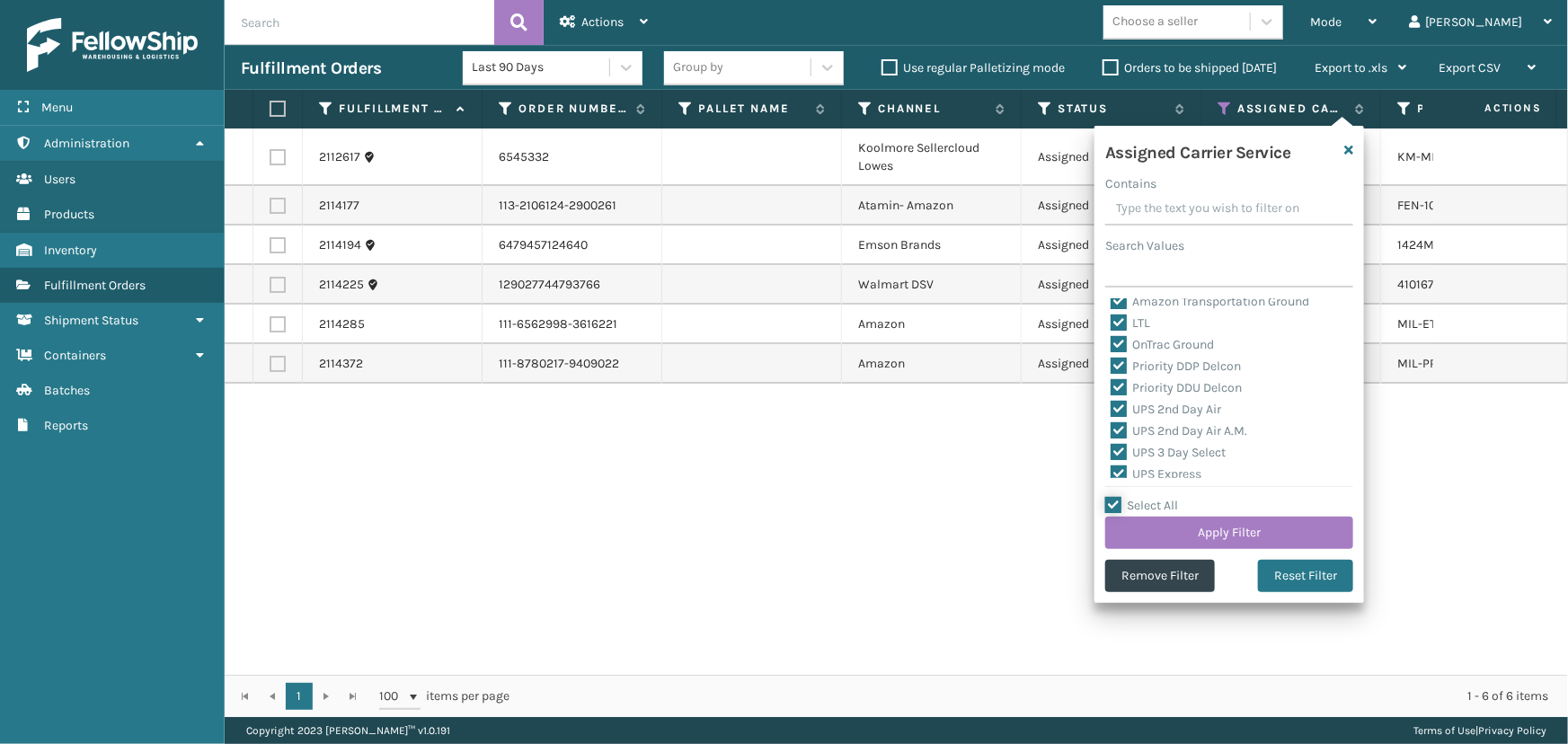
checkbox input "true"
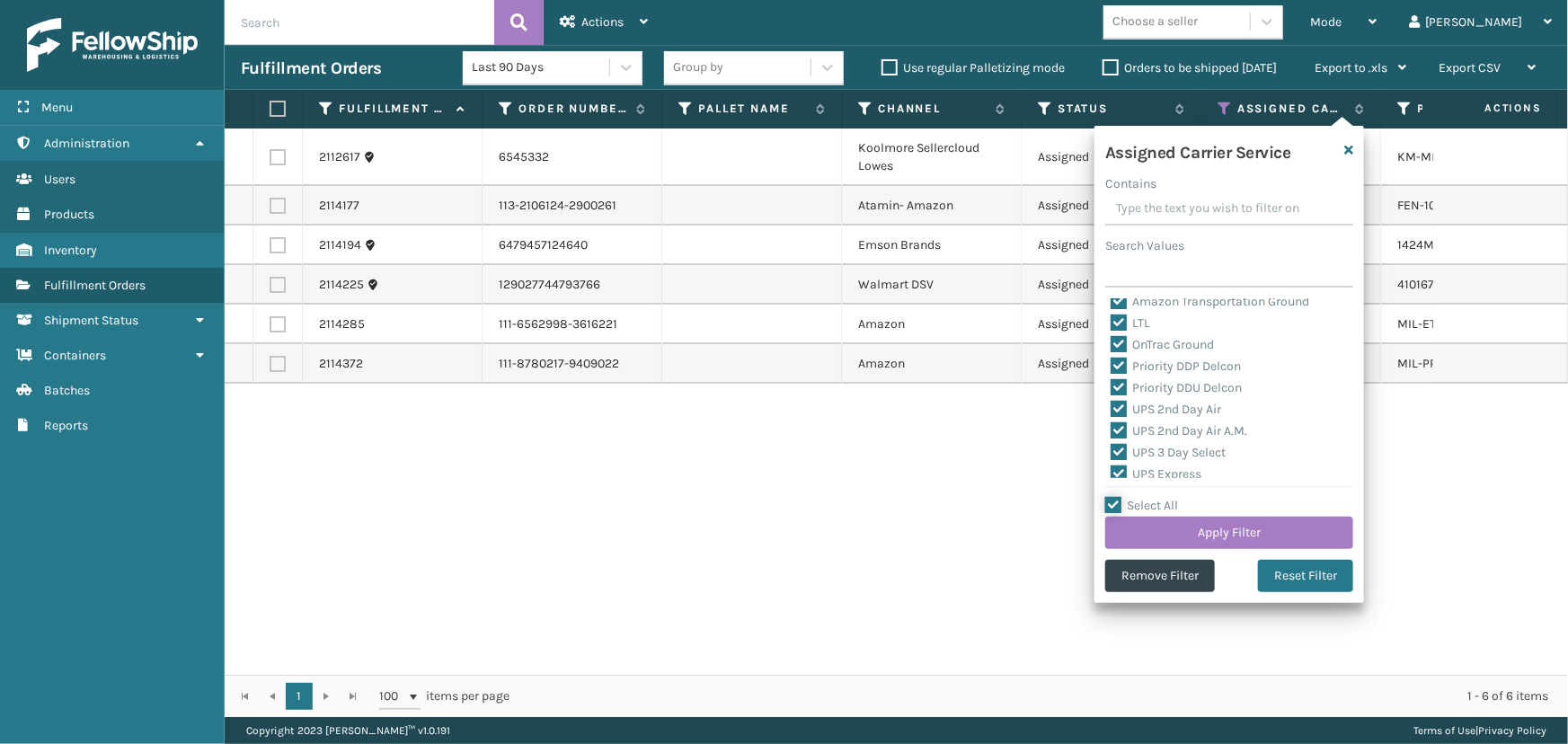
checkbox input "true"
click at [1166, 509] on label "Select All" at bounding box center [1142, 505] width 73 height 15
click at [1166, 497] on input "Select All" at bounding box center [1240, 496] width 269 height 2
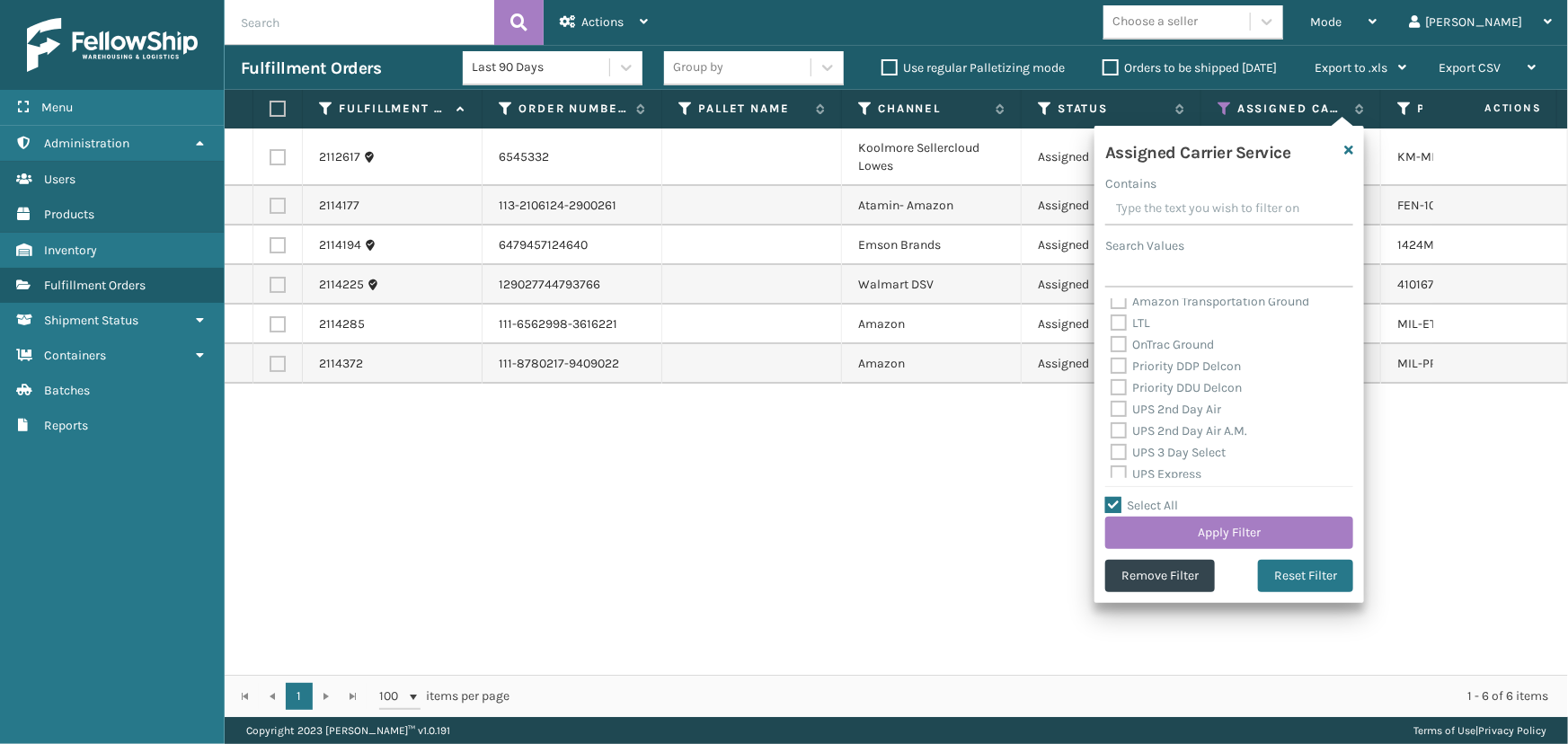
checkbox input "false"
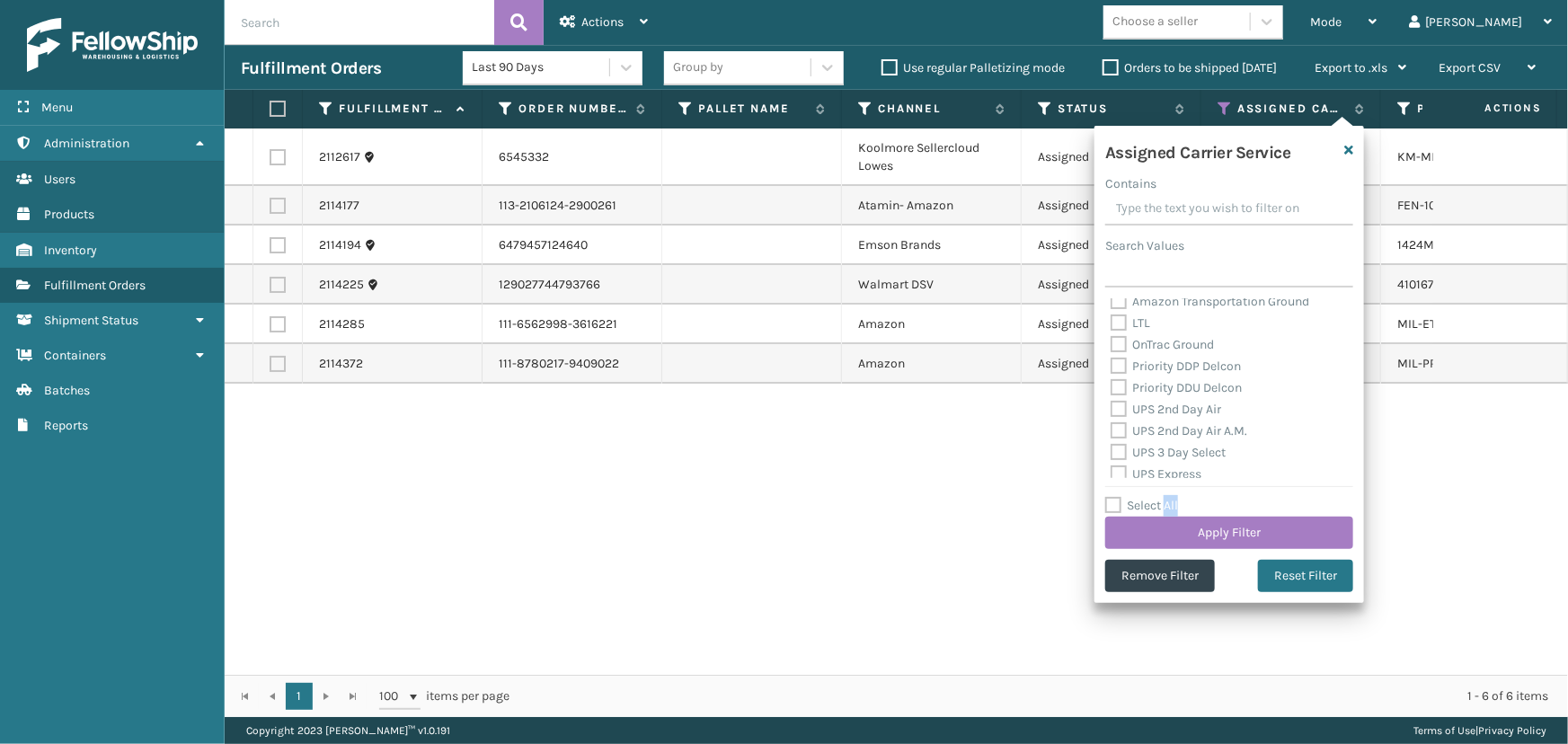
checkbox input "false"
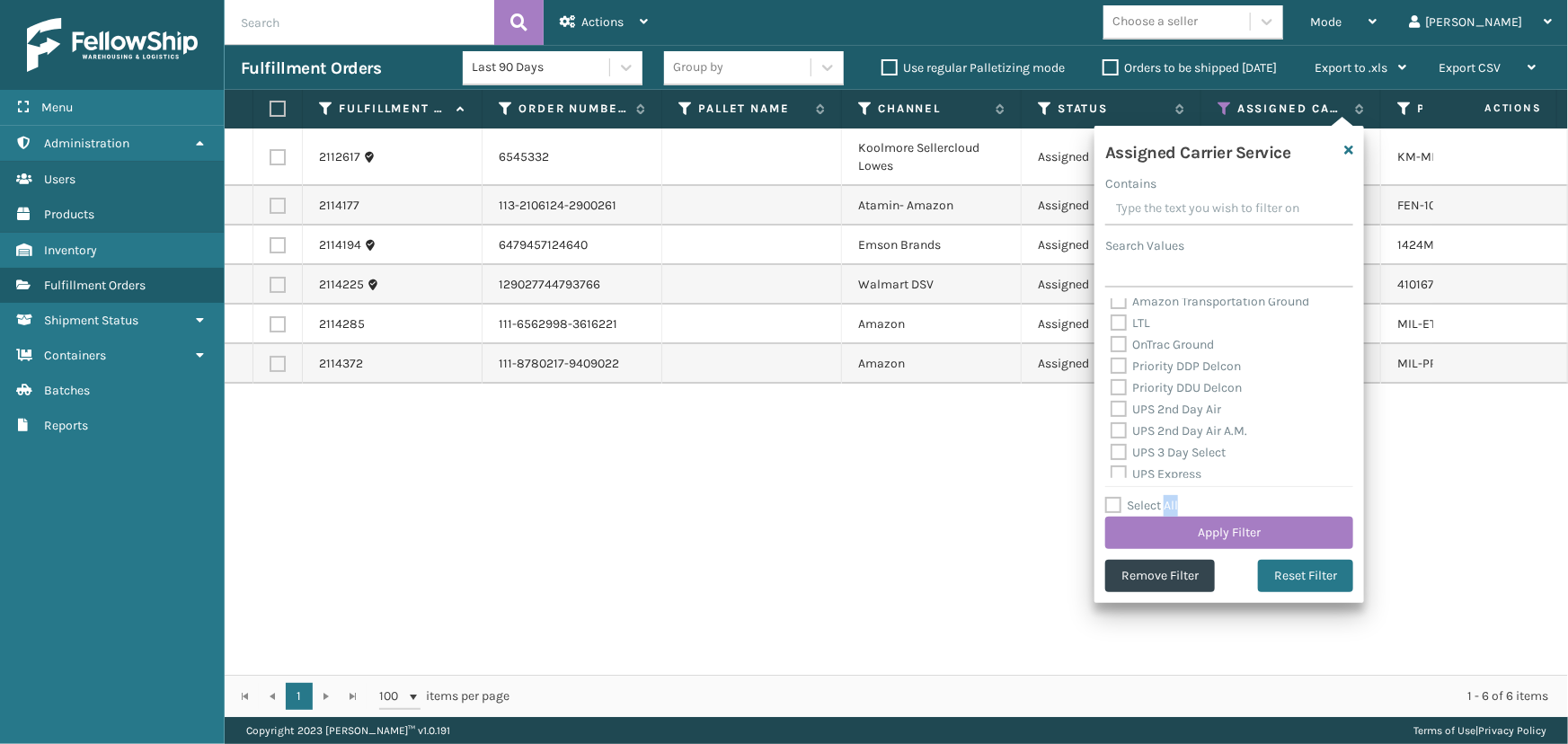
checkbox input "false"
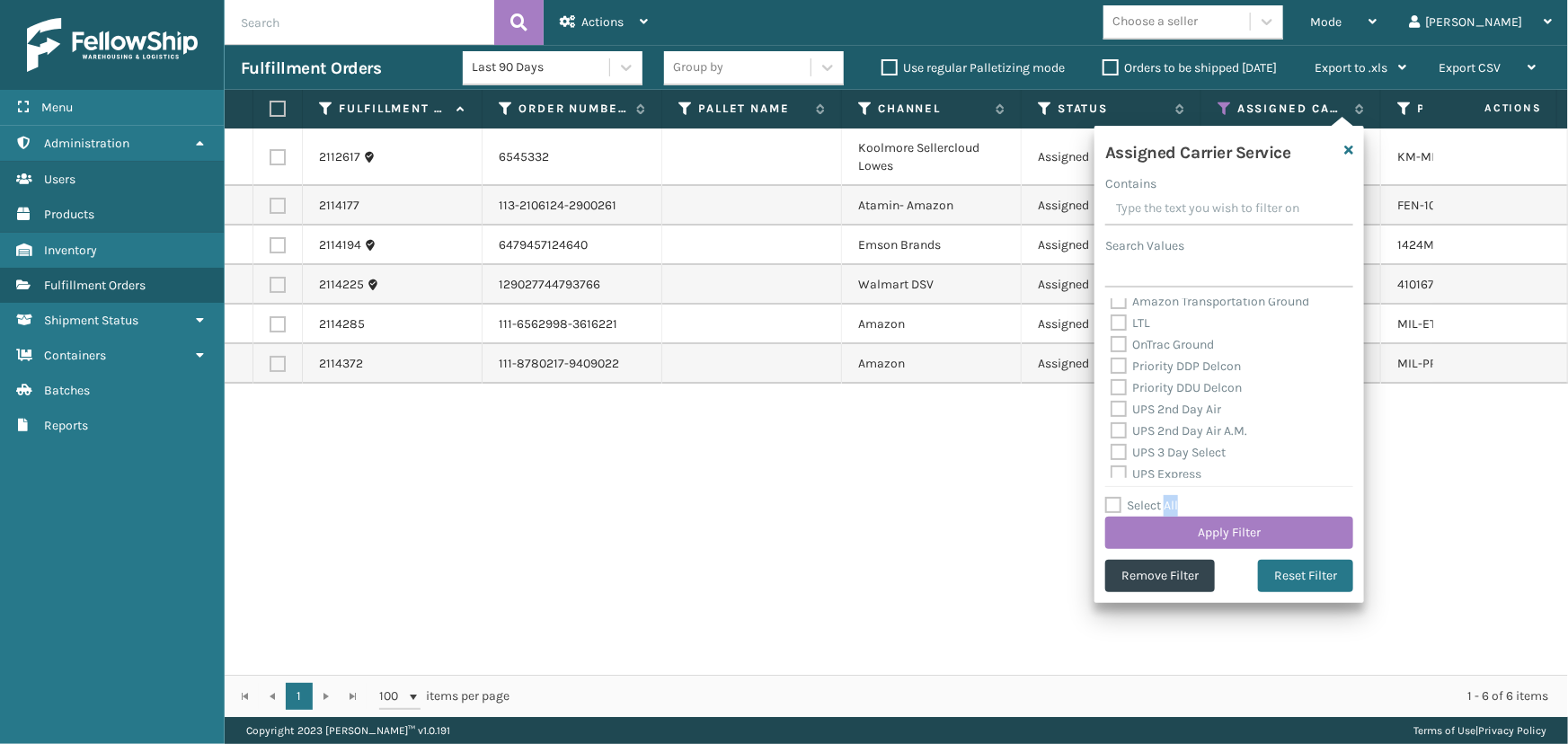
checkbox input "false"
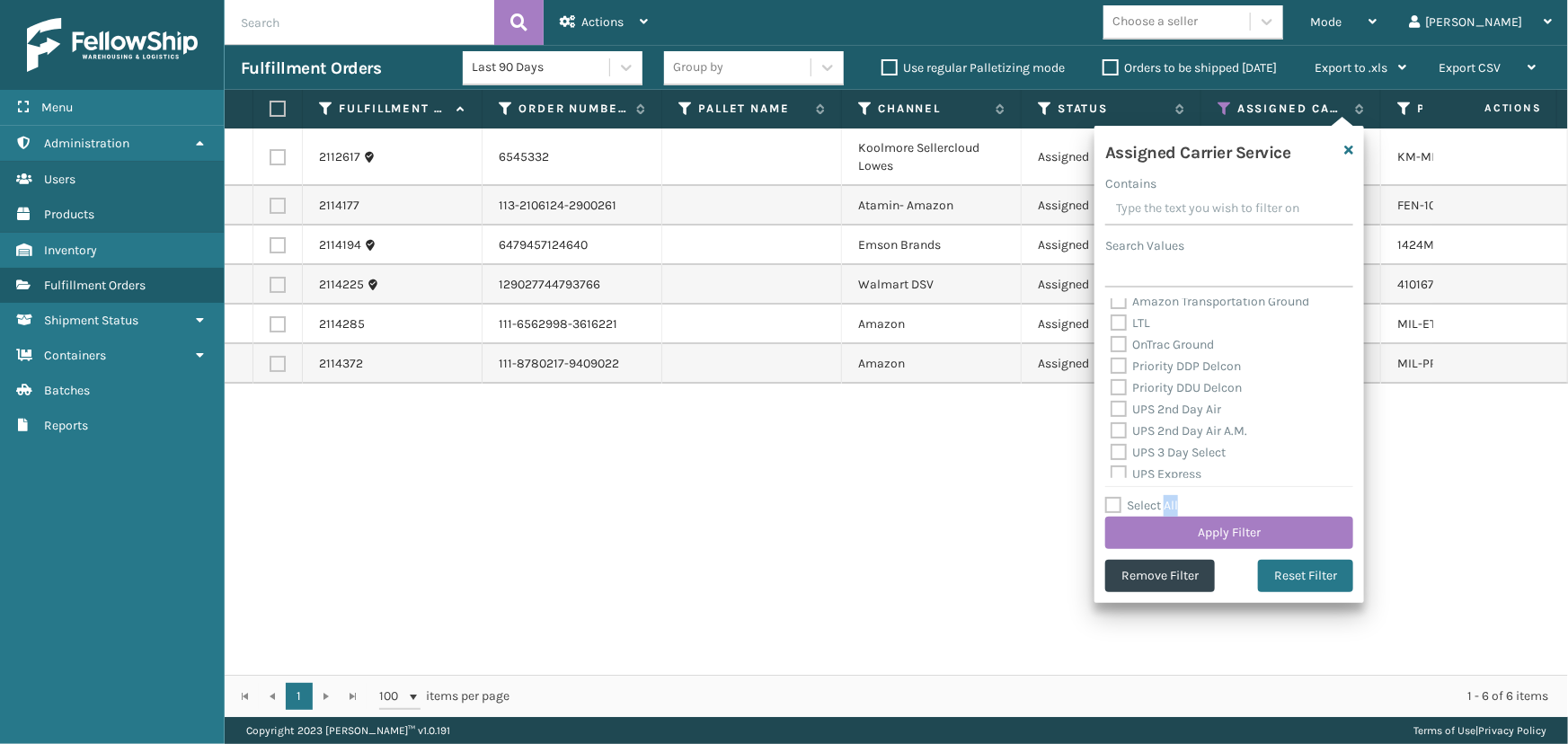
checkbox input "false"
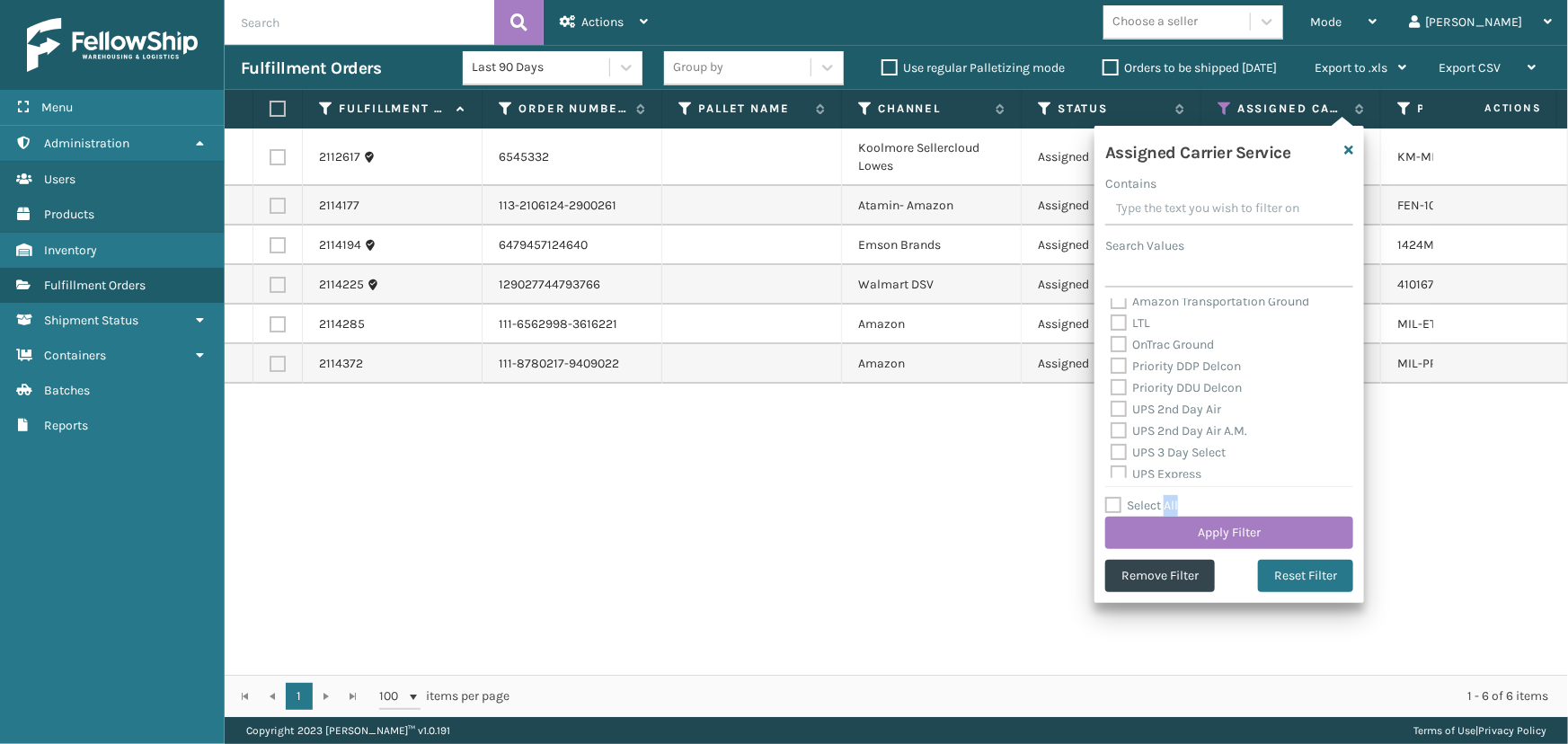
checkbox input "false"
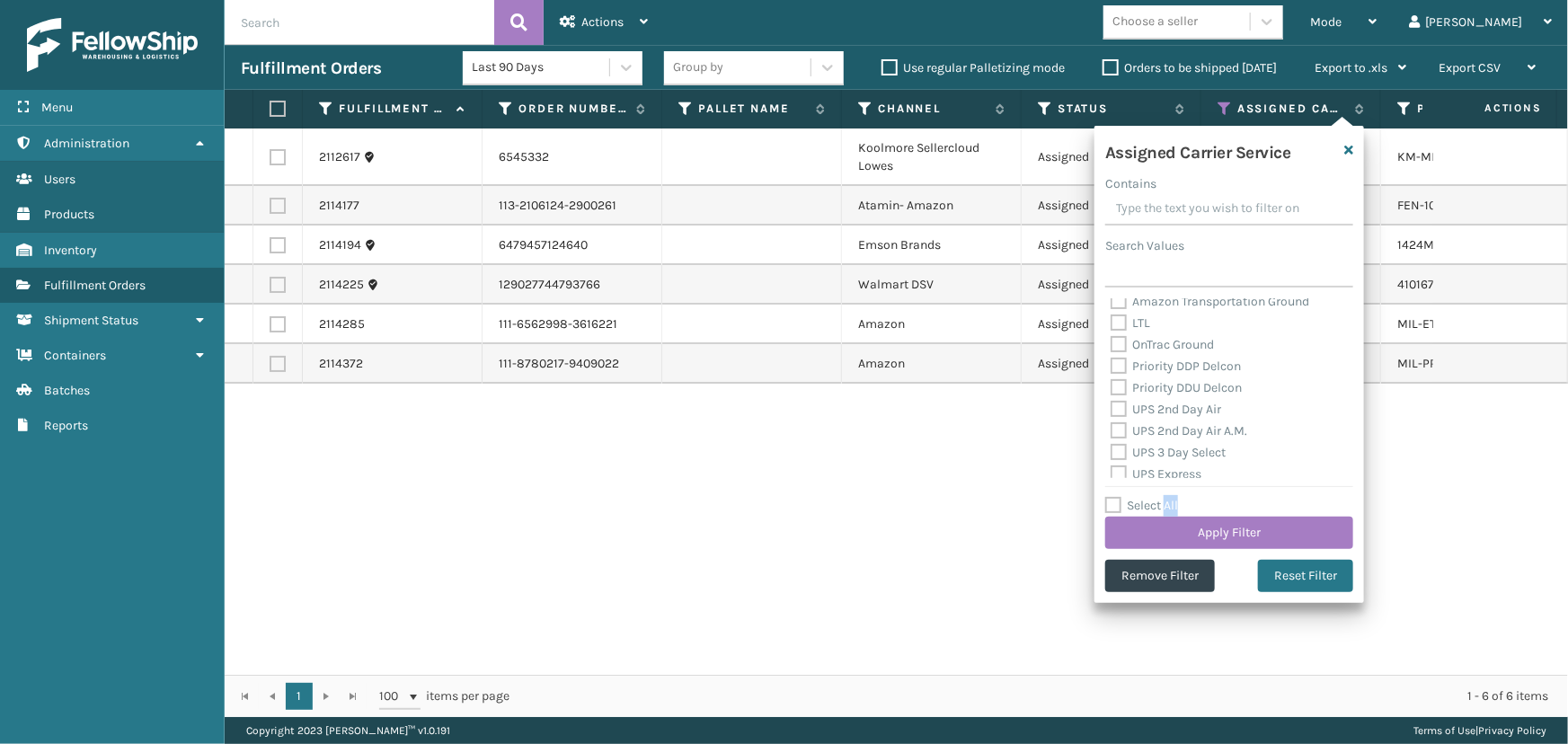
checkbox input "false"
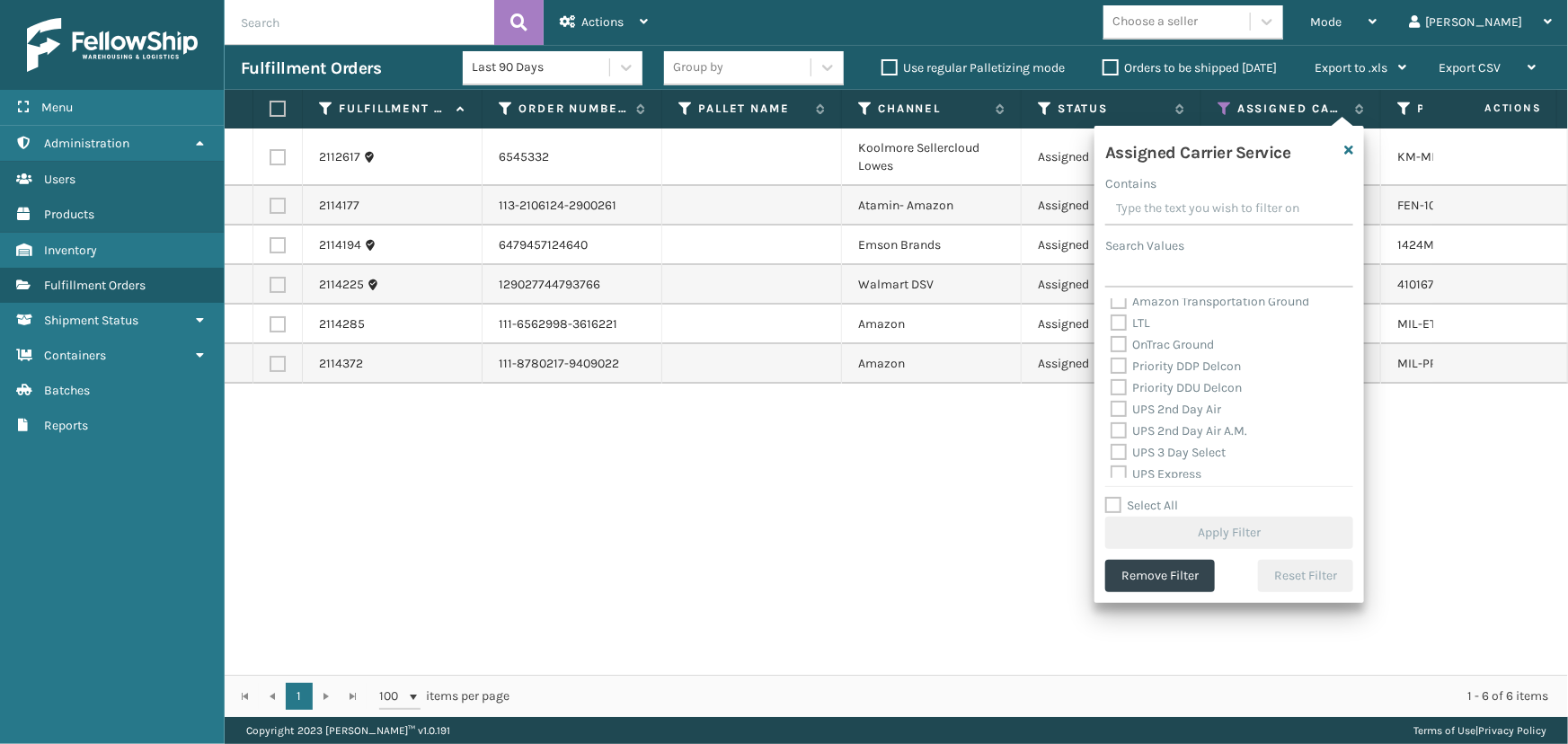
click at [1164, 419] on div "UPS 2nd Day Air" at bounding box center [1230, 410] width 238 height 22
click at [1164, 409] on label "UPS 2nd Day Air" at bounding box center [1166, 409] width 111 height 15
click at [1112, 409] on input "UPS 2nd Day Air" at bounding box center [1111, 405] width 1 height 12
checkbox input "true"
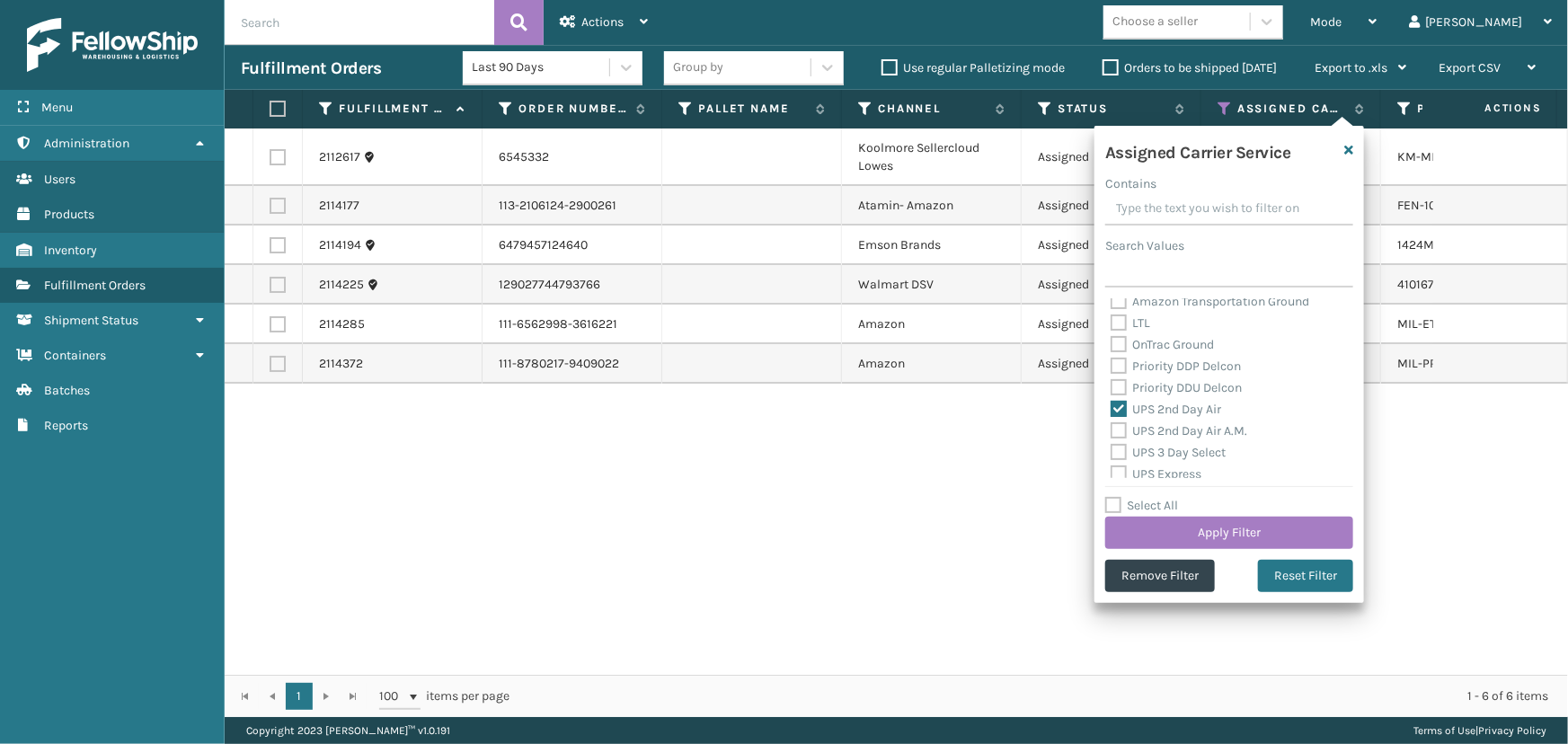
click at [1167, 435] on label "UPS 2nd Day Air A.M." at bounding box center [1179, 431] width 137 height 15
click at [1112, 433] on input "UPS 2nd Day Air A.M." at bounding box center [1111, 426] width 1 height 12
checkbox input "true"
click at [1169, 451] on label "UPS 3 Day Select" at bounding box center [1168, 452] width 115 height 15
click at [1112, 451] on input "UPS 3 Day Select" at bounding box center [1111, 447] width 1 height 12
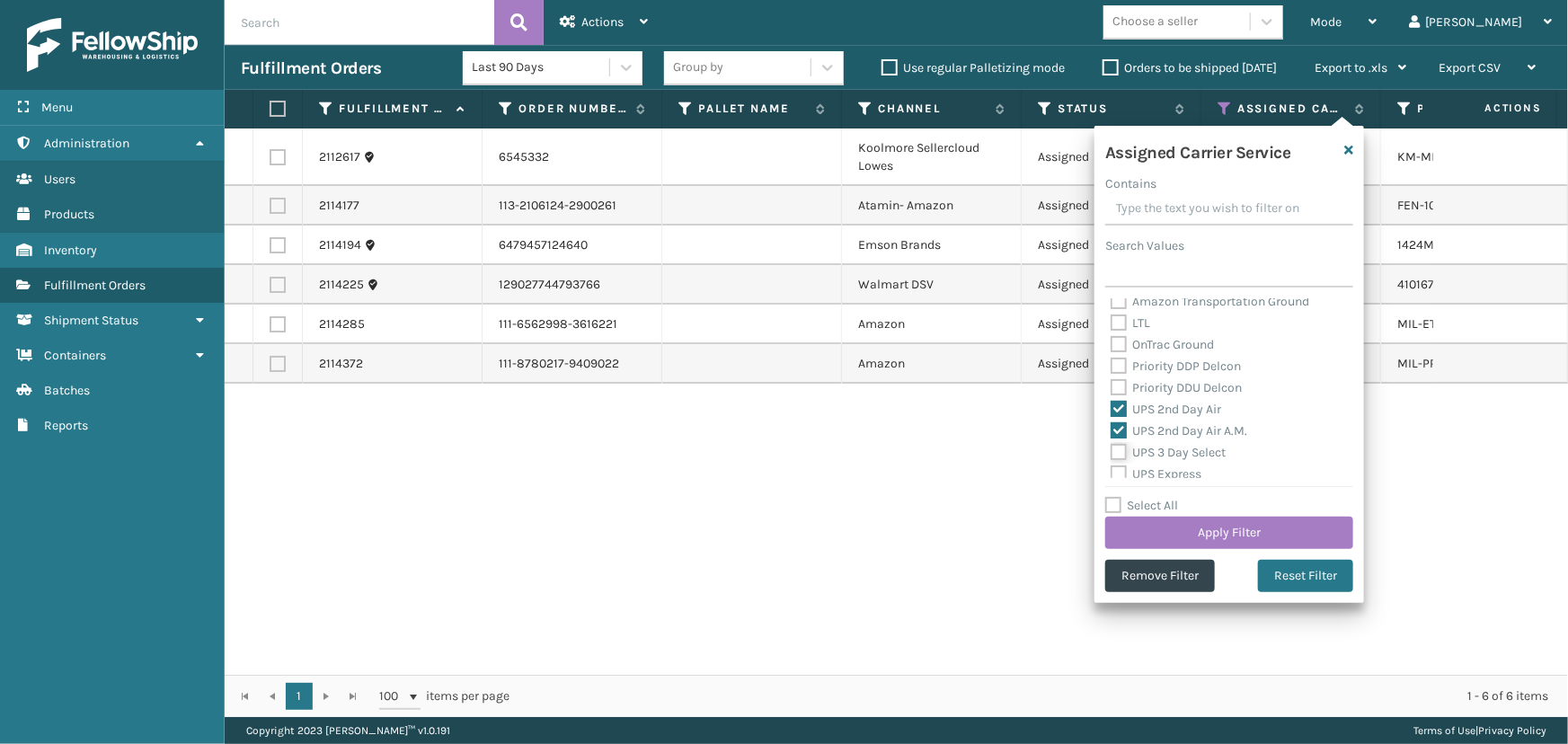
checkbox input "true"
click at [1174, 467] on label "UPS Express" at bounding box center [1156, 474] width 91 height 15
click at [1112, 467] on input "UPS Express" at bounding box center [1111, 469] width 1 height 12
checkbox input "true"
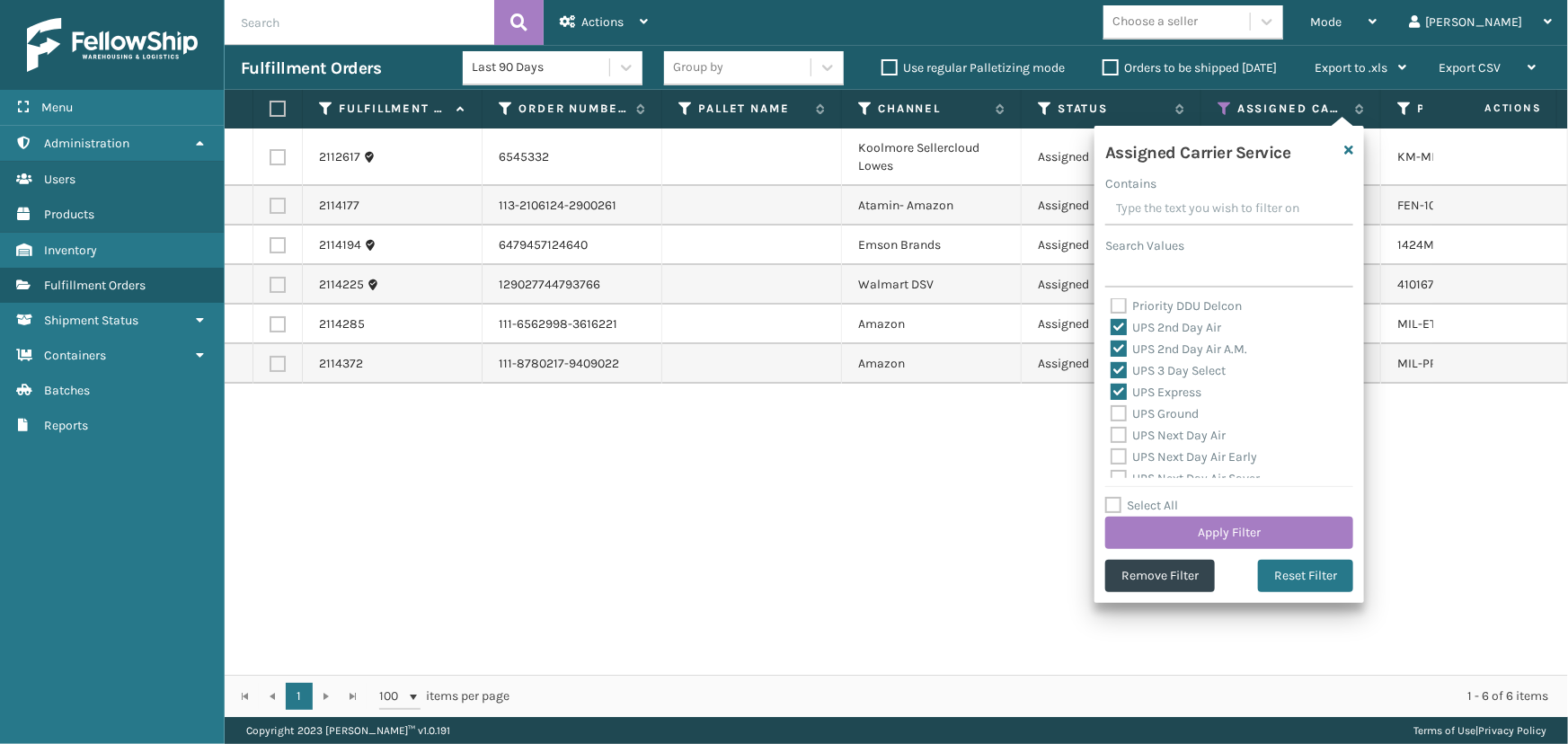
click at [1165, 420] on label "UPS Ground" at bounding box center [1154, 414] width 88 height 15
click at [1112, 416] on input "UPS Ground" at bounding box center [1111, 409] width 1 height 12
checkbox input "true"
click at [1164, 434] on label "UPS Next Day Air" at bounding box center [1168, 436] width 115 height 15
click at [1112, 434] on input "UPS Next Day Air" at bounding box center [1111, 431] width 1 height 12
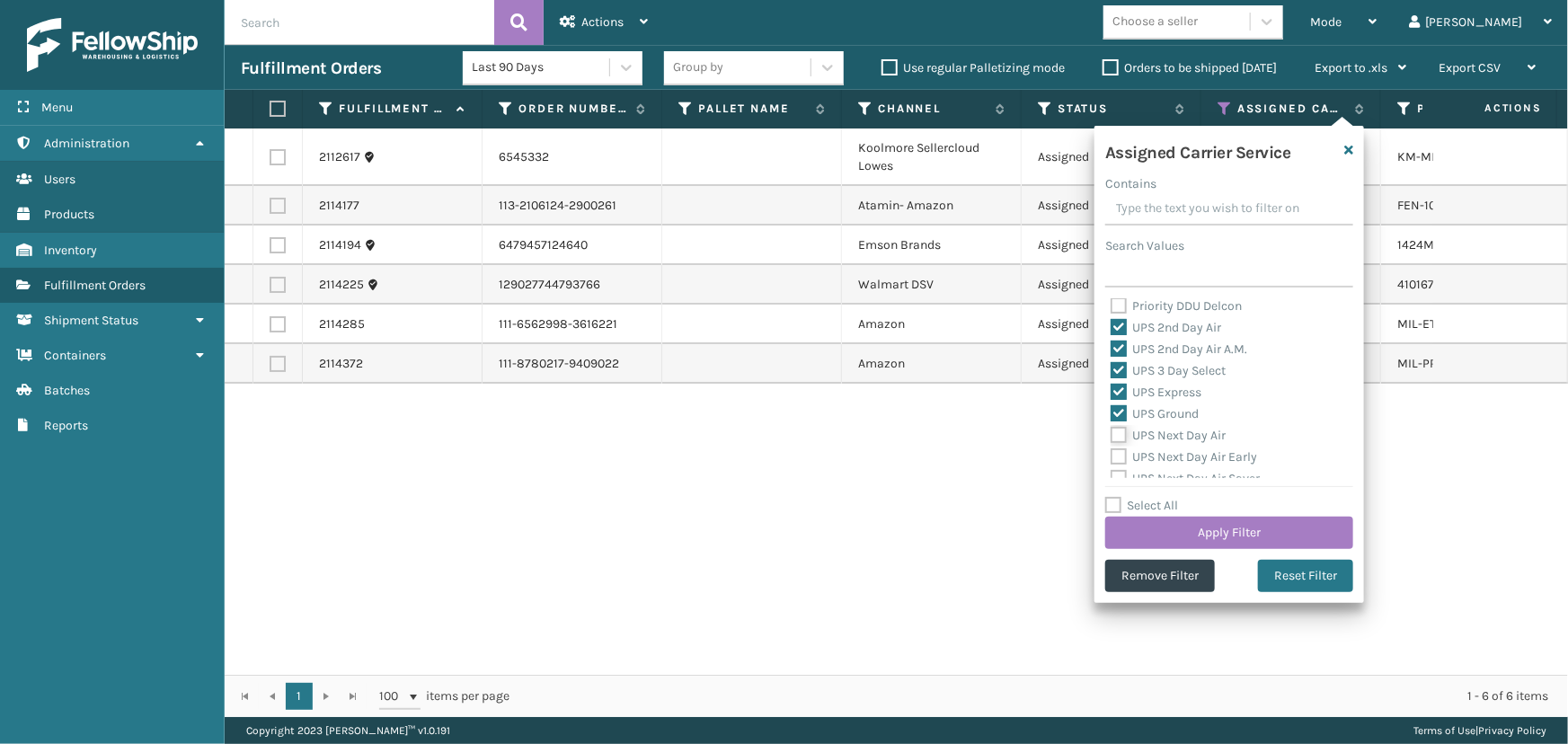
checkbox input "true"
click at [1168, 453] on label "UPS Next Day Air Early" at bounding box center [1184, 456] width 147 height 15
click at [1112, 453] on input "UPS Next Day Air Early" at bounding box center [1111, 452] width 1 height 12
checkbox input "true"
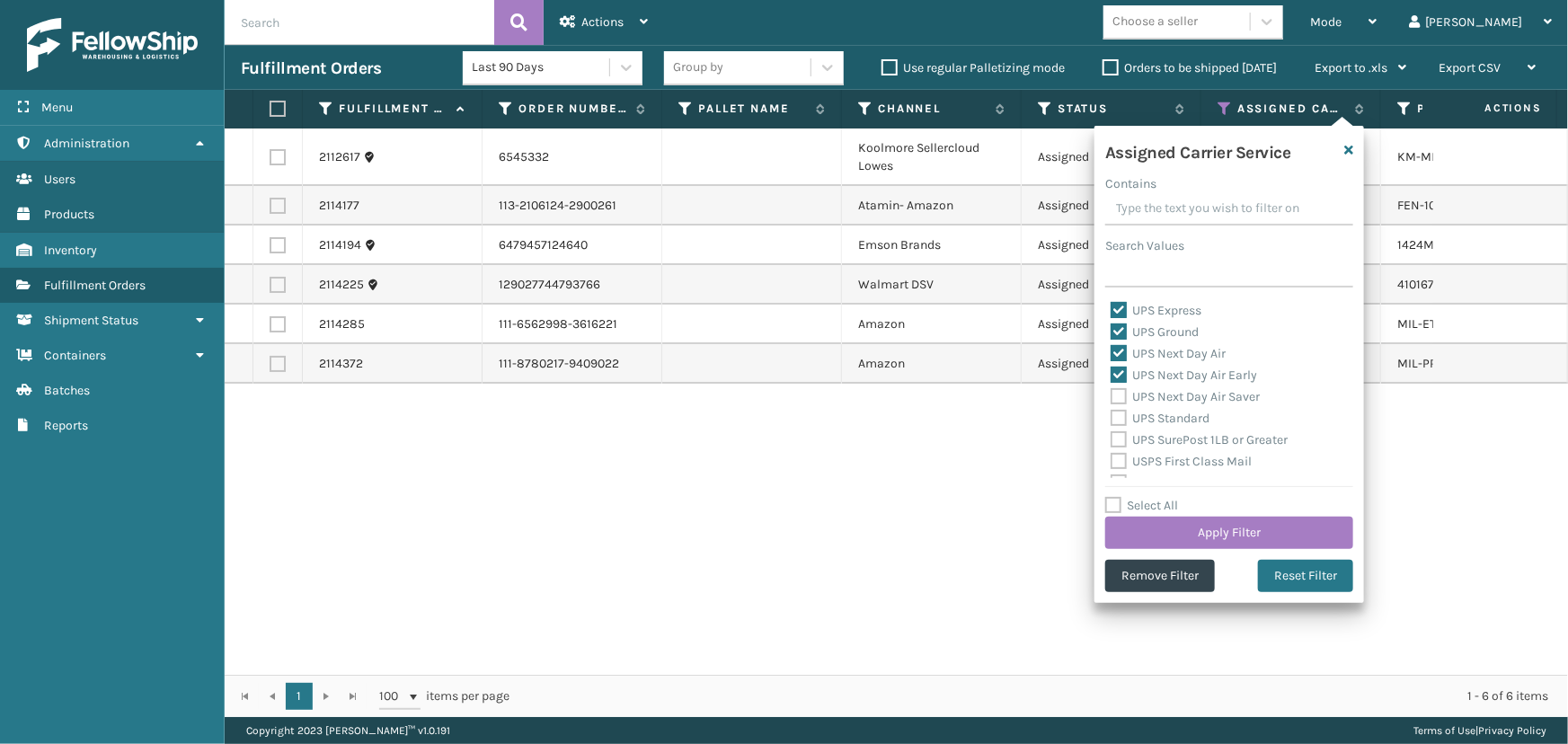
click at [1164, 410] on div "UPS Standard" at bounding box center [1230, 419] width 238 height 22
click at [1165, 425] on label "UPS Standard" at bounding box center [1160, 418] width 99 height 15
click at [1112, 420] on input "UPS Standard" at bounding box center [1111, 414] width 1 height 12
checkbox input "true"
click at [1162, 396] on label "UPS Next Day Air Saver" at bounding box center [1185, 396] width 149 height 15
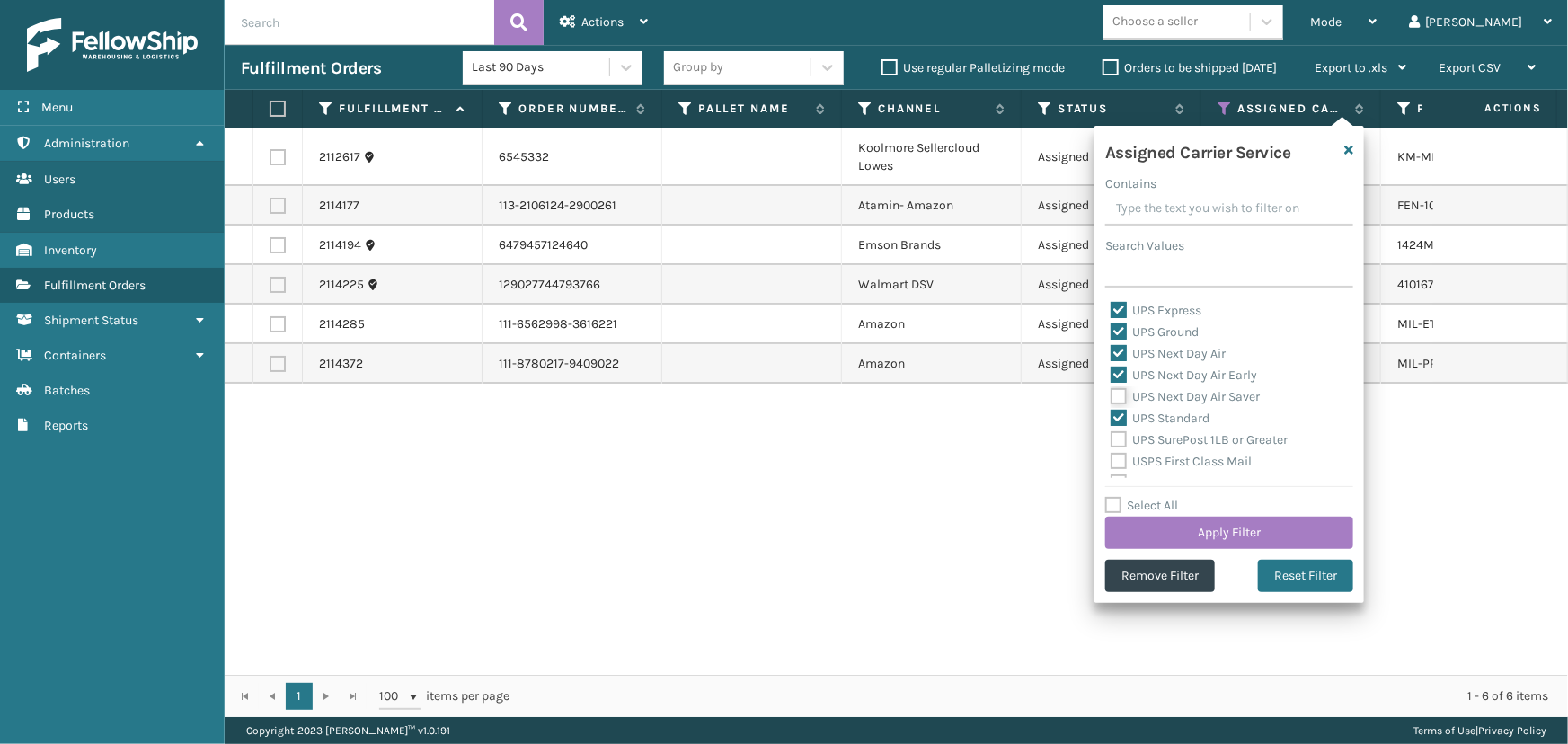
click at [1112, 396] on input "UPS Next Day Air Saver" at bounding box center [1111, 392] width 1 height 12
checkbox input "true"
click at [1168, 440] on label "UPS SurePost 1LB or Greater" at bounding box center [1199, 440] width 177 height 15
click at [1112, 440] on input "UPS SurePost 1LB or Greater" at bounding box center [1111, 436] width 1 height 12
checkbox input "true"
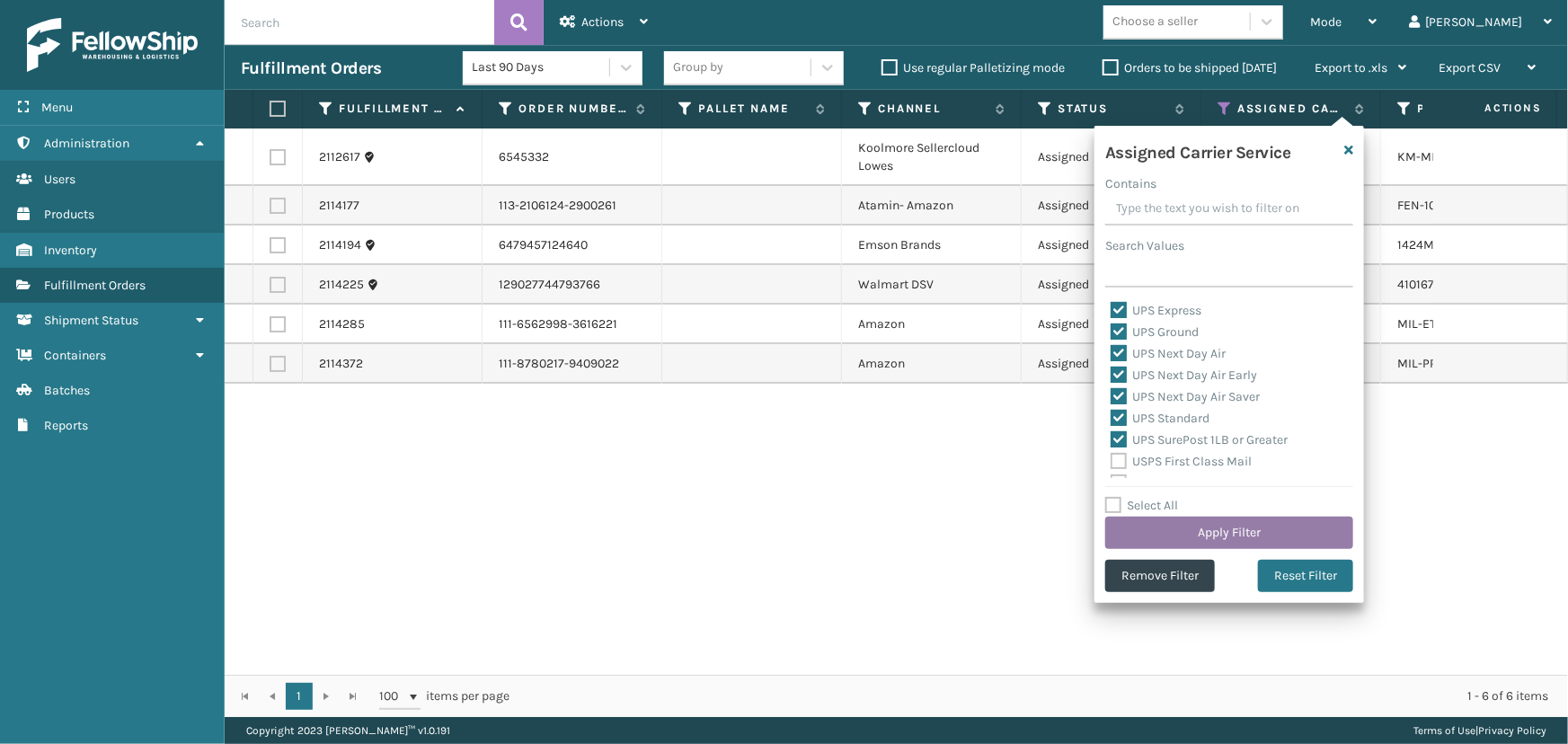
click at [1193, 524] on button "Apply Filter" at bounding box center [1229, 534] width 248 height 33
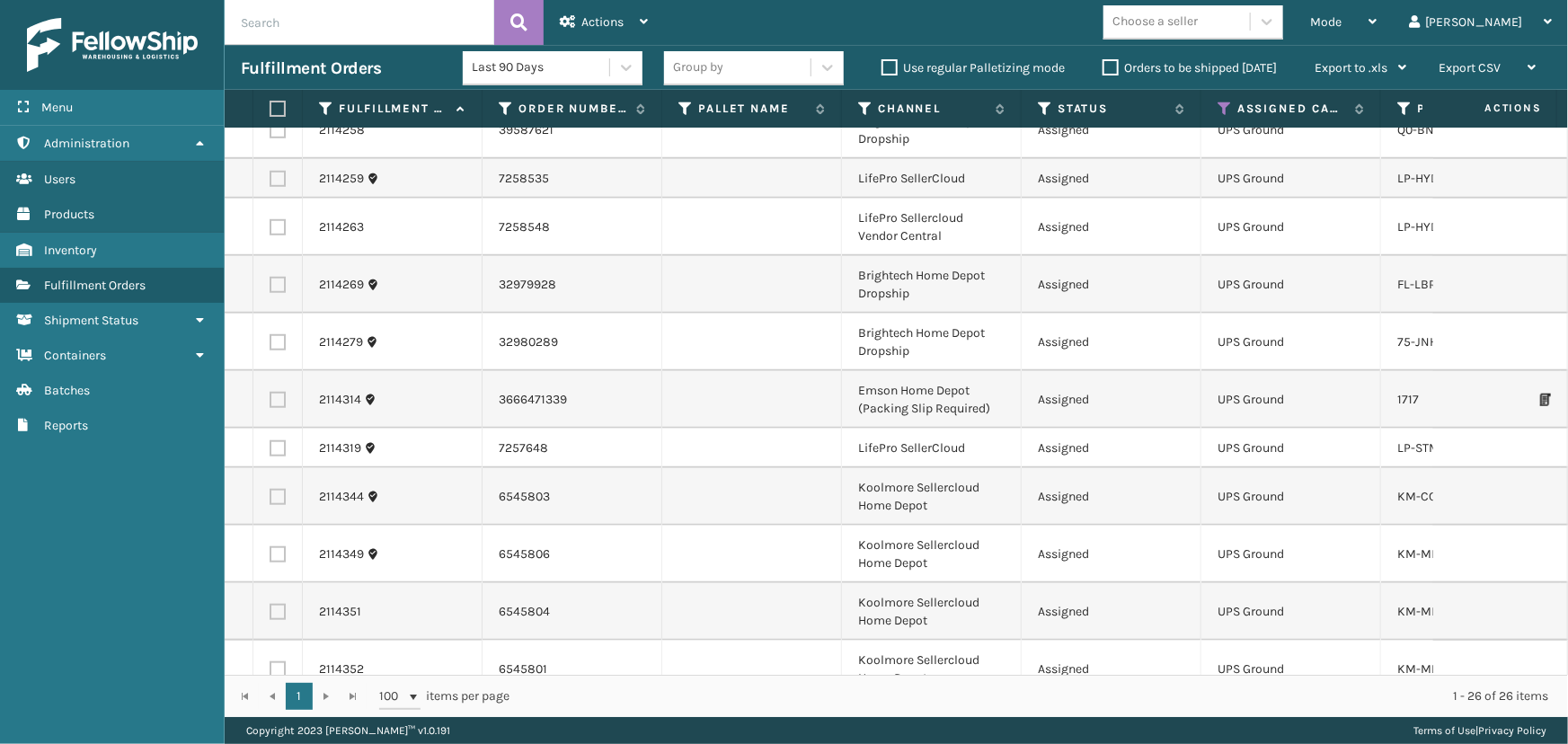
scroll to position [853, 0]
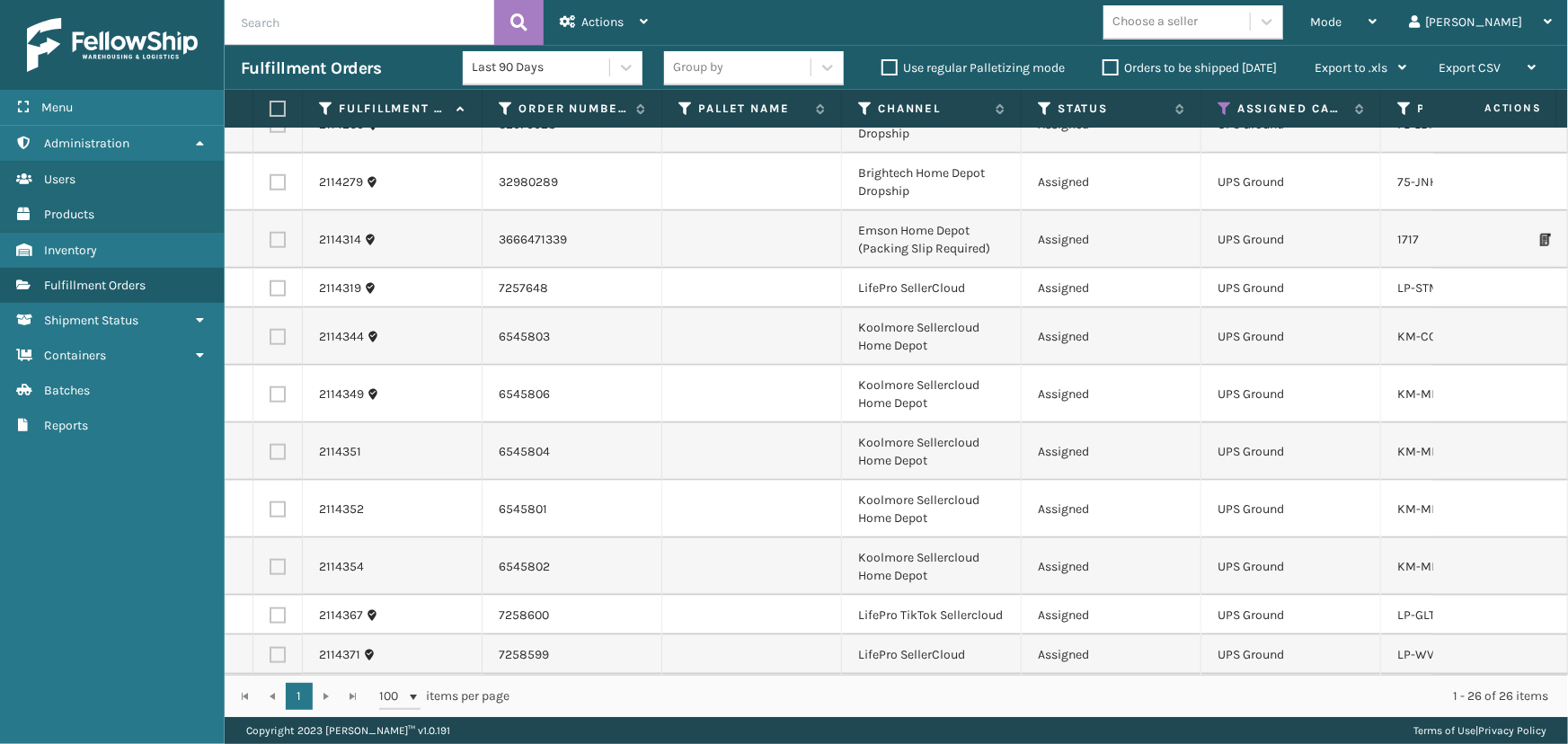
drag, startPoint x: 1222, startPoint y: 29, endPoint x: 1222, endPoint y: 38, distance: 9.0
click at [1198, 29] on div "Choose a seller" at bounding box center [1155, 22] width 85 height 19
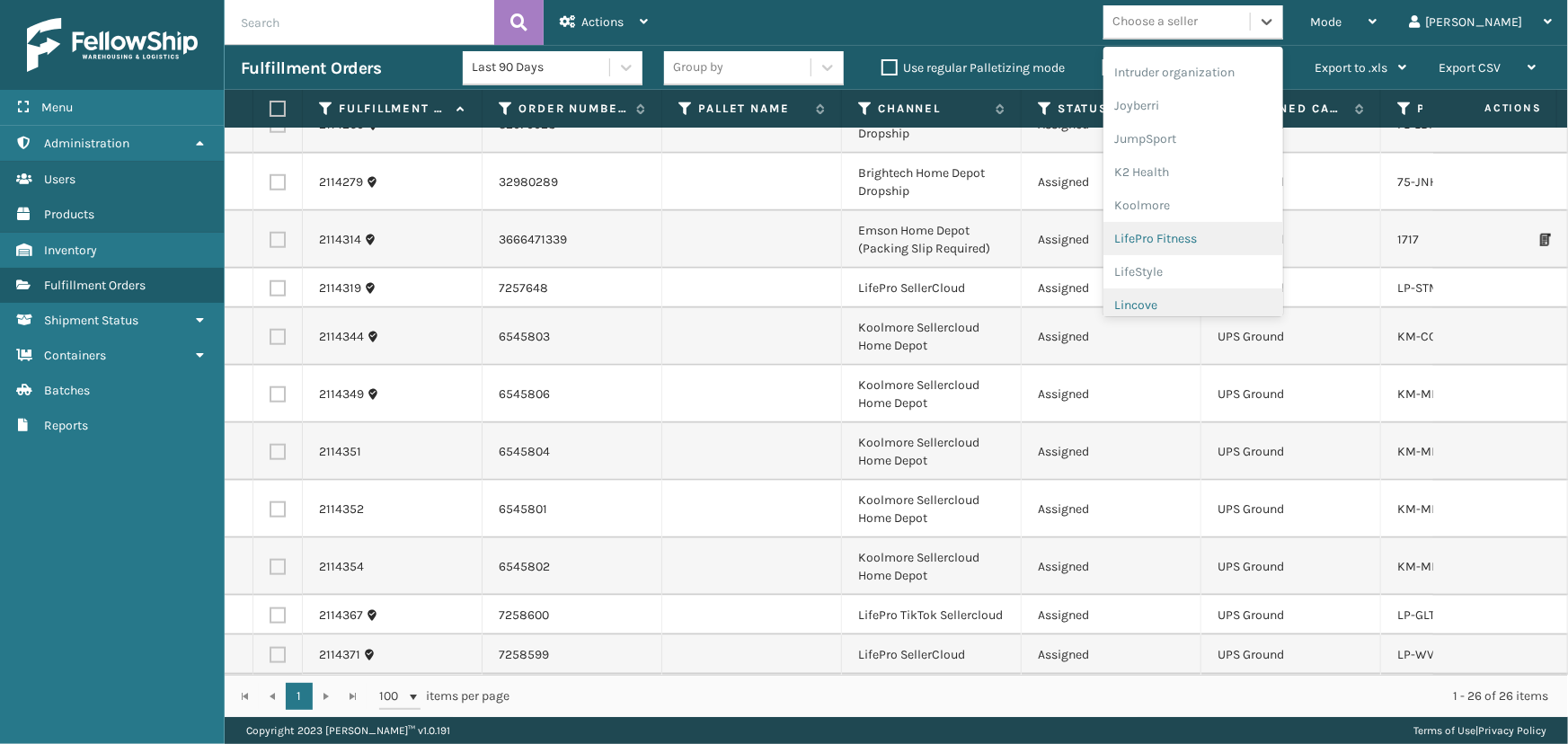
scroll to position [568, 0]
click at [1232, 176] on div "LifePro Fitness" at bounding box center [1193, 163] width 180 height 34
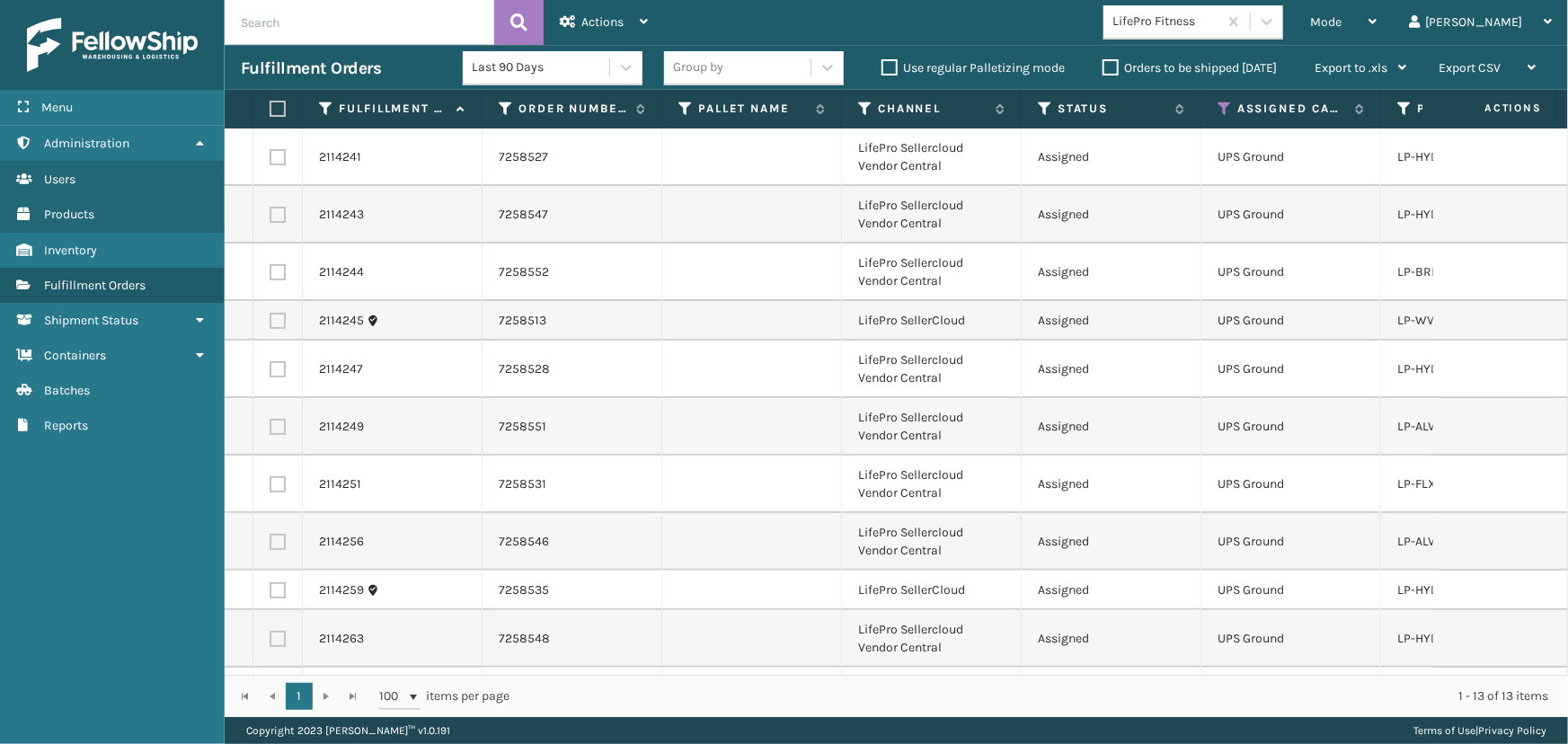
drag, startPoint x: 281, startPoint y: 107, endPoint x: 299, endPoint y: 104, distance: 18.2
click at [280, 107] on label at bounding box center [275, 109] width 11 height 16
click at [270, 107] on input "checkbox" at bounding box center [269, 109] width 1 height 12
checkbox input "true"
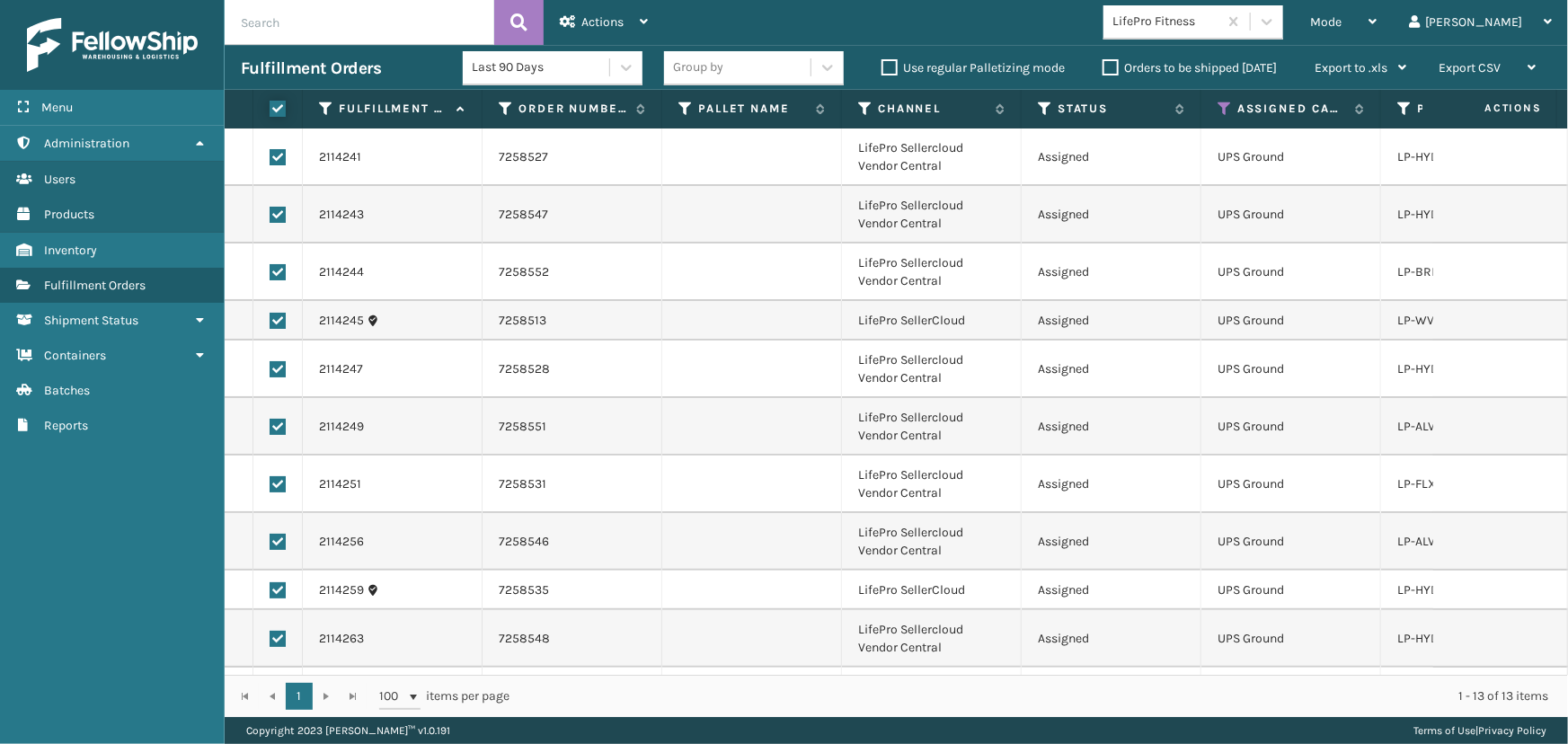
checkbox input "true"
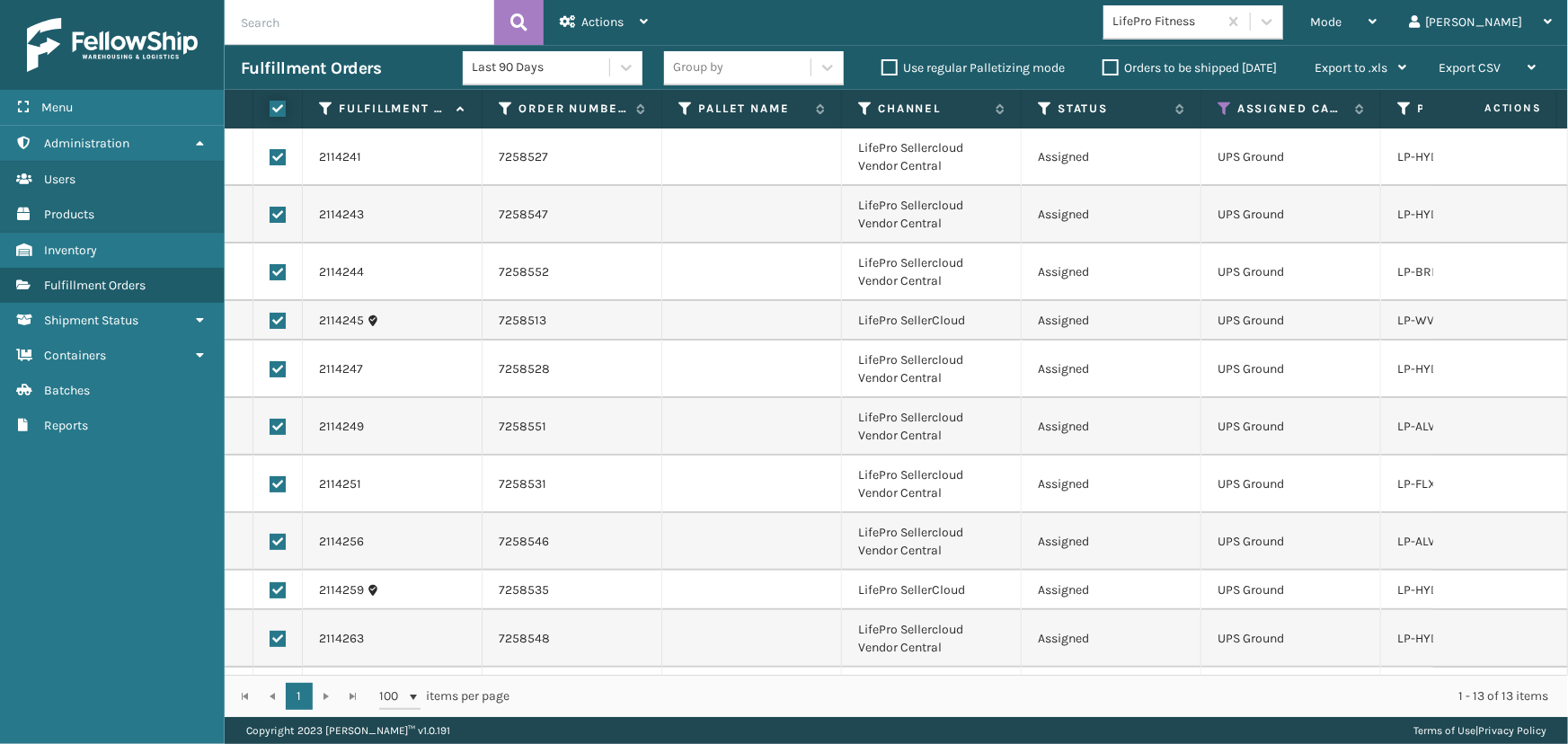
checkbox input "true"
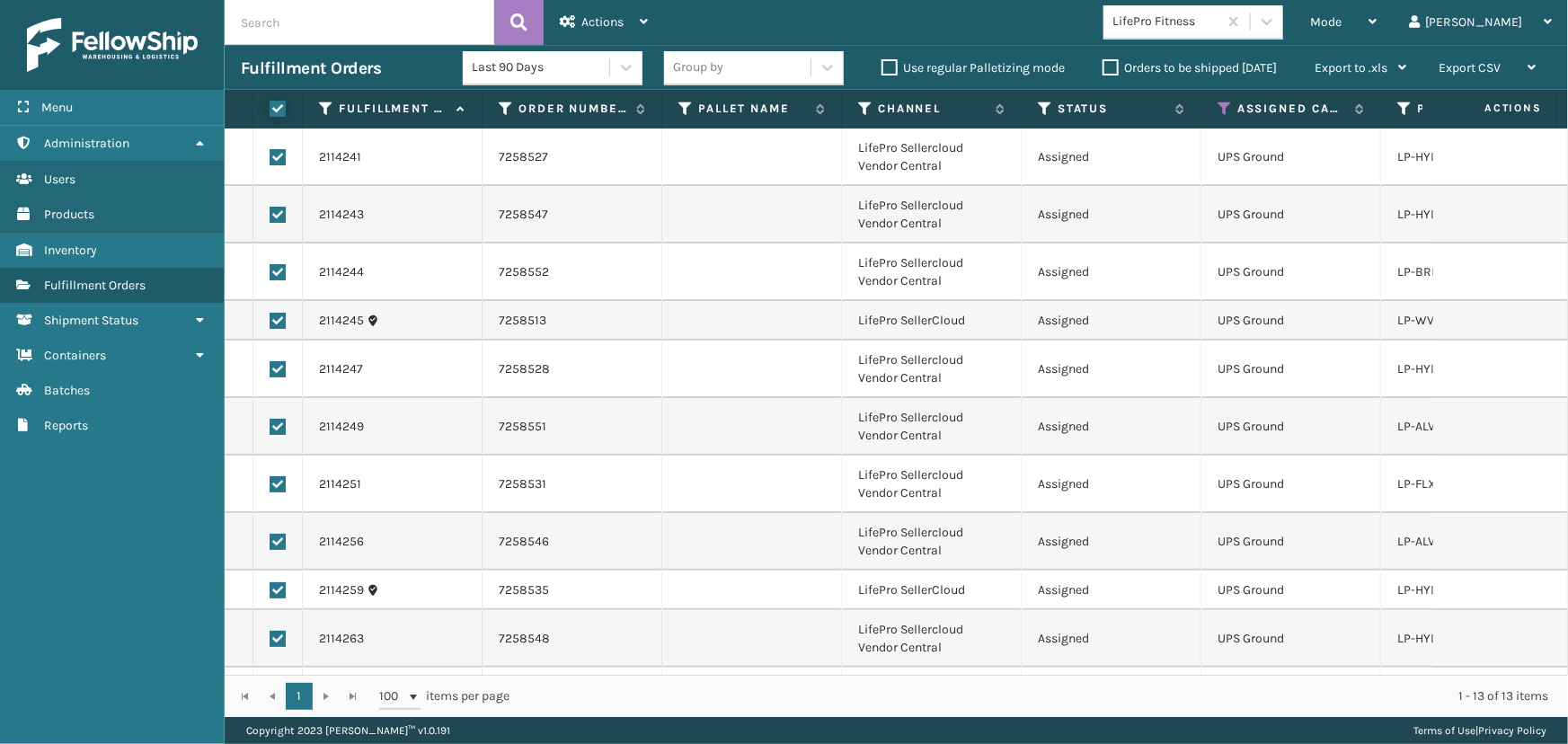
checkbox input "true"
click at [618, 5] on div "Actions" at bounding box center [603, 23] width 88 height 45
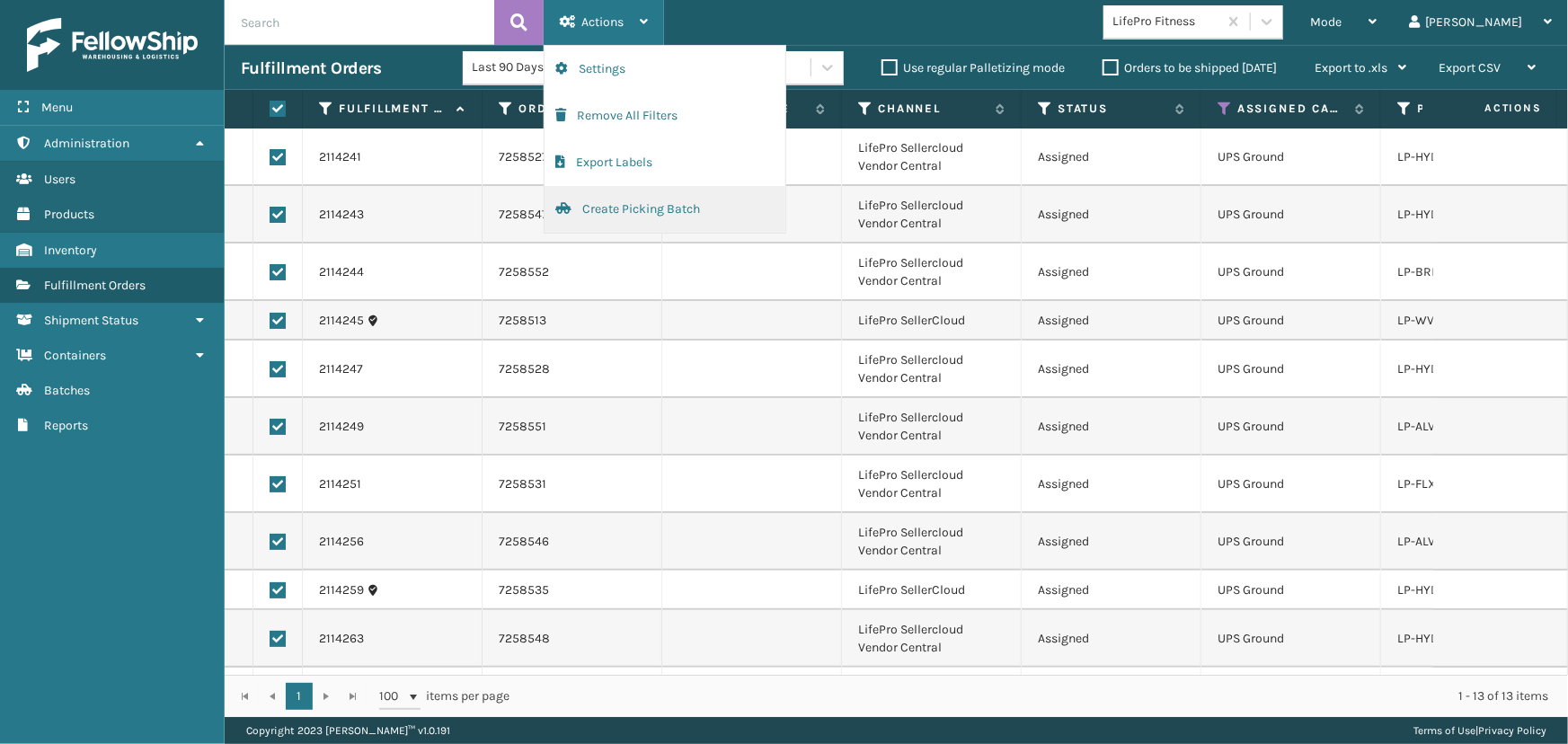
click at [657, 215] on button "Create Picking Batch" at bounding box center [665, 210] width 241 height 47
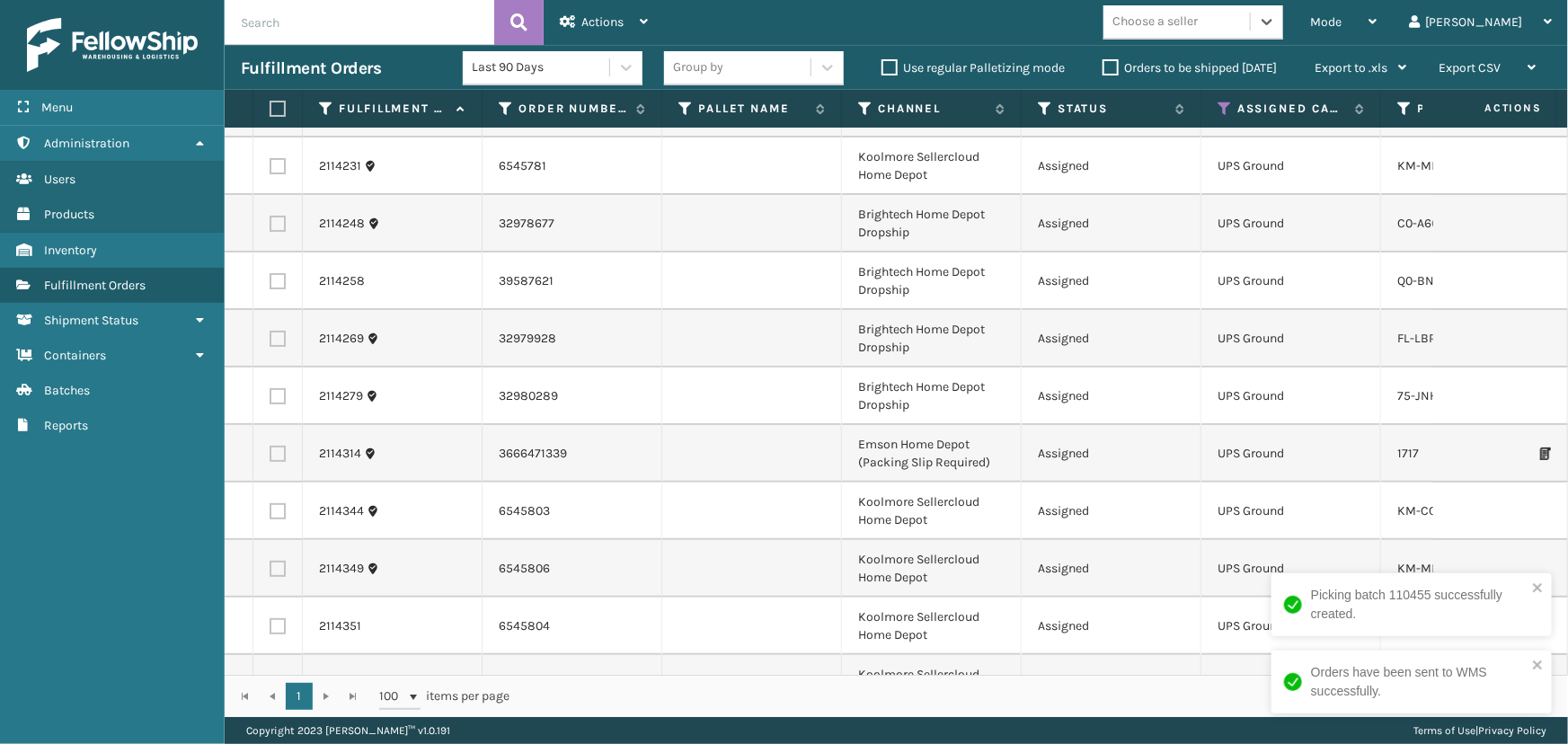
scroll to position [195, 0]
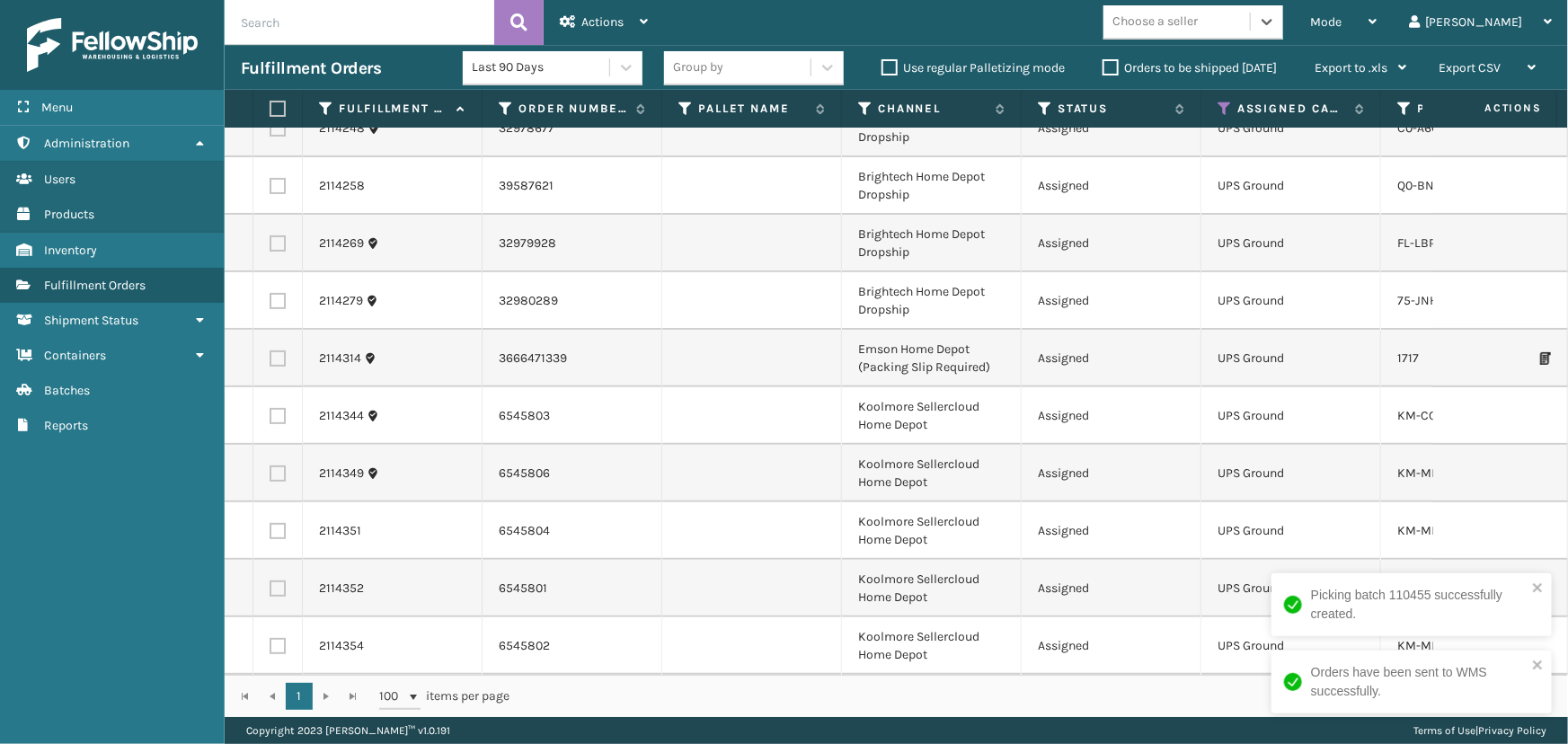
click at [1198, 21] on div "Choose a seller" at bounding box center [1155, 22] width 85 height 19
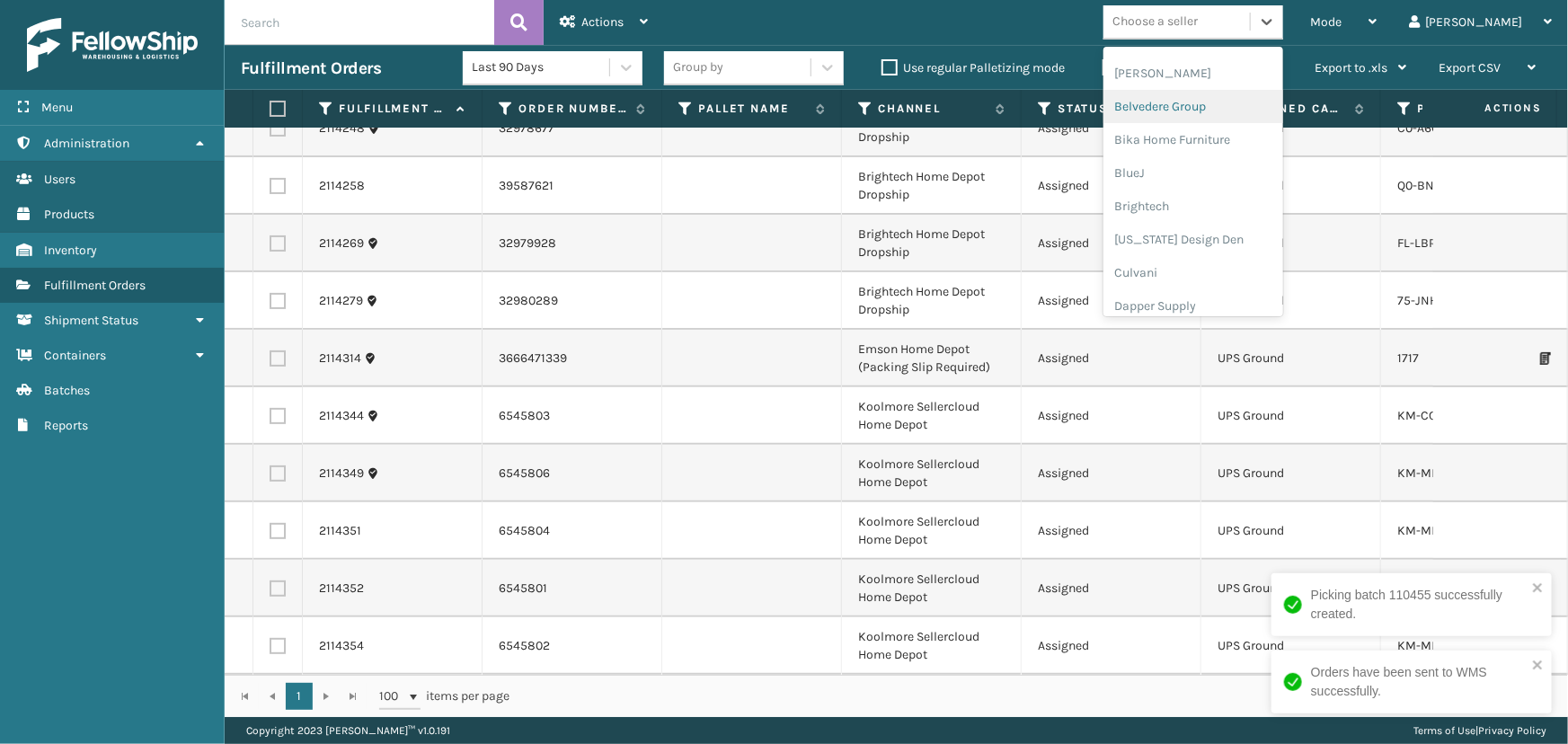
scroll to position [408, 0]
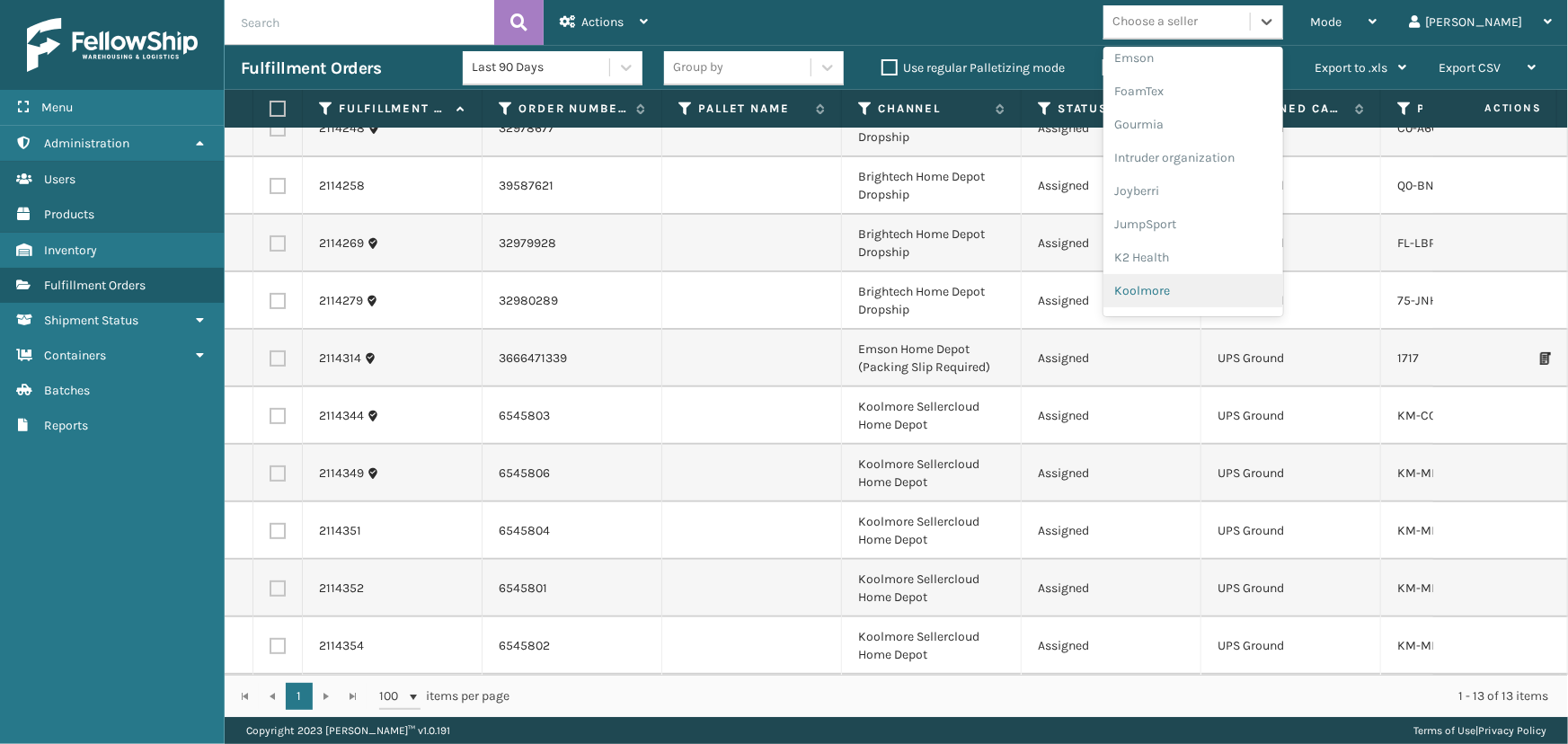
click at [1240, 297] on div "Koolmore" at bounding box center [1193, 290] width 180 height 34
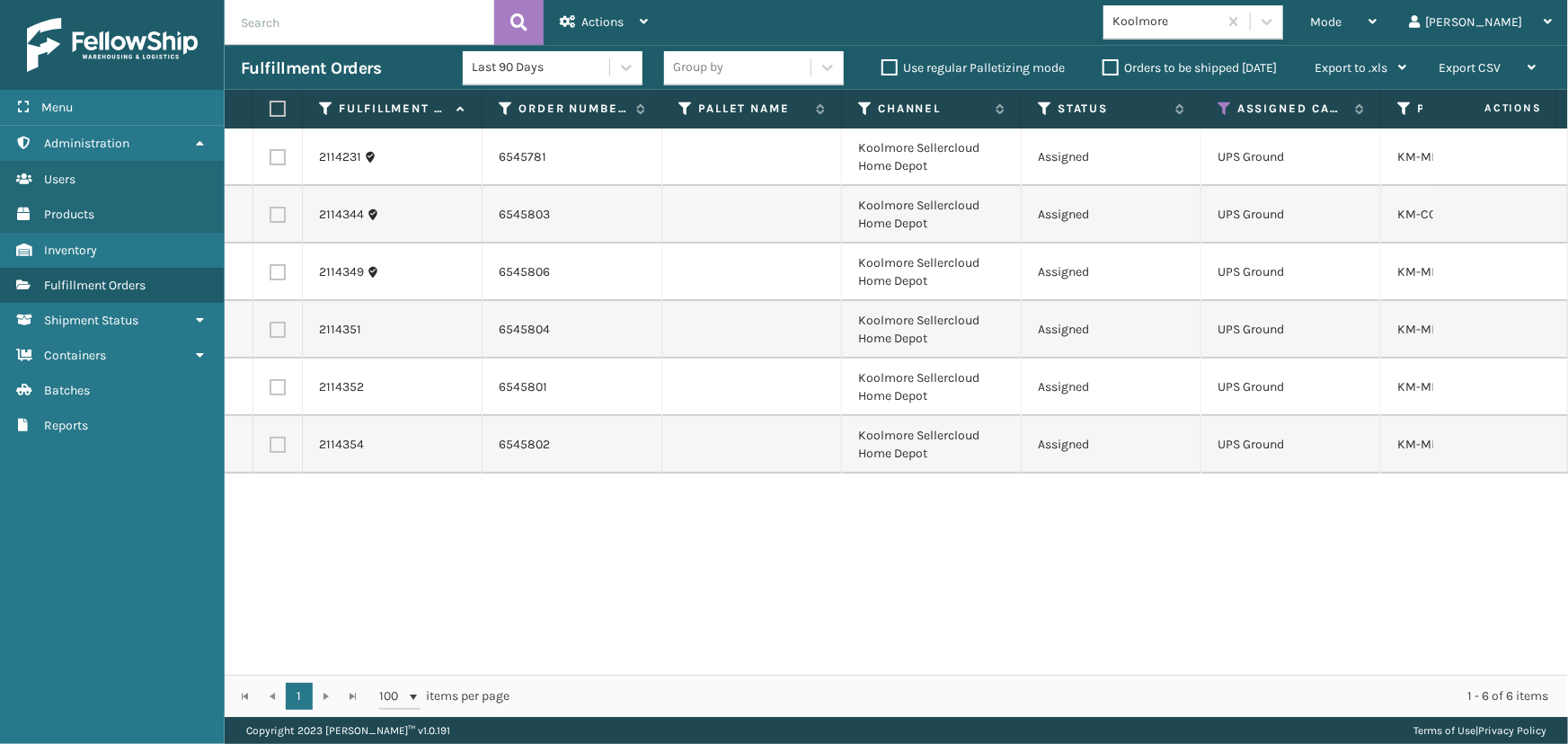
click at [287, 112] on th at bounding box center [278, 109] width 49 height 39
click at [588, 10] on div "Actions" at bounding box center [603, 23] width 88 height 45
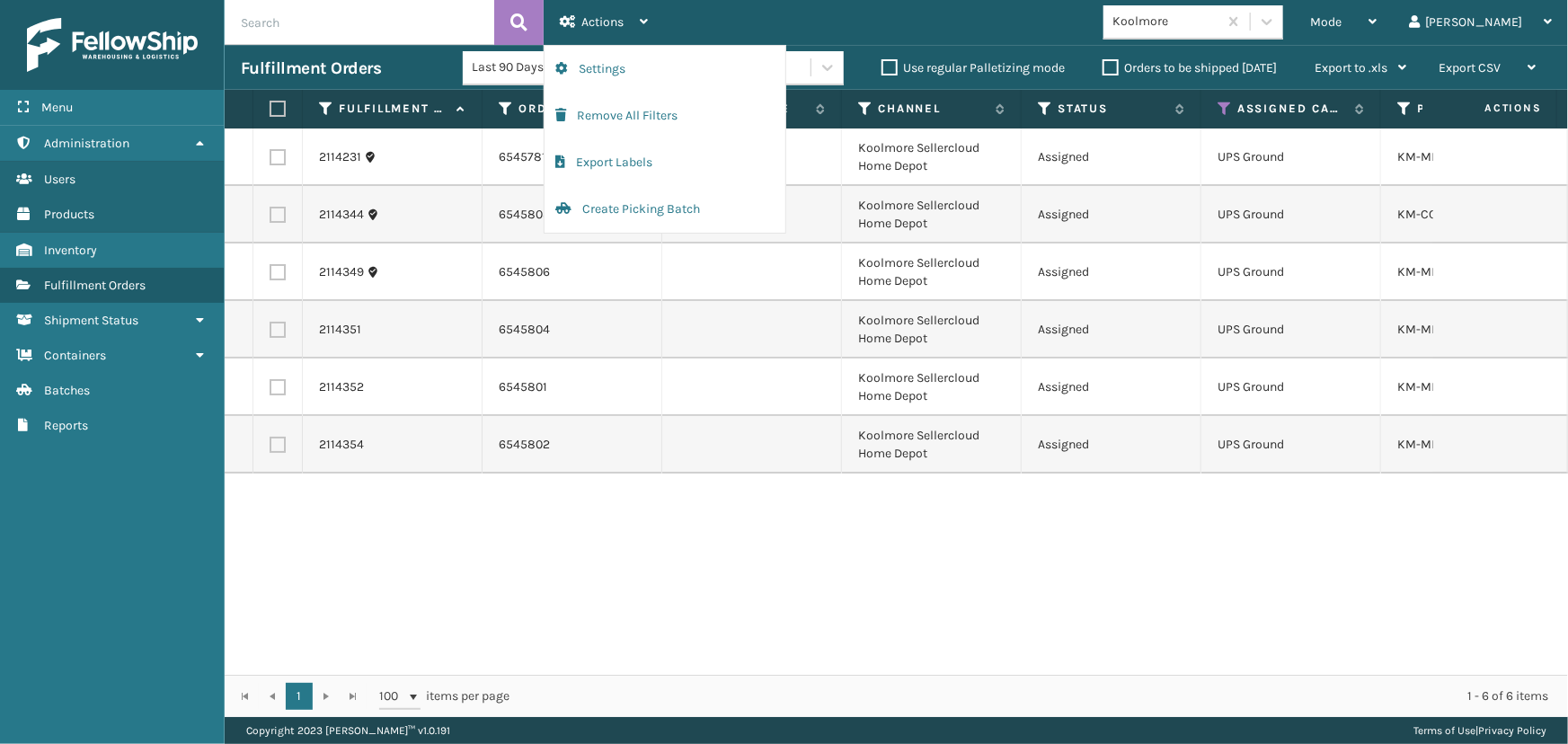
click at [271, 111] on th at bounding box center [278, 109] width 49 height 39
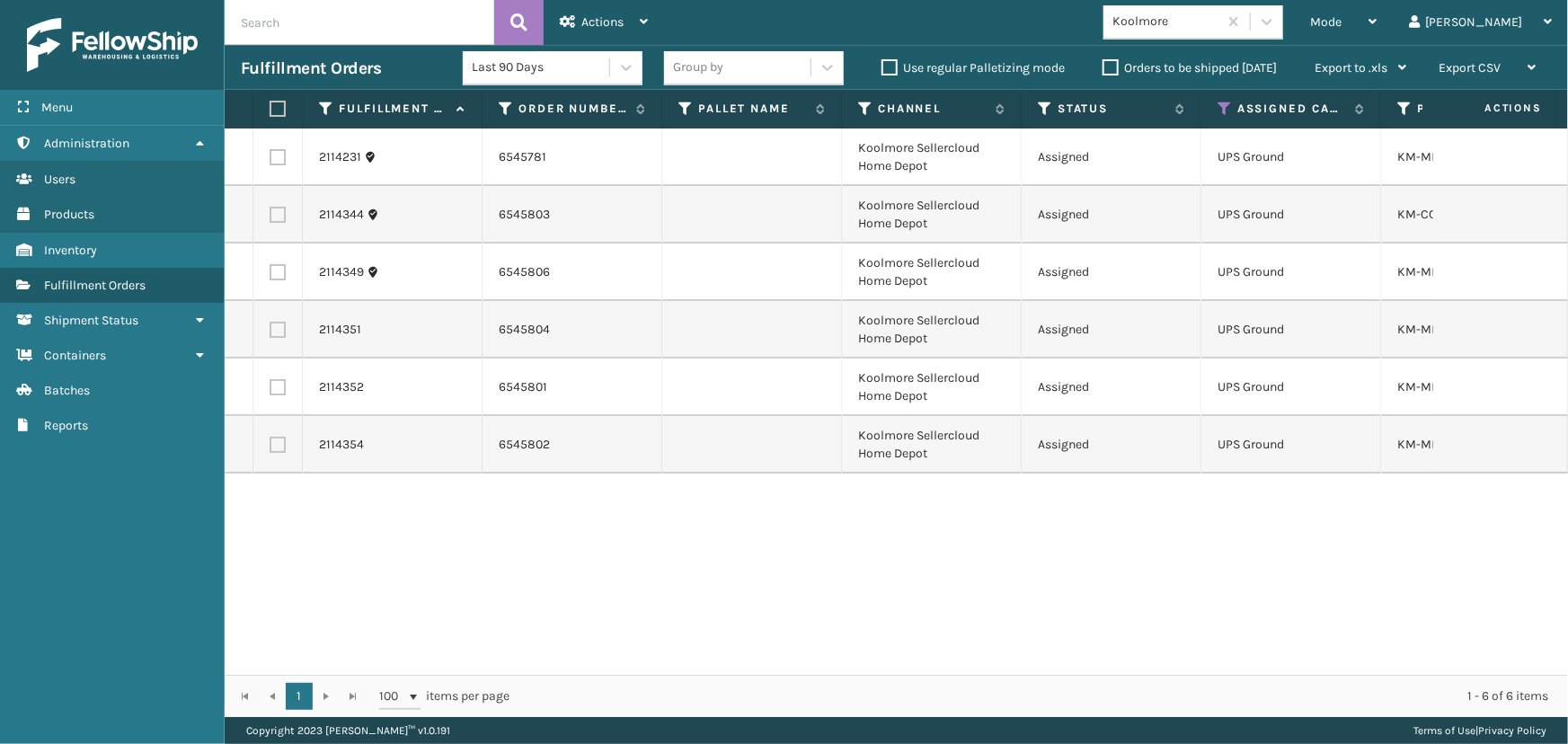
click at [280, 107] on label at bounding box center [275, 109] width 11 height 16
click at [270, 107] on input "checkbox" at bounding box center [269, 109] width 1 height 12
checkbox input "true"
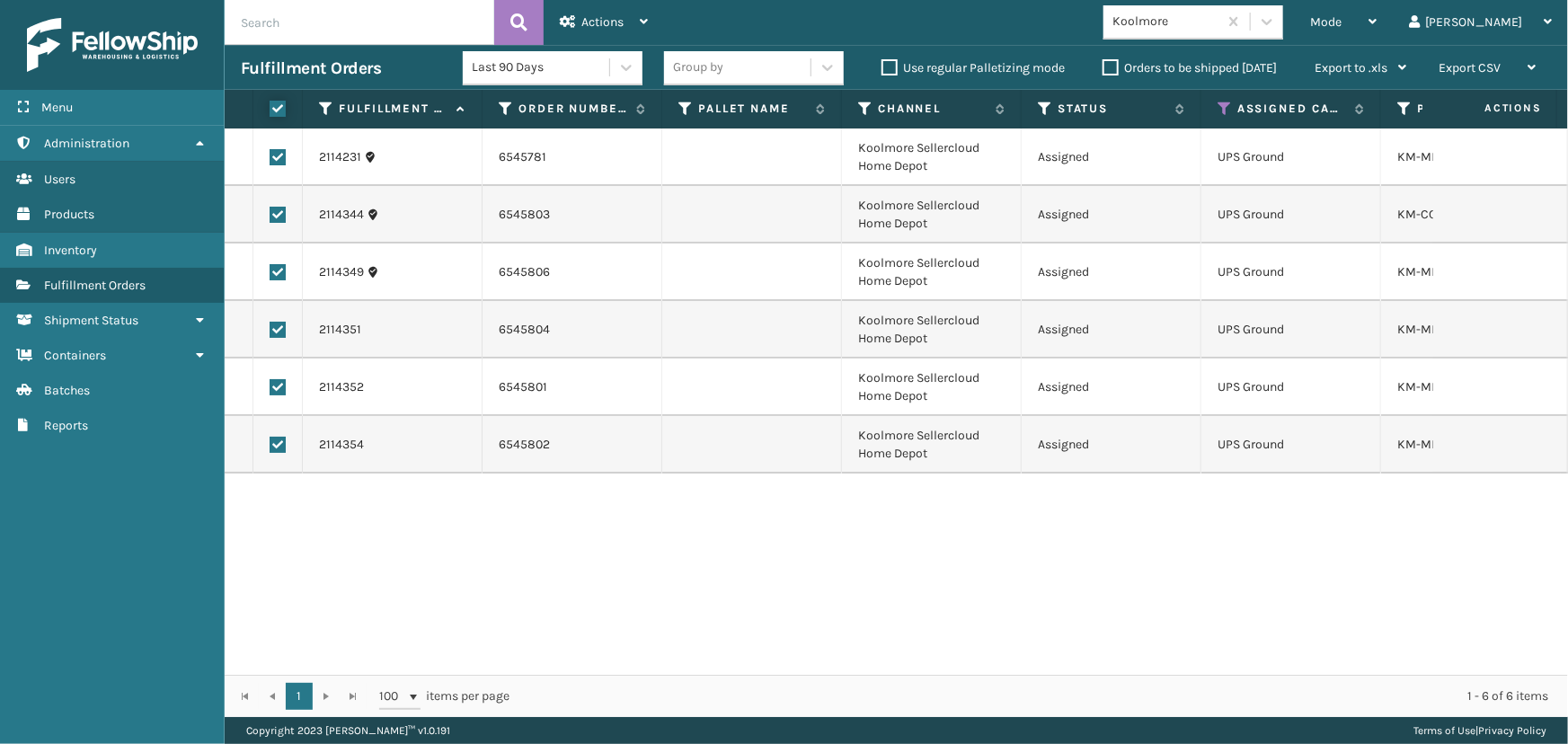
checkbox input "true"
click at [585, 30] on div "Actions" at bounding box center [603, 23] width 88 height 45
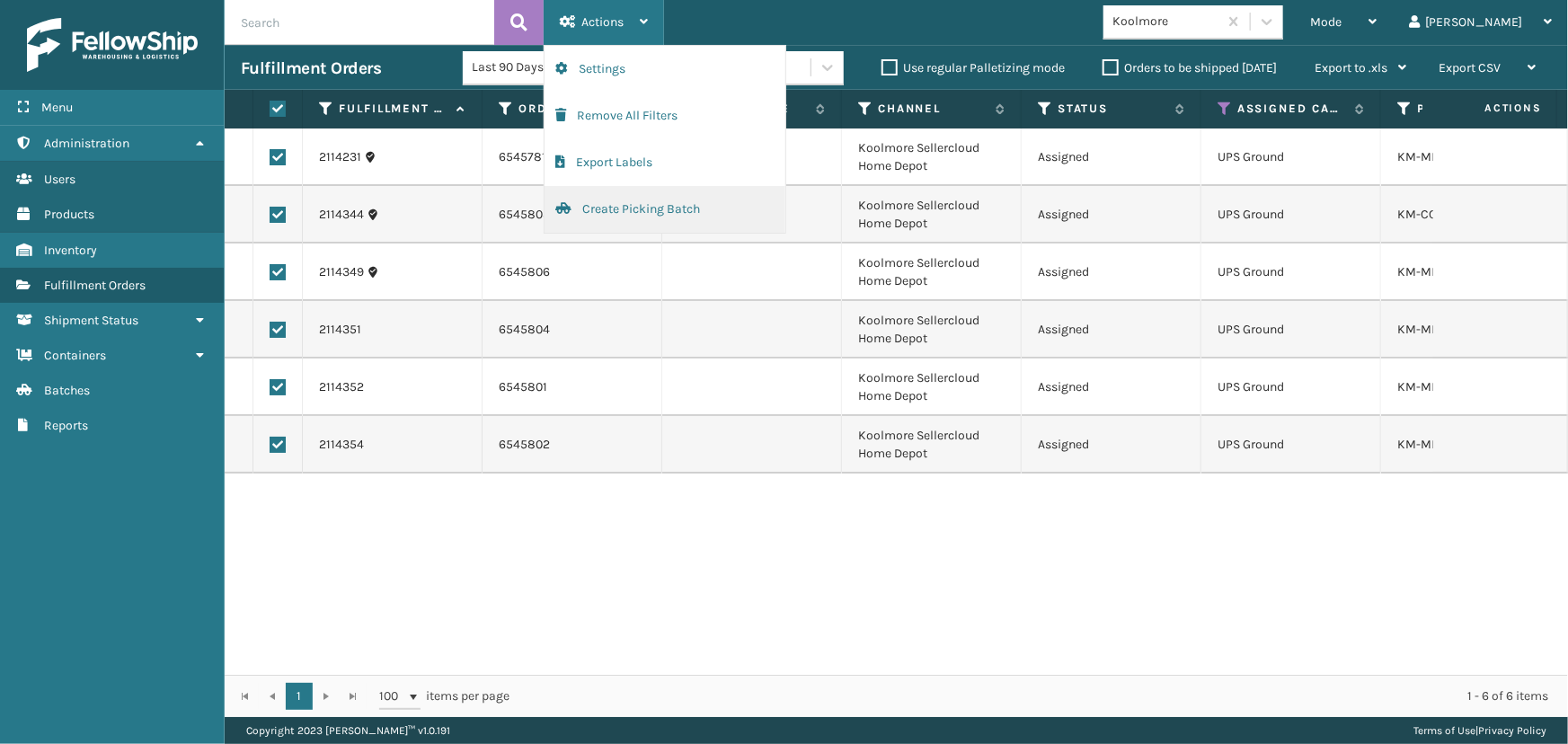
click at [636, 197] on button "Create Picking Batch" at bounding box center [665, 210] width 241 height 47
